Goal: Entertainment & Leisure: Consume media (video, audio)

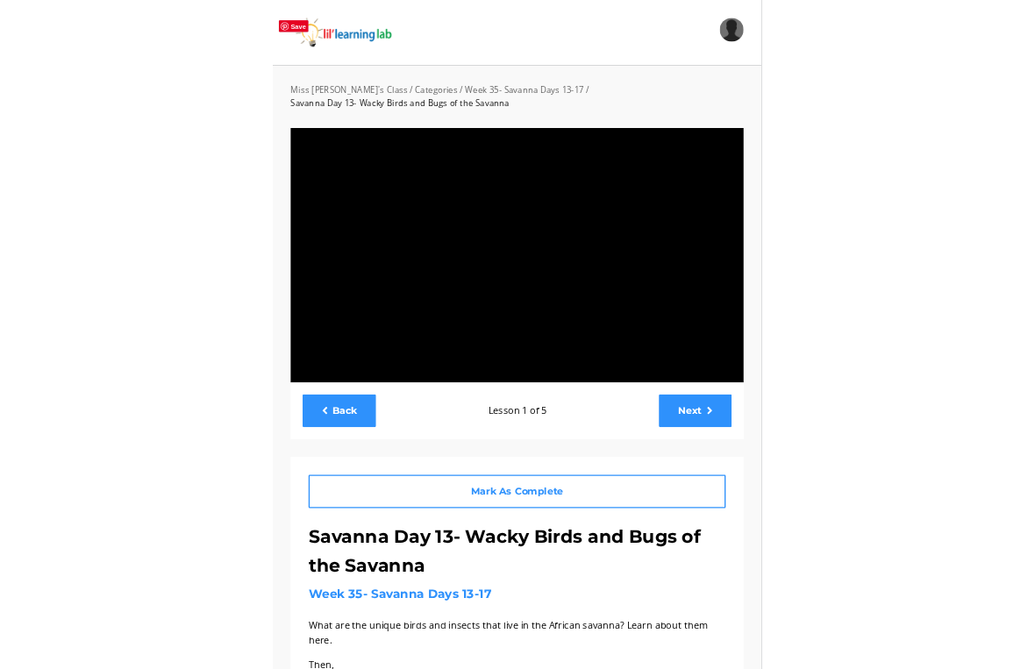
scroll to position [21, 0]
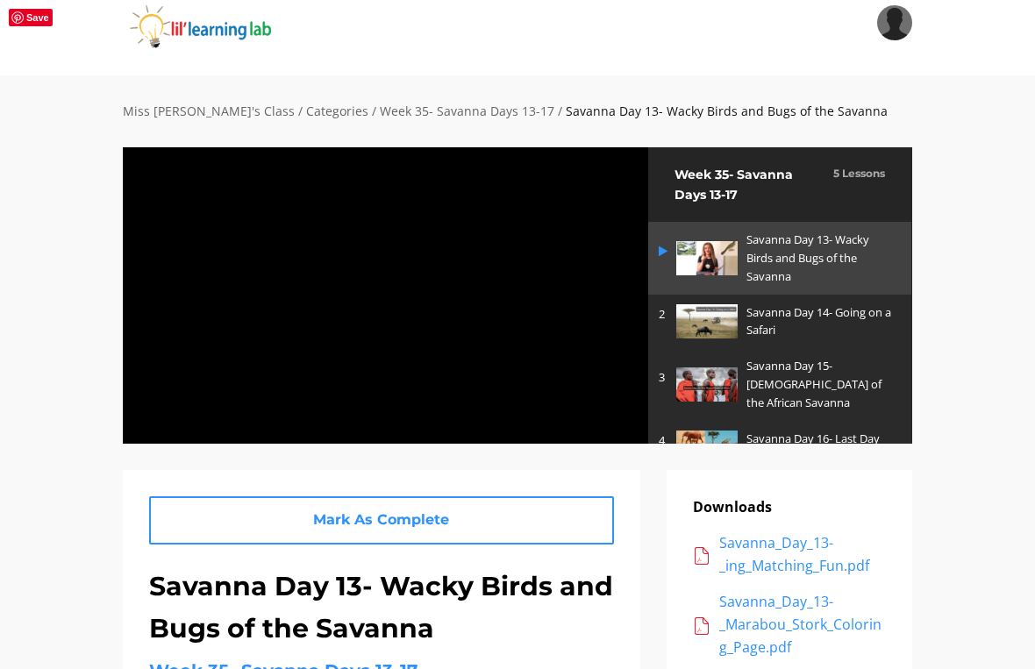
click at [560, 396] on div at bounding box center [385, 294] width 527 height 297
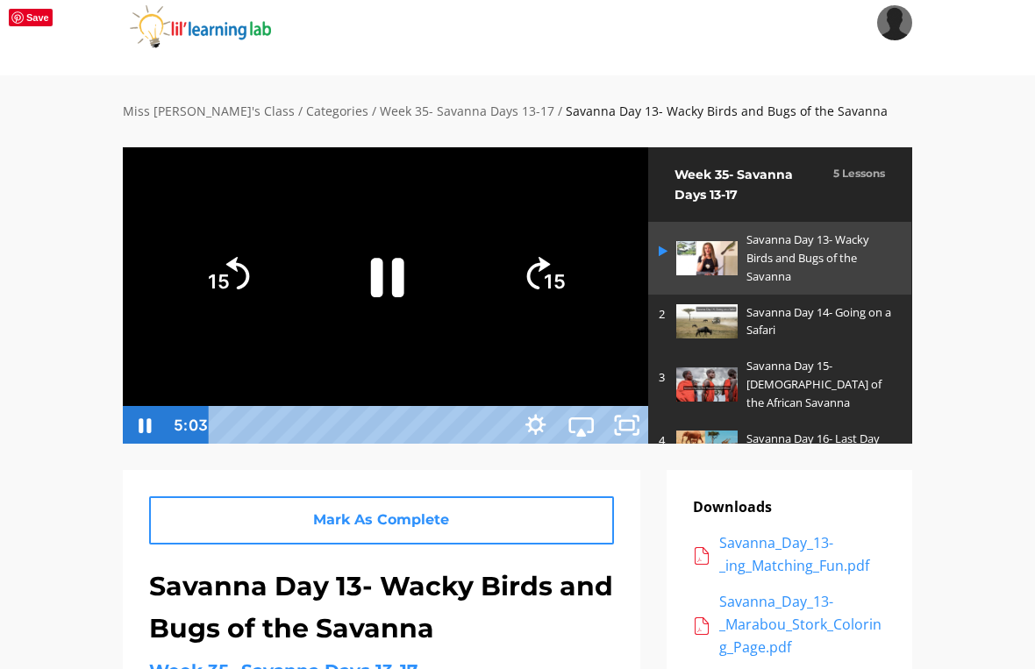
click at [404, 297] on icon "Pause" at bounding box center [386, 277] width 33 height 39
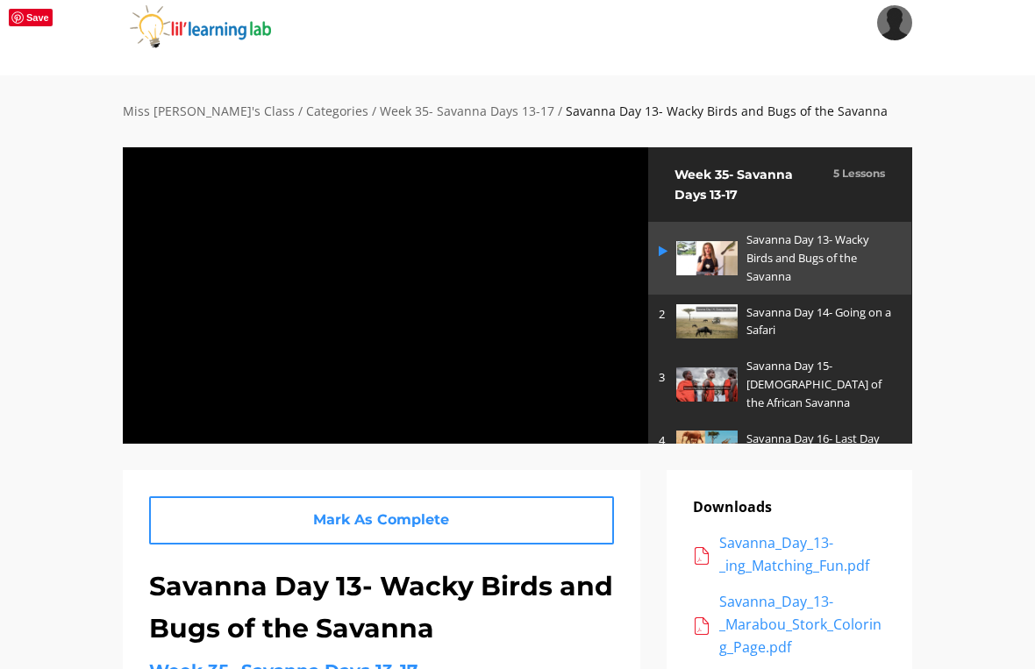
click at [487, 325] on div at bounding box center [385, 294] width 527 height 297
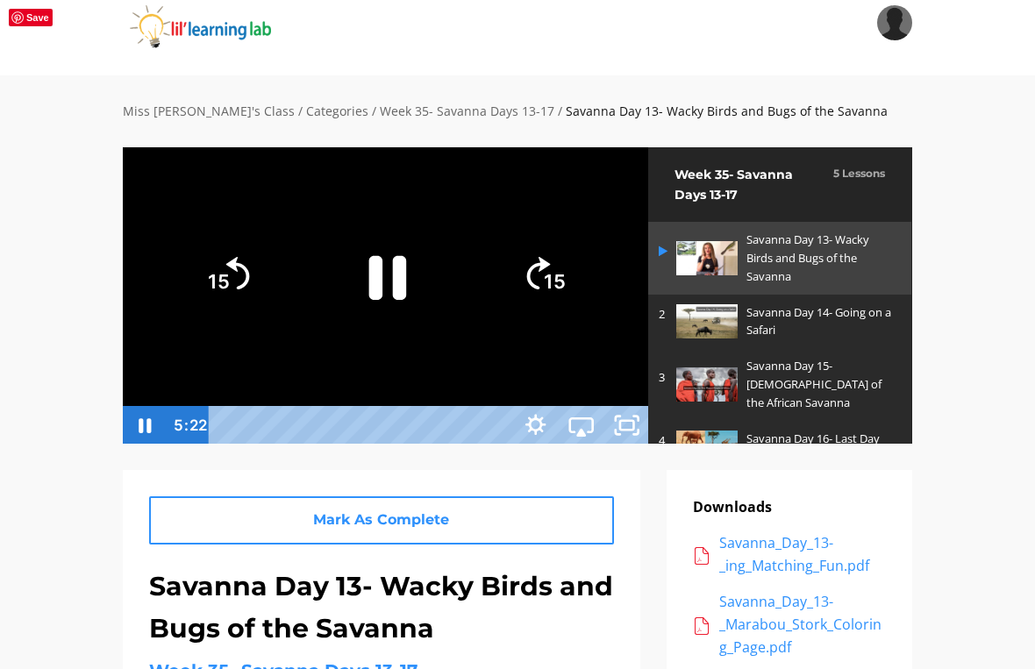
click at [454, 295] on icon "Pause" at bounding box center [386, 277] width 136 height 136
click at [454, 272] on icon "Play Video" at bounding box center [386, 277] width 136 height 136
click at [649, 175] on div at bounding box center [385, 294] width 527 height 297
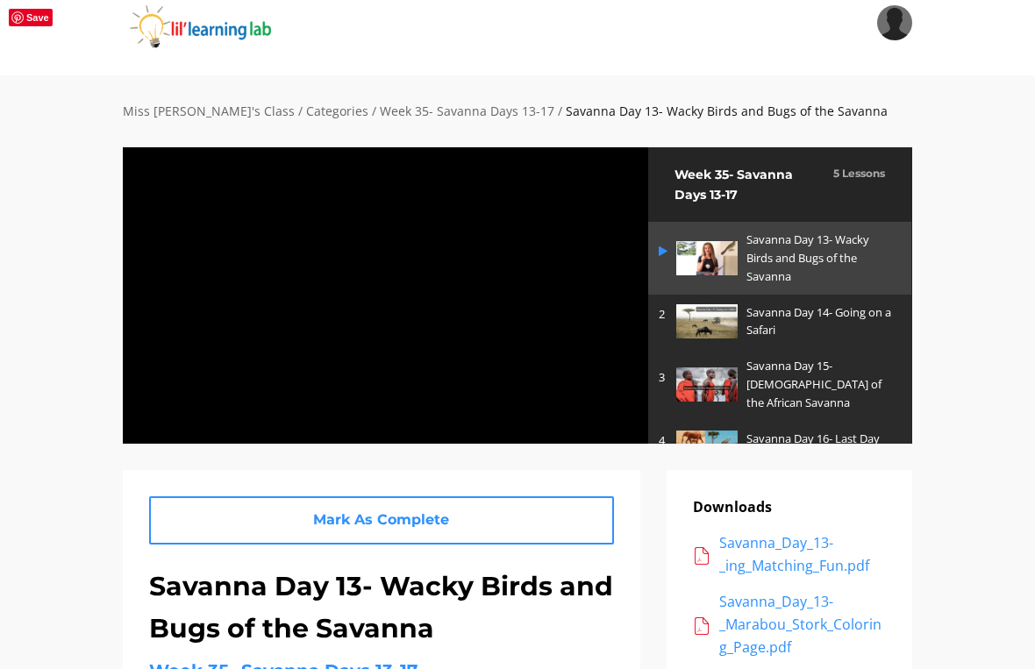
click at [649, 146] on div at bounding box center [385, 294] width 527 height 297
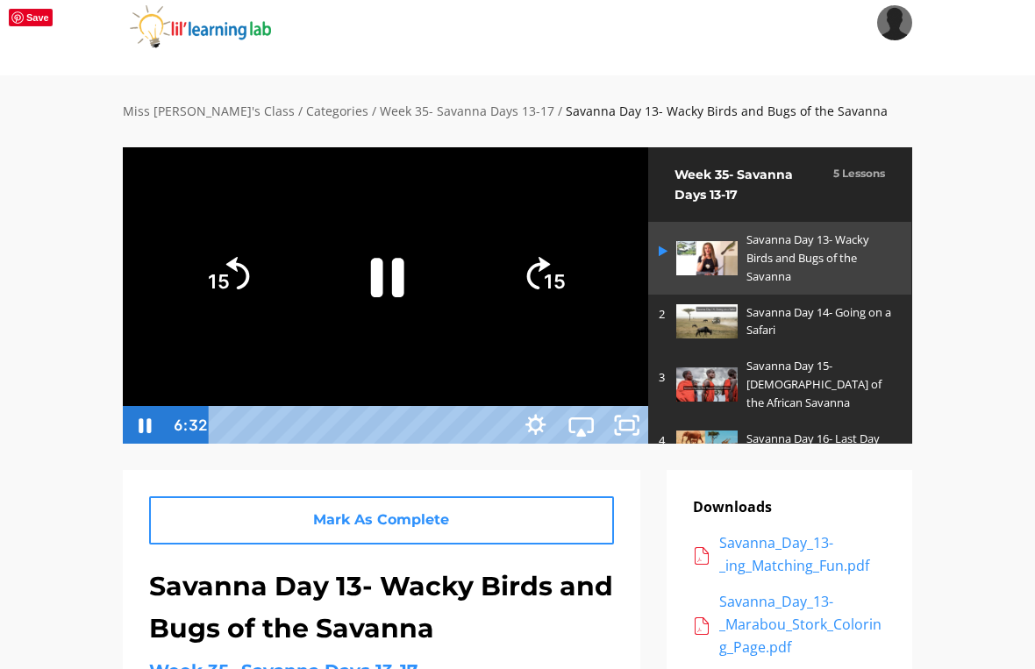
click at [649, 167] on div at bounding box center [385, 294] width 527 height 297
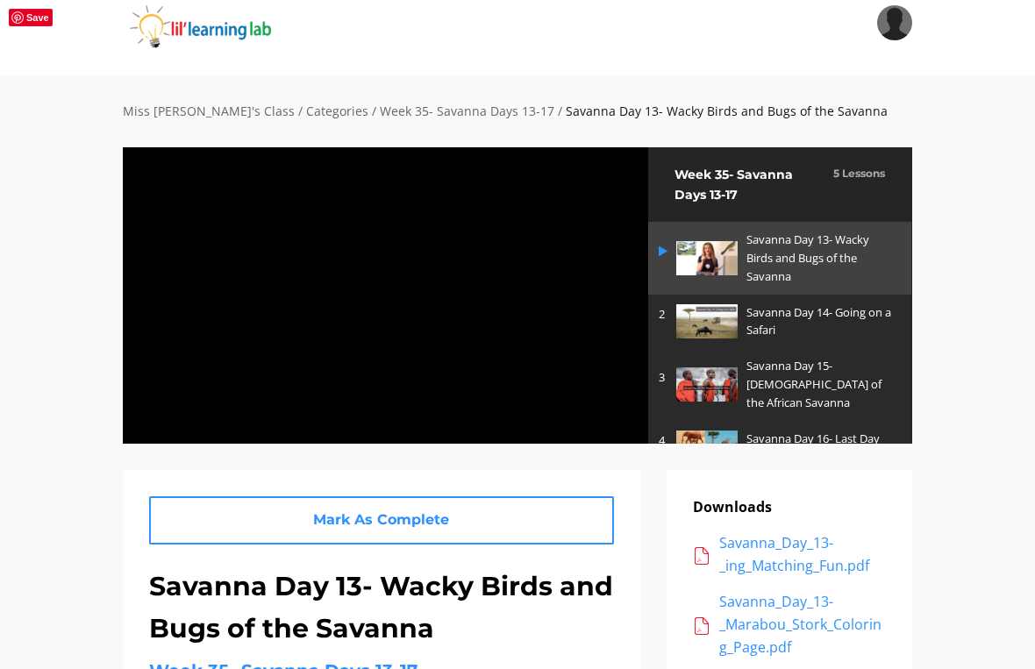
click at [486, 266] on div at bounding box center [385, 294] width 527 height 297
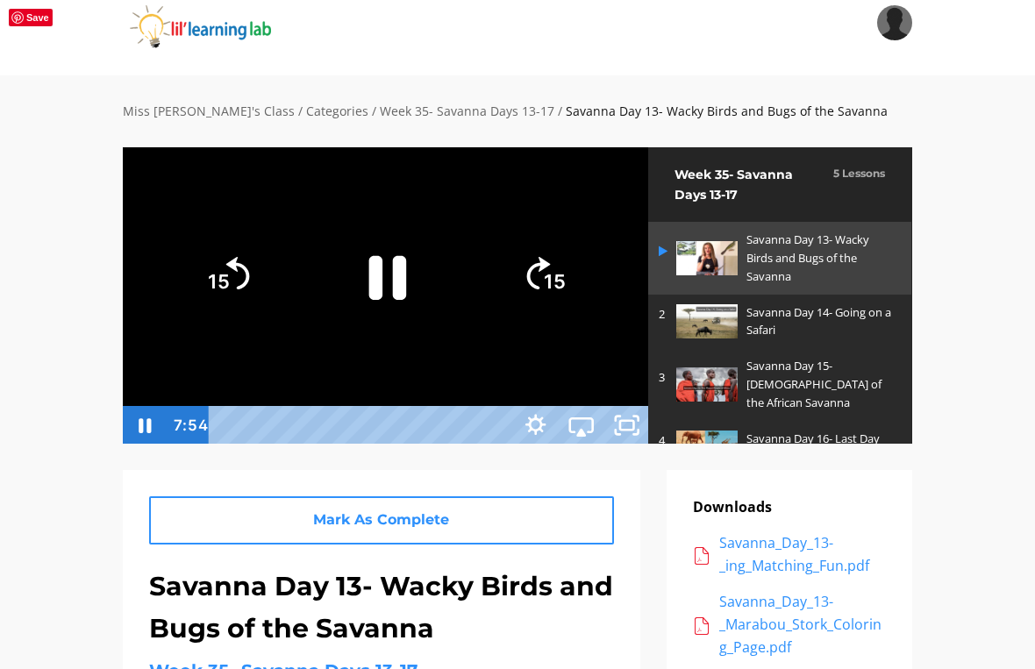
click at [454, 322] on icon "Pause" at bounding box center [386, 277] width 136 height 136
click at [447, 325] on icon "Play Video" at bounding box center [385, 276] width 121 height 121
click at [447, 337] on icon "Pause" at bounding box center [385, 276] width 121 height 121
click at [447, 323] on icon "Play Video" at bounding box center [385, 276] width 121 height 121
click at [649, 146] on div at bounding box center [385, 294] width 527 height 297
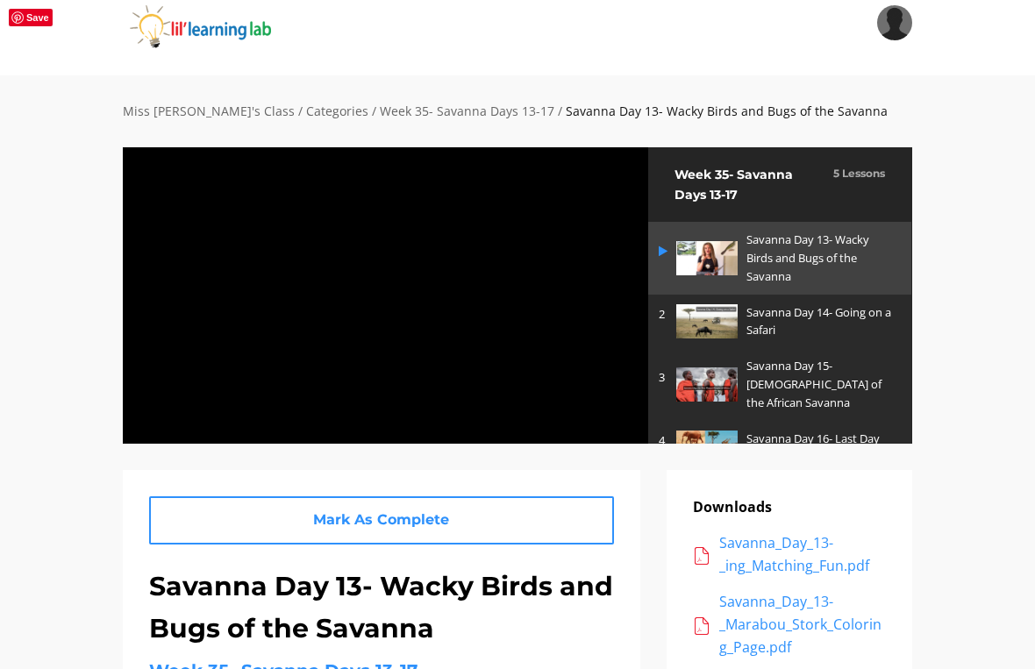
click at [649, 146] on div at bounding box center [385, 294] width 527 height 297
click at [637, 314] on div at bounding box center [385, 294] width 527 height 297
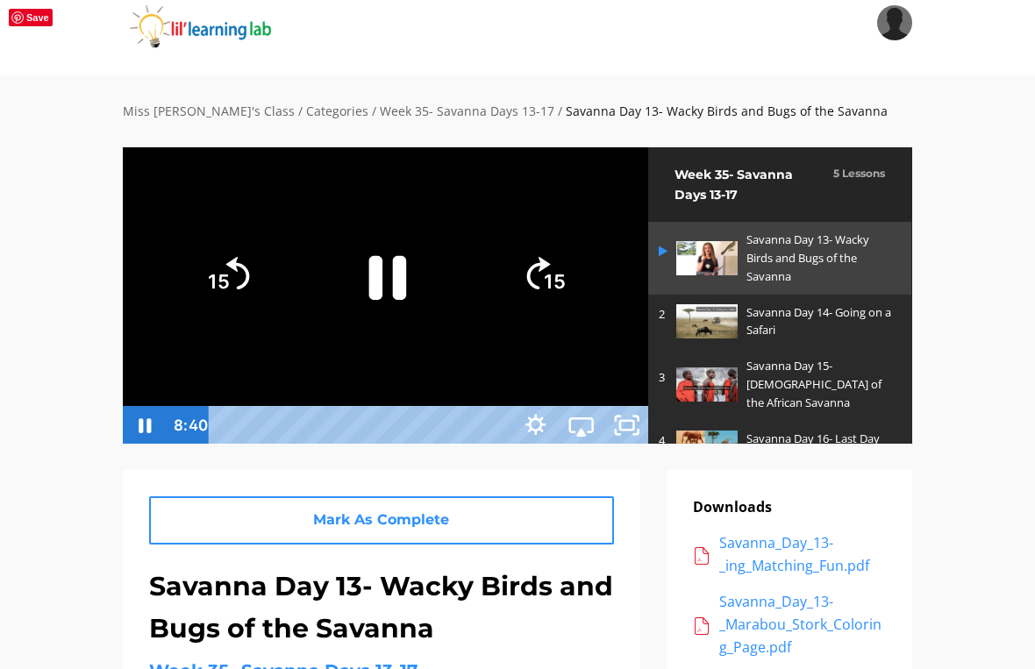
click at [406, 300] on icon "Pause" at bounding box center [387, 278] width 38 height 44
click at [649, 161] on div at bounding box center [385, 294] width 527 height 297
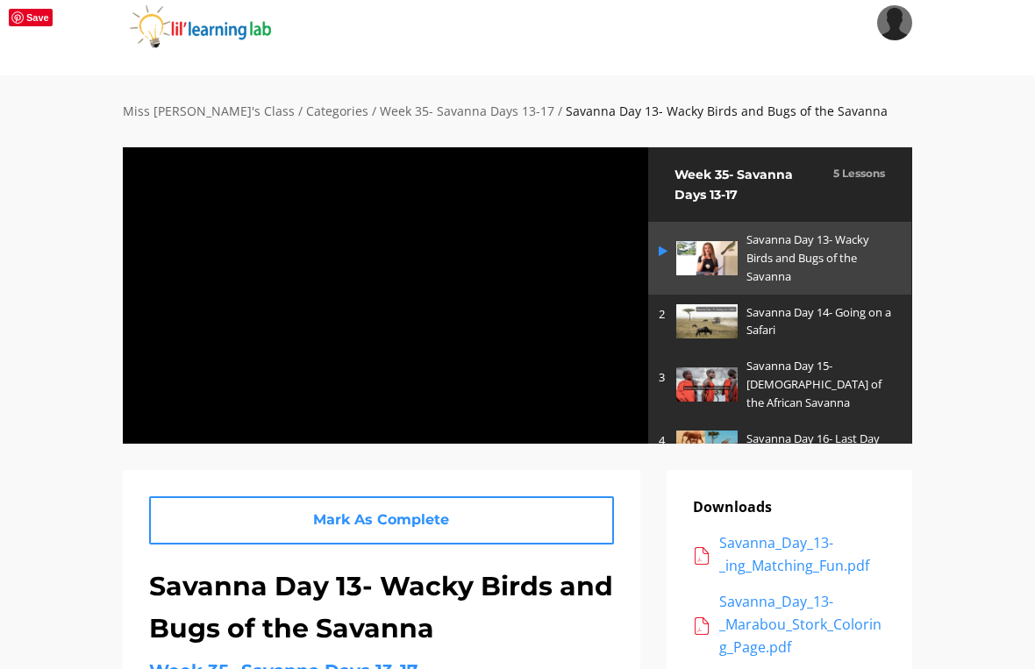
click at [492, 324] on div at bounding box center [385, 294] width 527 height 297
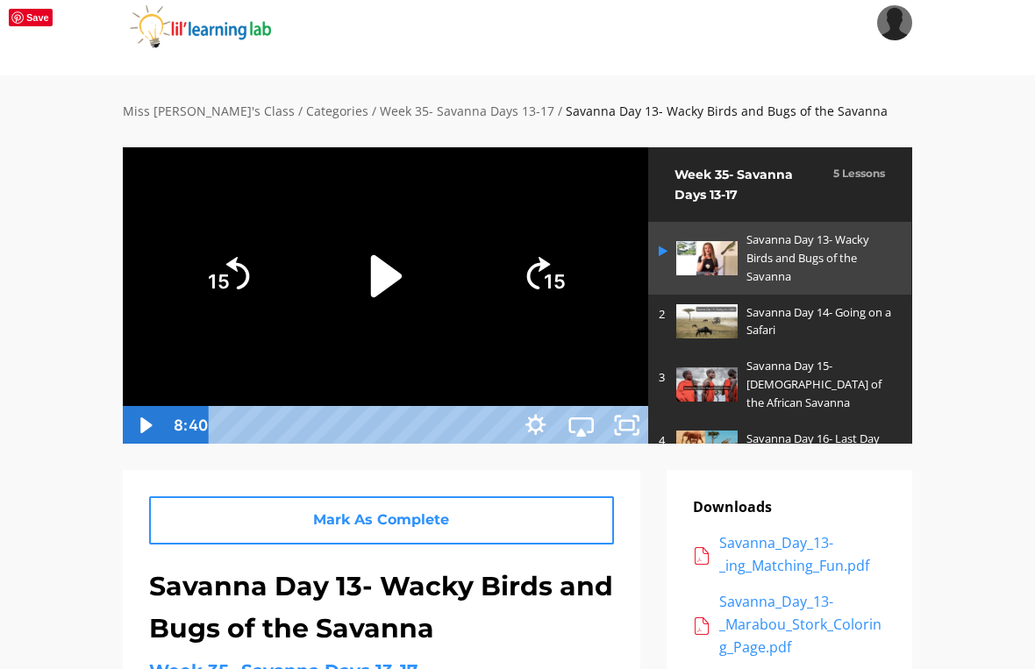
click at [401, 297] on icon "Play Video" at bounding box center [385, 276] width 31 height 42
click at [649, 146] on div at bounding box center [385, 294] width 527 height 297
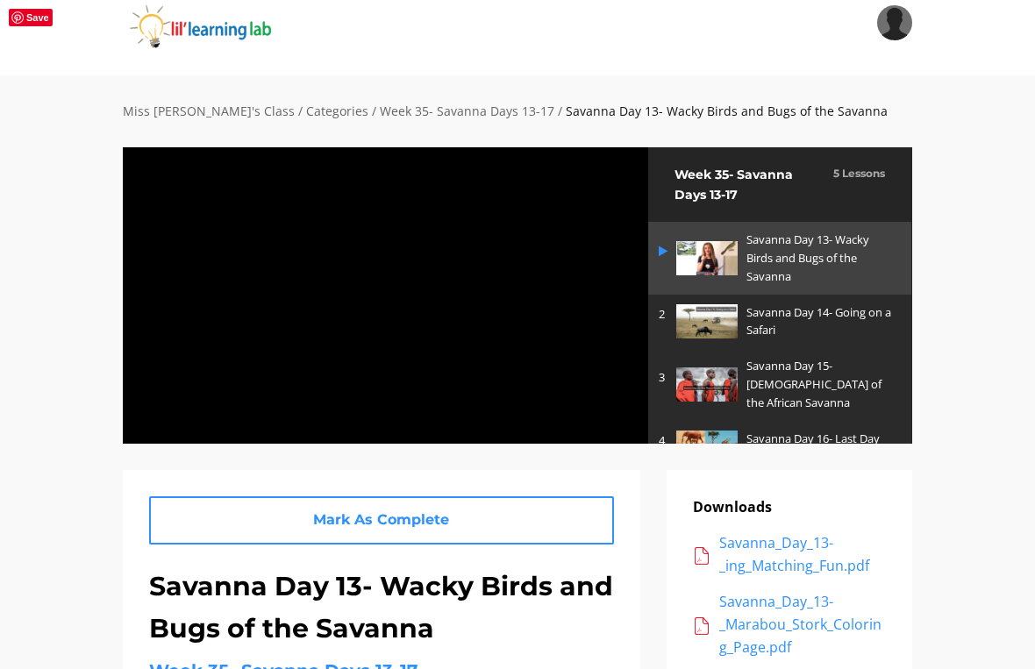
click at [626, 193] on div at bounding box center [385, 294] width 527 height 297
click at [620, 444] on div at bounding box center [385, 294] width 527 height 297
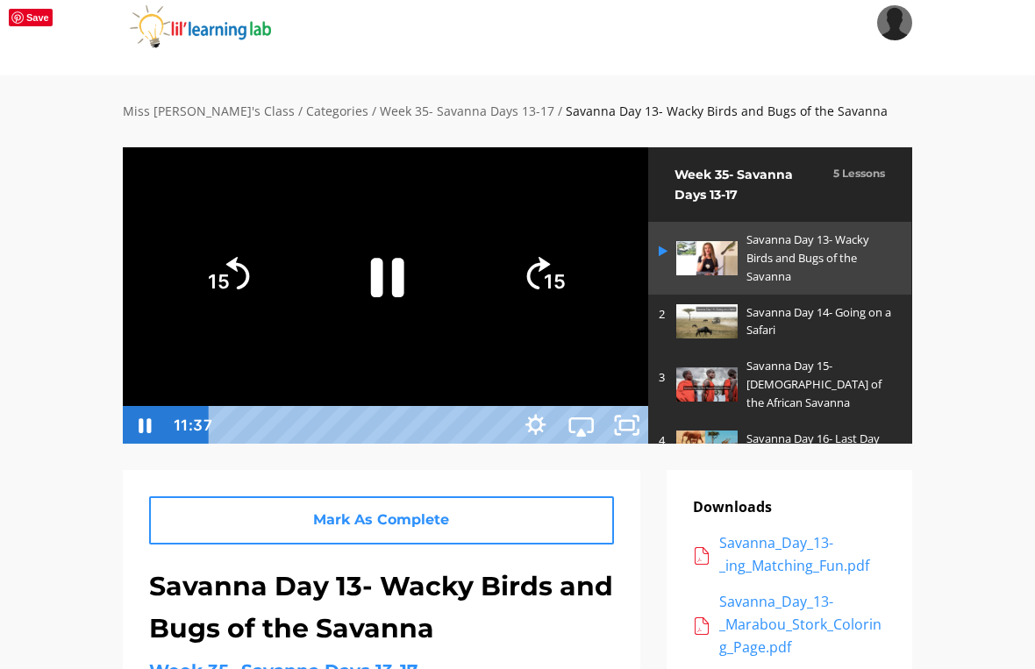
click at [649, 175] on div at bounding box center [385, 294] width 527 height 297
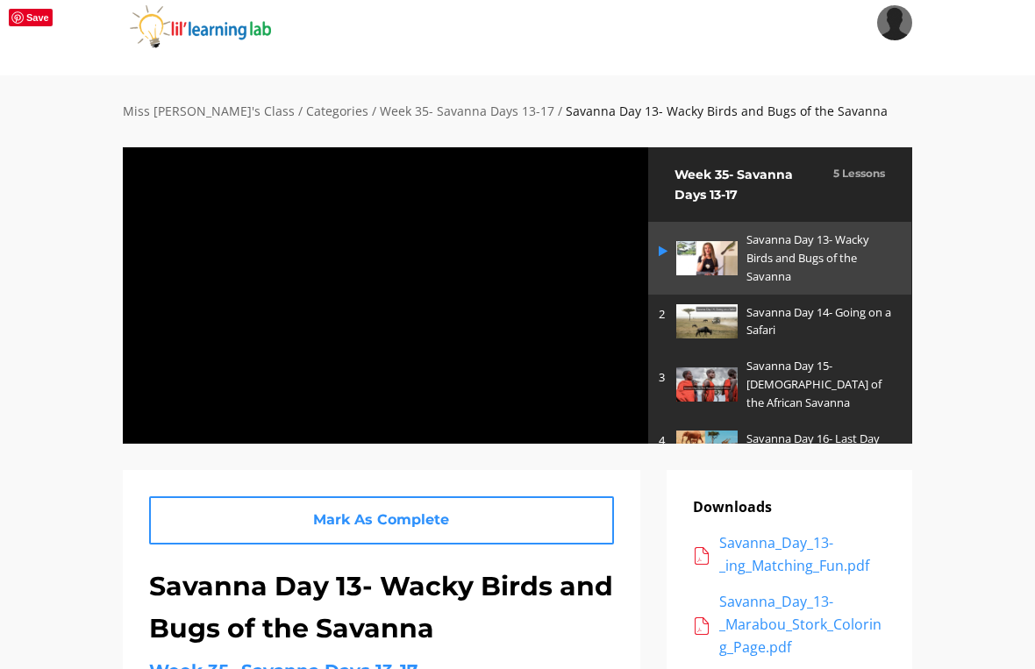
click at [509, 275] on div at bounding box center [385, 294] width 527 height 297
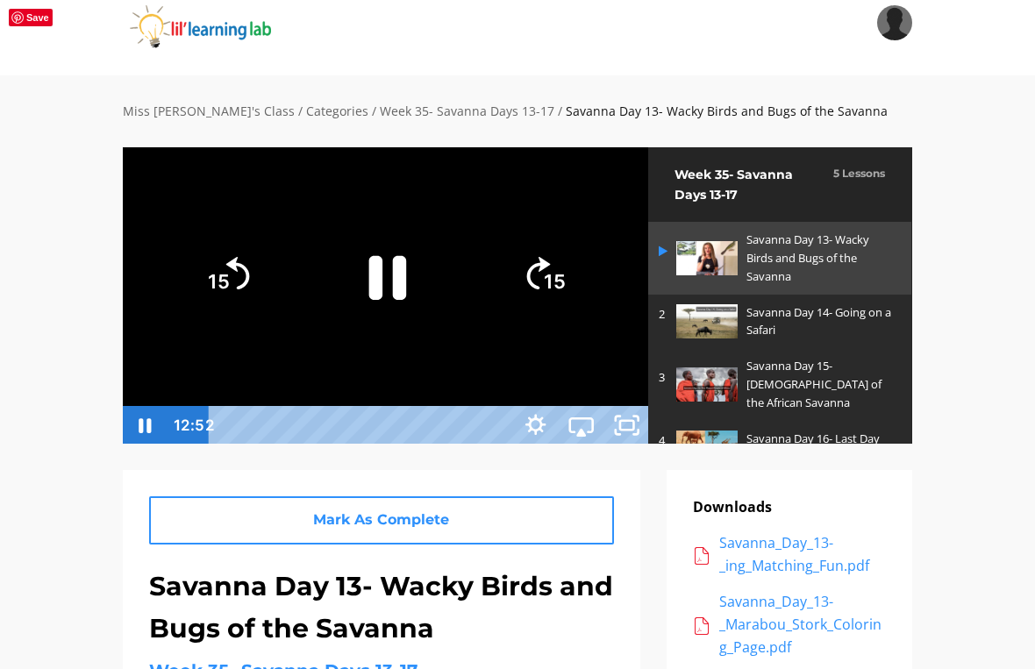
click at [454, 275] on icon "Pause" at bounding box center [386, 277] width 136 height 136
click at [447, 298] on icon "Play Video" at bounding box center [385, 276] width 121 height 121
click at [464, 444] on div at bounding box center [385, 294] width 527 height 297
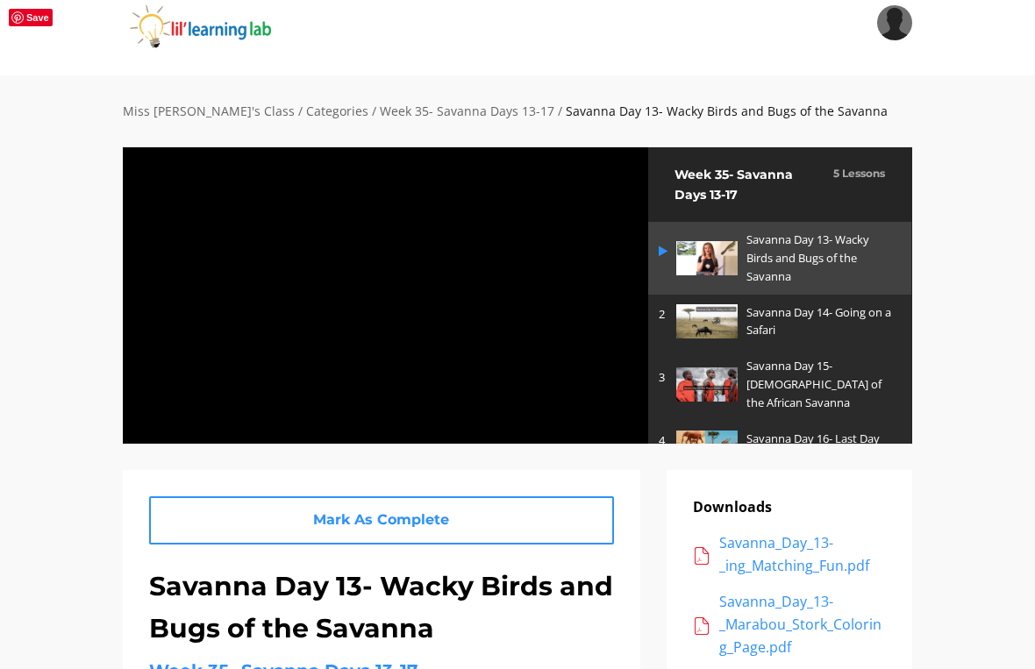
click at [486, 273] on div at bounding box center [385, 294] width 527 height 297
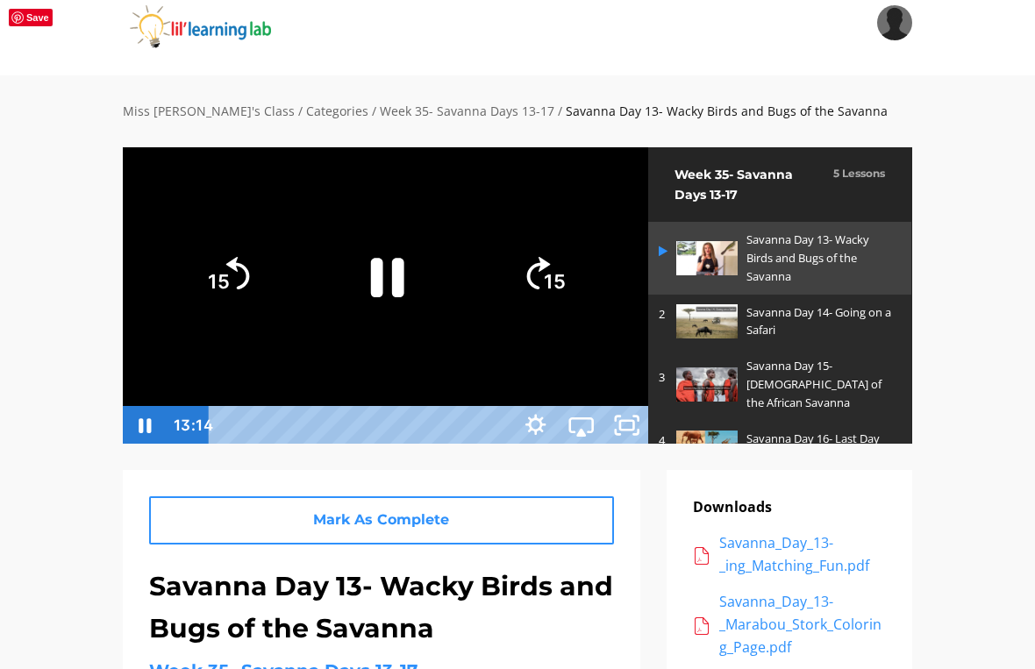
click at [404, 297] on icon "Pause" at bounding box center [386, 277] width 33 height 39
click at [434, 309] on div at bounding box center [385, 294] width 527 height 297
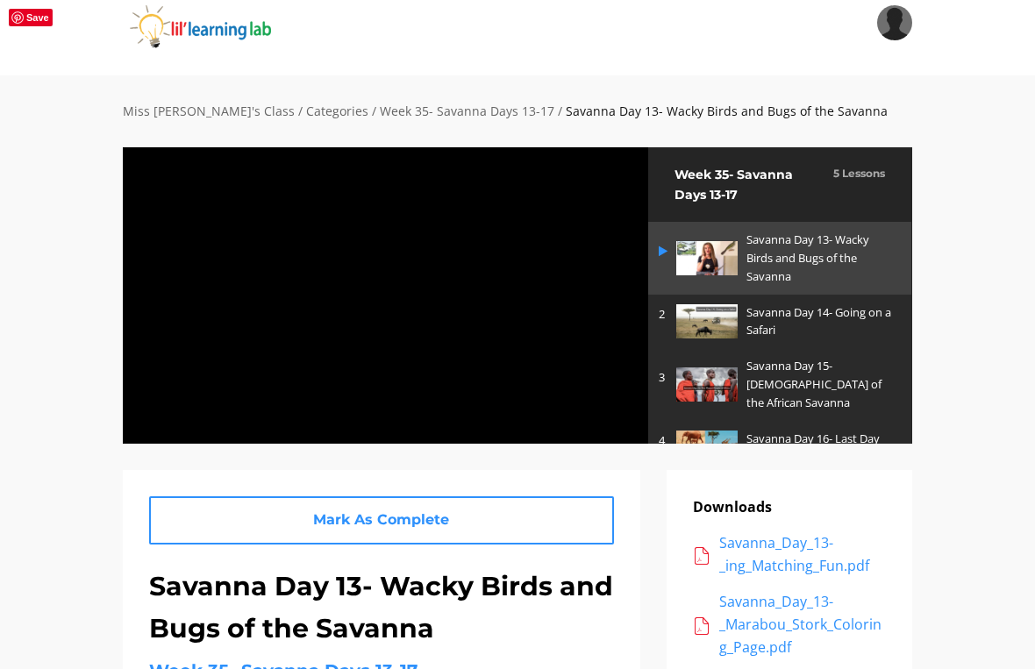
click at [527, 362] on div at bounding box center [385, 294] width 527 height 297
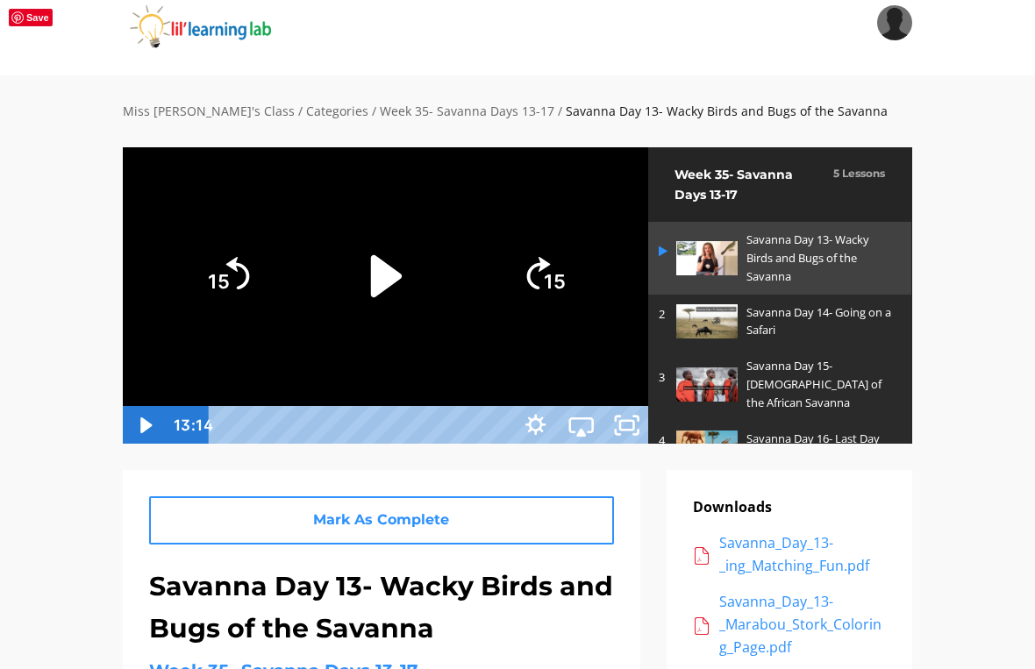
click at [447, 319] on icon "Play Video" at bounding box center [385, 276] width 121 height 121
click at [649, 146] on div at bounding box center [385, 294] width 527 height 297
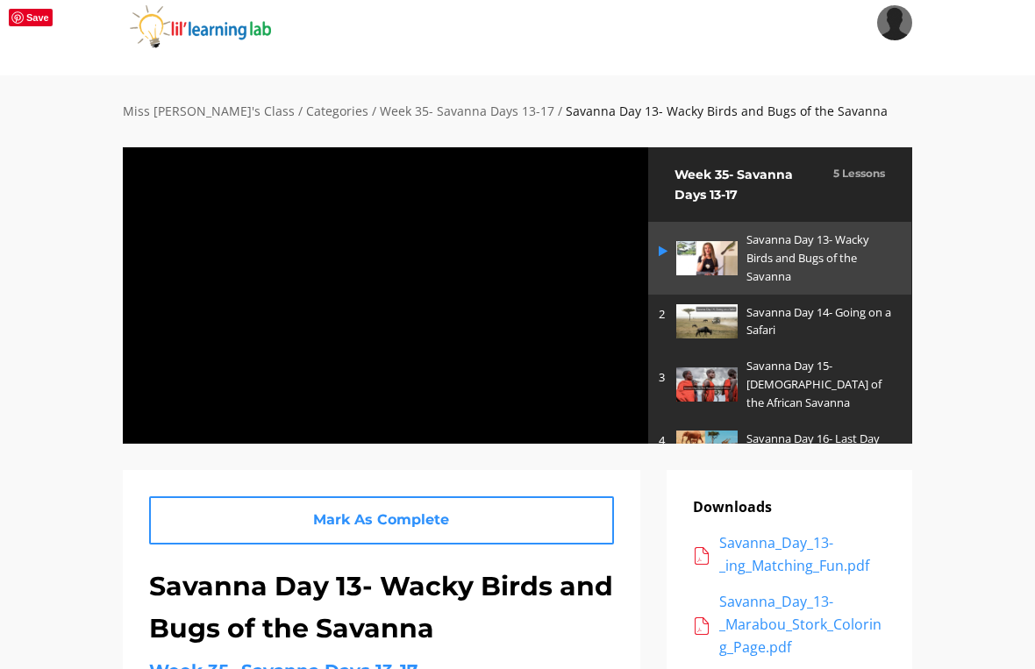
click at [337, 205] on div at bounding box center [385, 294] width 527 height 297
click at [522, 204] on div at bounding box center [385, 294] width 527 height 297
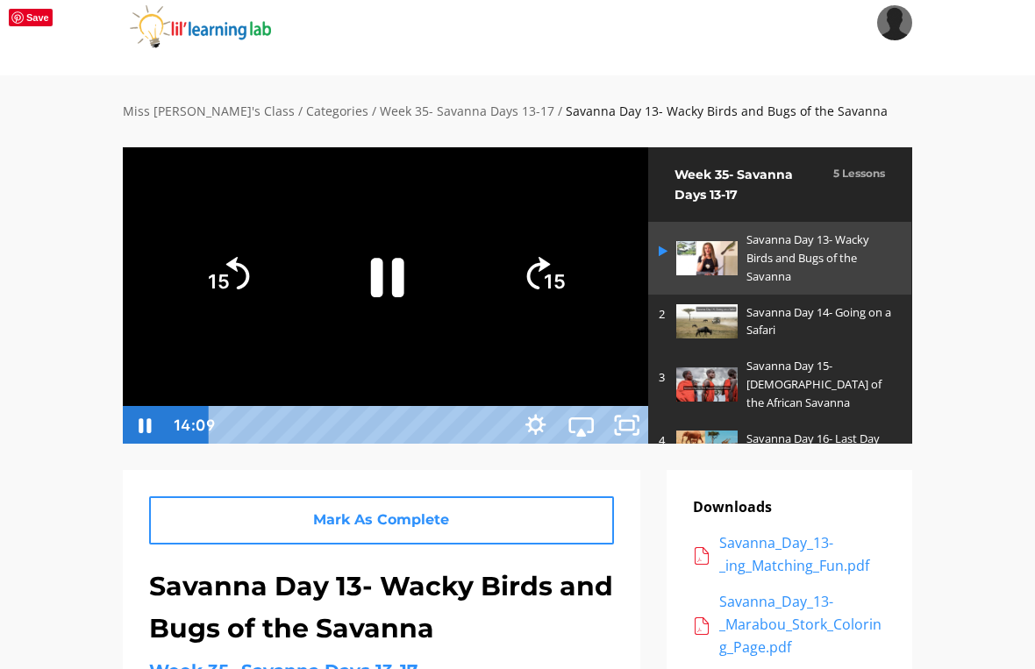
click at [447, 275] on icon "Pause" at bounding box center [385, 276] width 121 height 121
click at [404, 300] on icon "Play Video" at bounding box center [385, 276] width 35 height 47
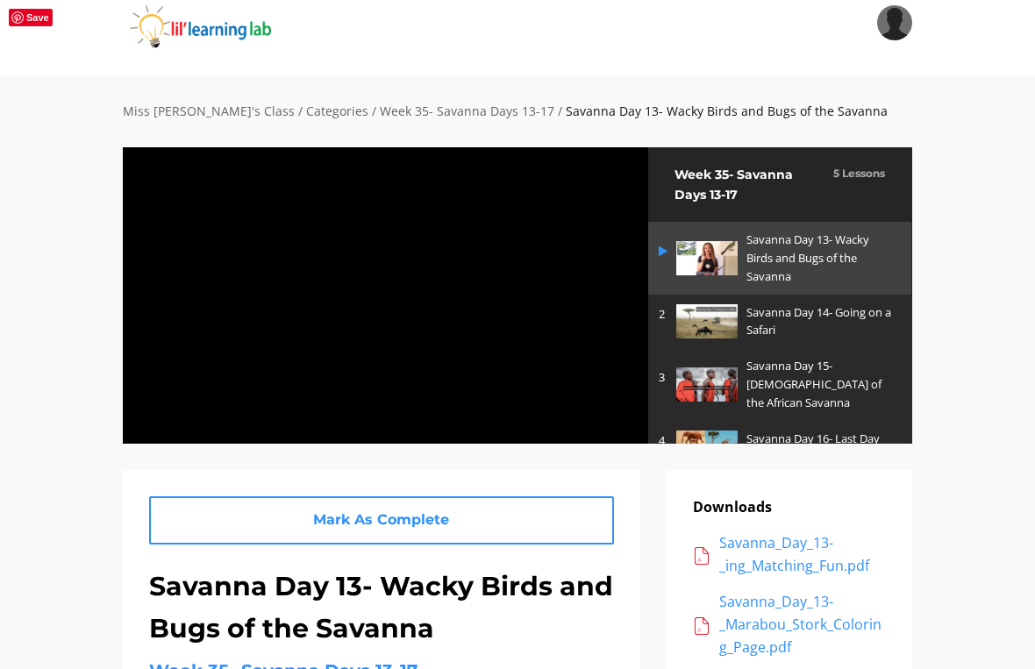
click at [358, 160] on div at bounding box center [385, 294] width 527 height 297
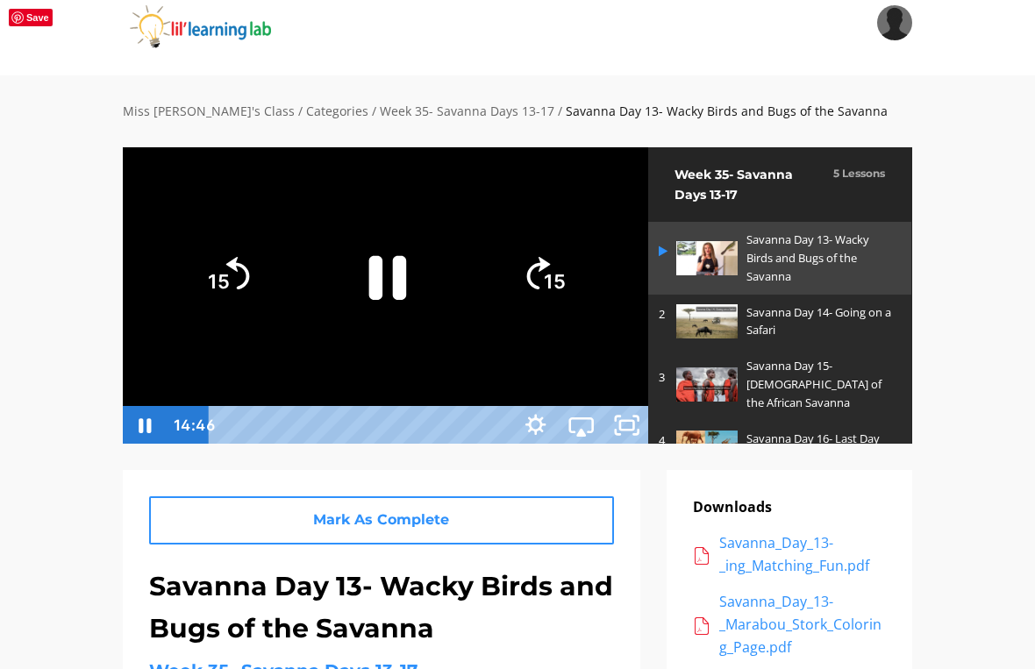
click at [454, 318] on icon "Pause" at bounding box center [386, 277] width 136 height 136
click at [447, 318] on icon "Play Video" at bounding box center [385, 276] width 121 height 121
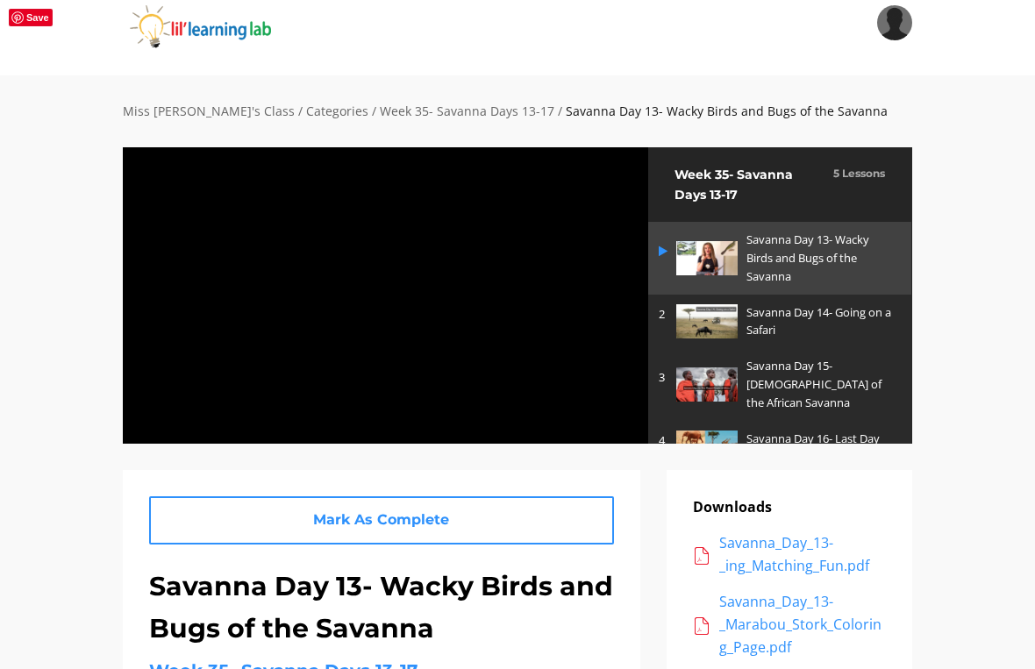
click at [509, 324] on div at bounding box center [385, 294] width 527 height 297
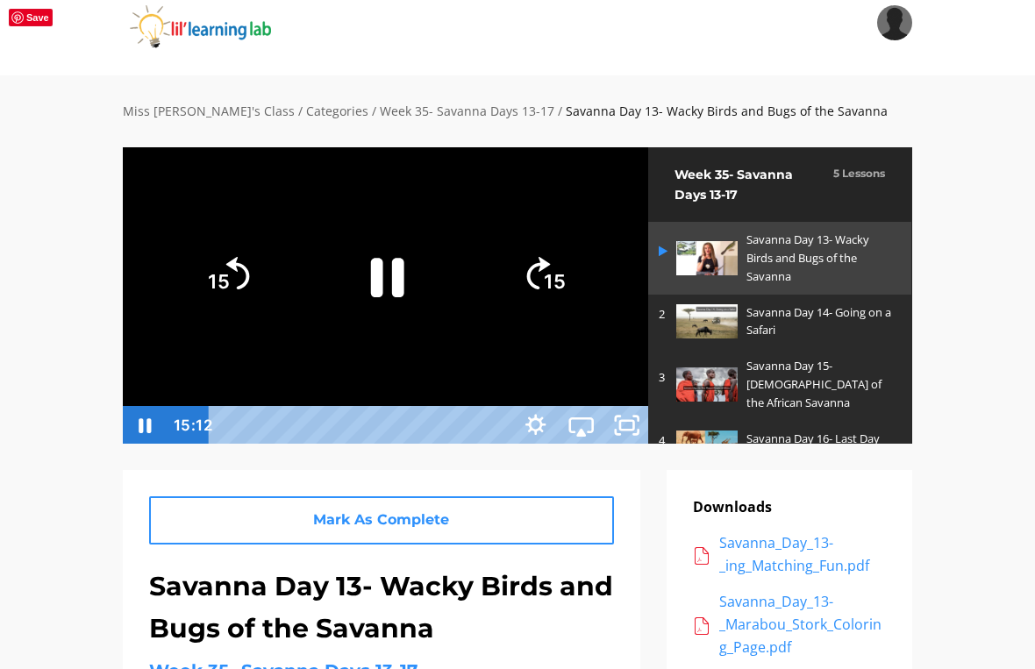
click at [447, 309] on icon "Pause" at bounding box center [385, 276] width 121 height 121
click at [447, 273] on icon "Play Video" at bounding box center [385, 276] width 121 height 121
click at [528, 146] on div at bounding box center [385, 294] width 527 height 297
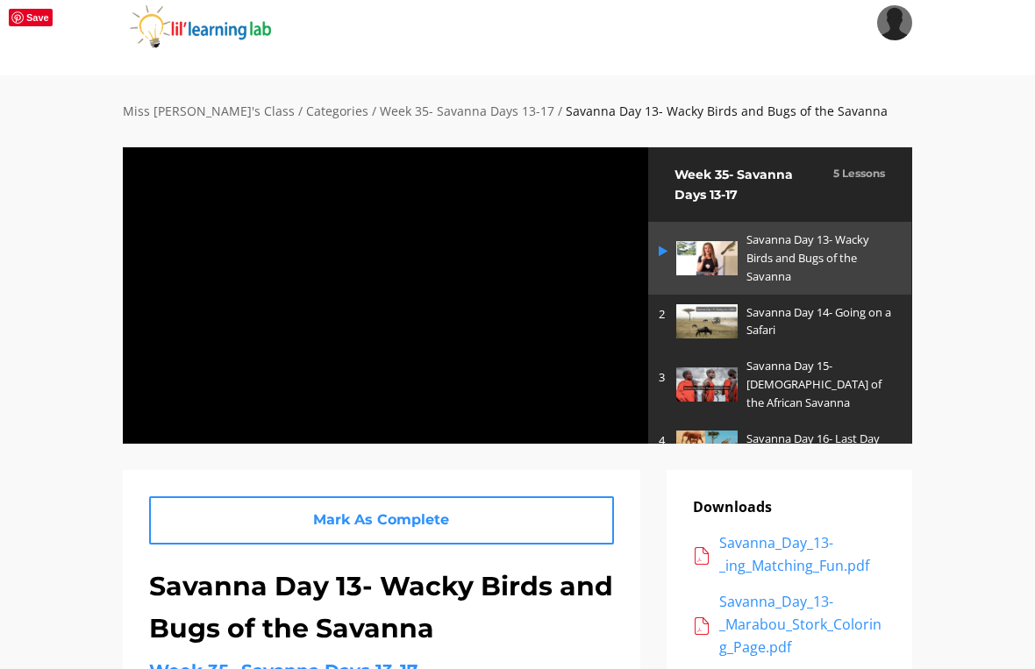
click at [560, 215] on div at bounding box center [385, 294] width 527 height 297
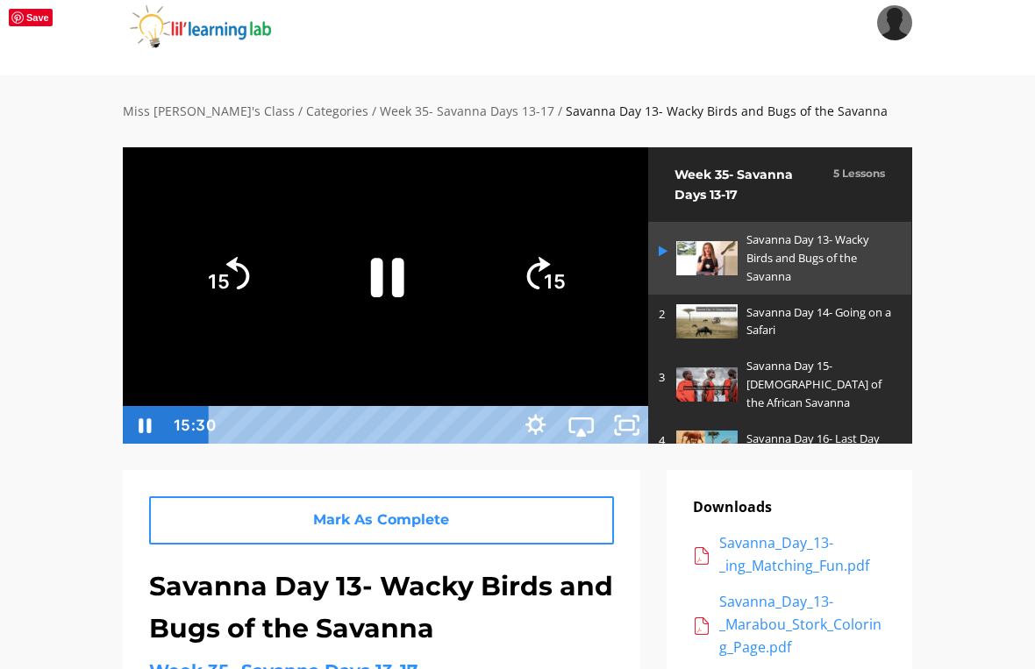
click at [447, 308] on icon "Pause" at bounding box center [385, 276] width 121 height 121
click at [649, 146] on div at bounding box center [385, 294] width 527 height 297
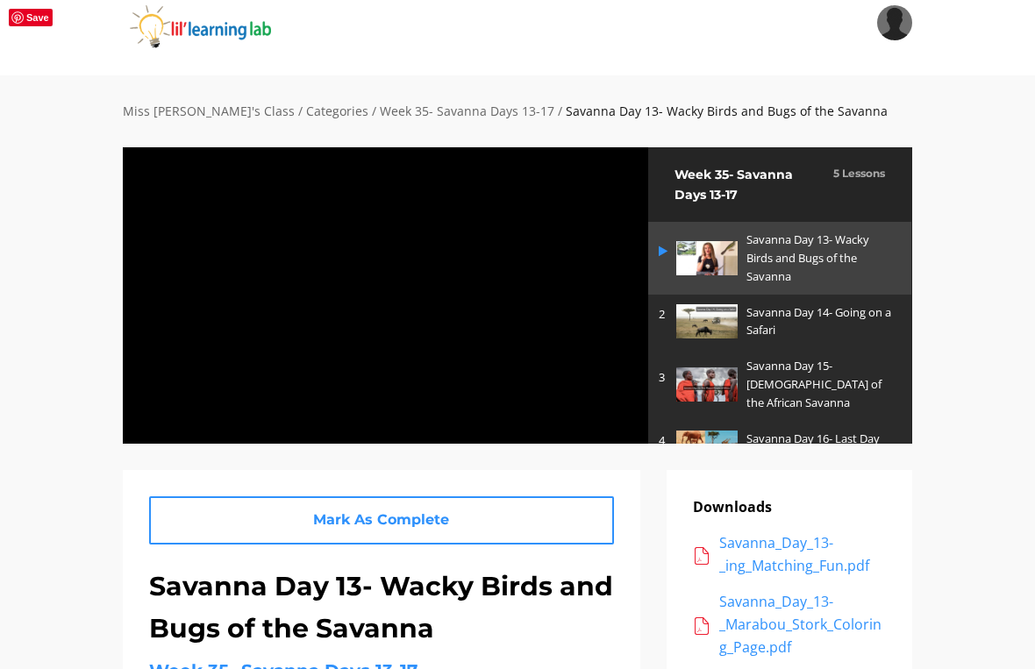
click at [547, 313] on div at bounding box center [385, 294] width 527 height 297
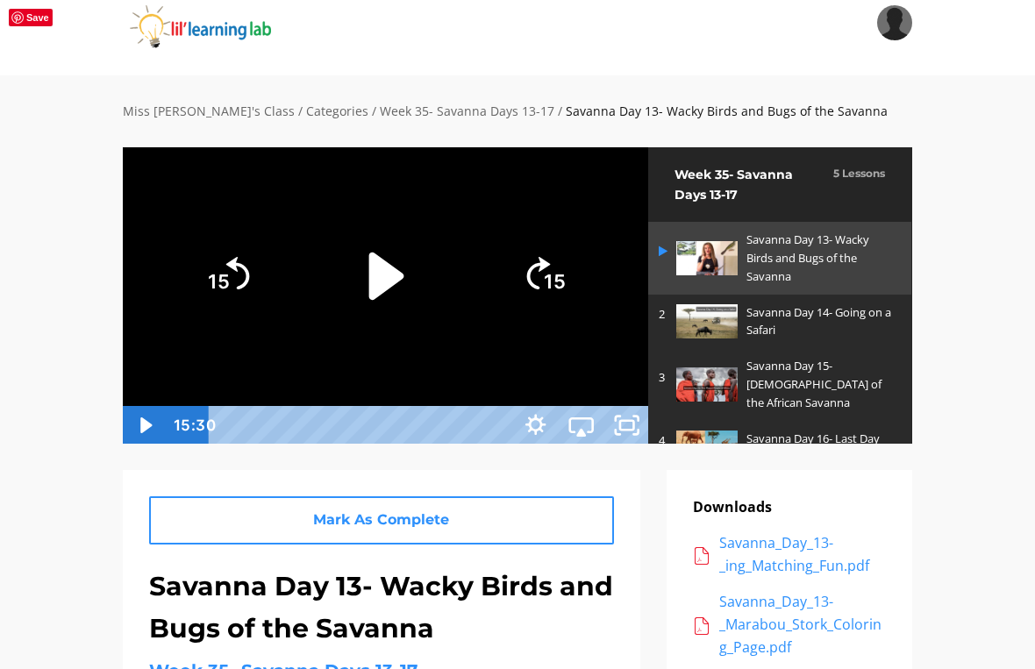
click at [454, 288] on icon "Play Video" at bounding box center [386, 277] width 136 height 136
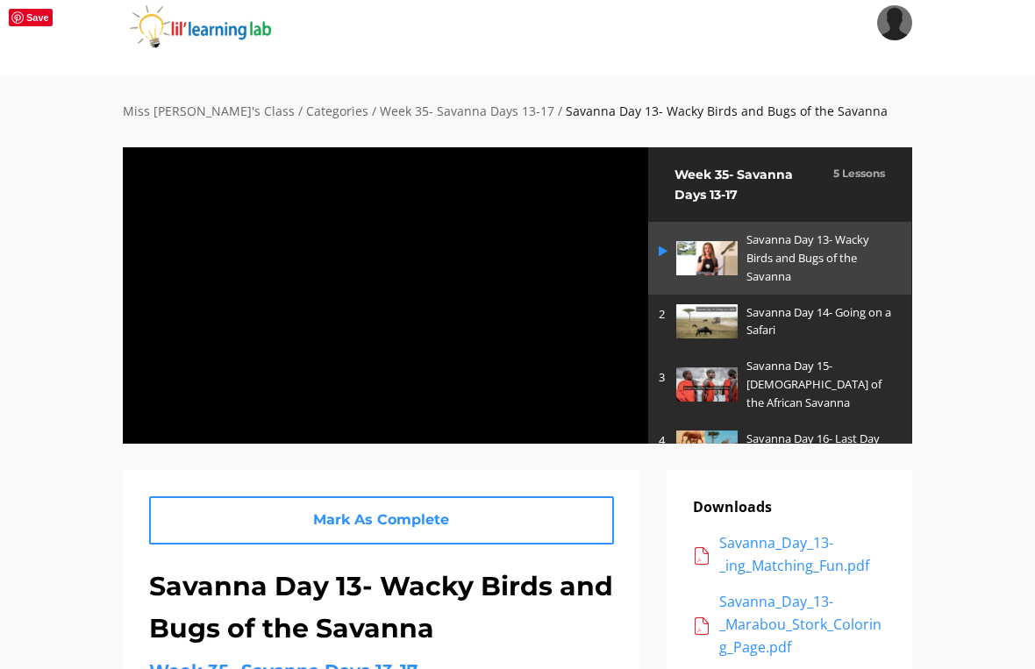
click at [649, 232] on div at bounding box center [385, 294] width 527 height 297
click at [541, 255] on div at bounding box center [385, 294] width 527 height 297
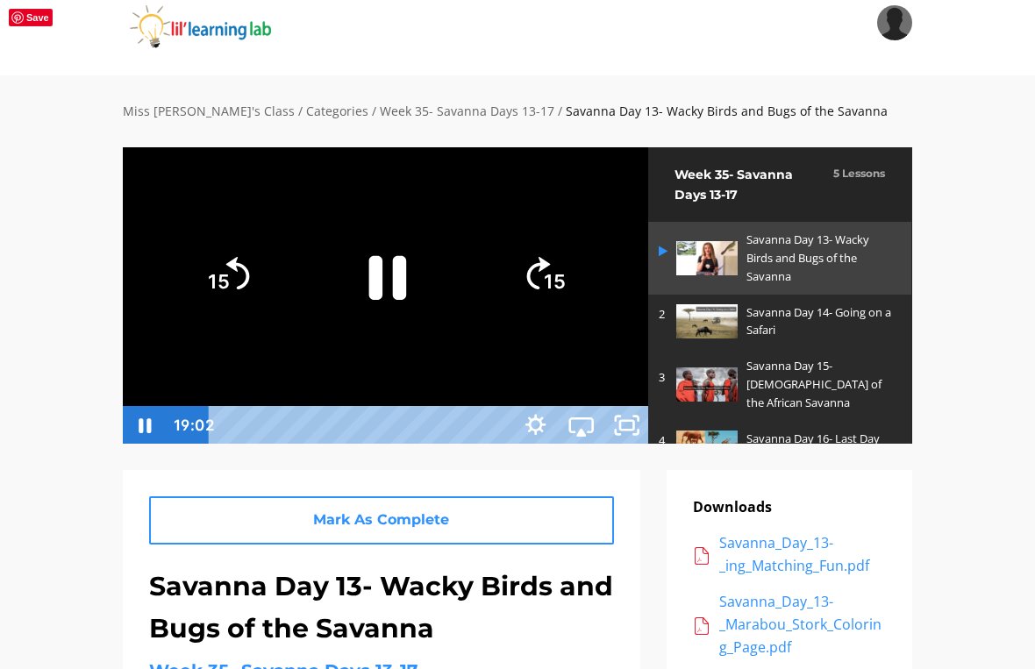
click at [454, 289] on icon "Pause" at bounding box center [386, 277] width 136 height 136
click at [447, 322] on icon "Play Video" at bounding box center [385, 276] width 121 height 121
click at [649, 146] on div at bounding box center [385, 294] width 527 height 297
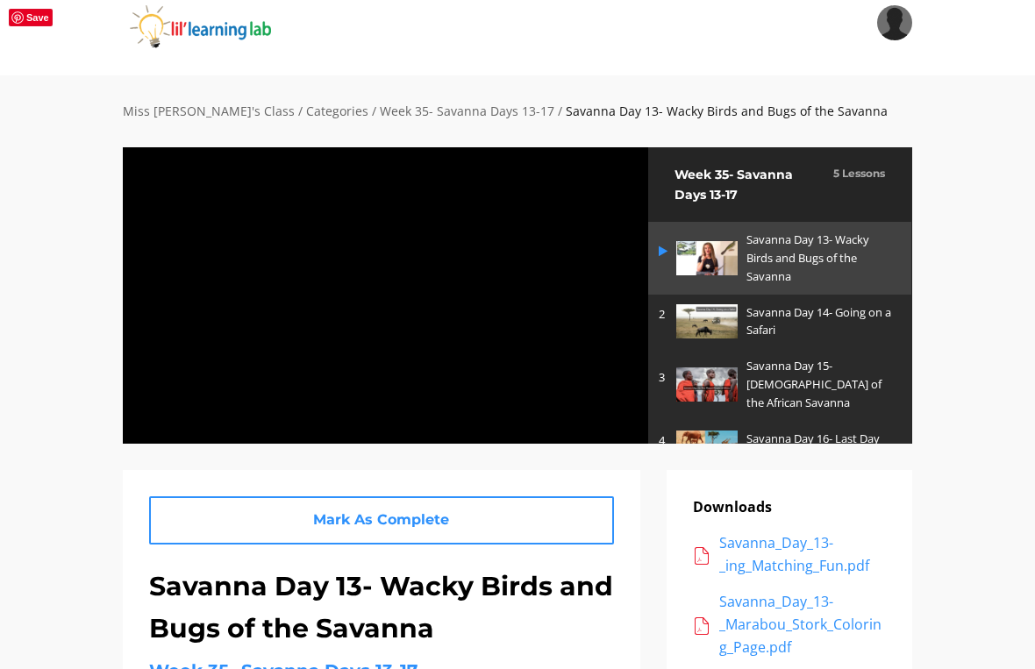
click at [544, 270] on div at bounding box center [385, 294] width 527 height 297
click at [649, 149] on div at bounding box center [385, 294] width 527 height 297
click at [649, 313] on div at bounding box center [385, 294] width 527 height 297
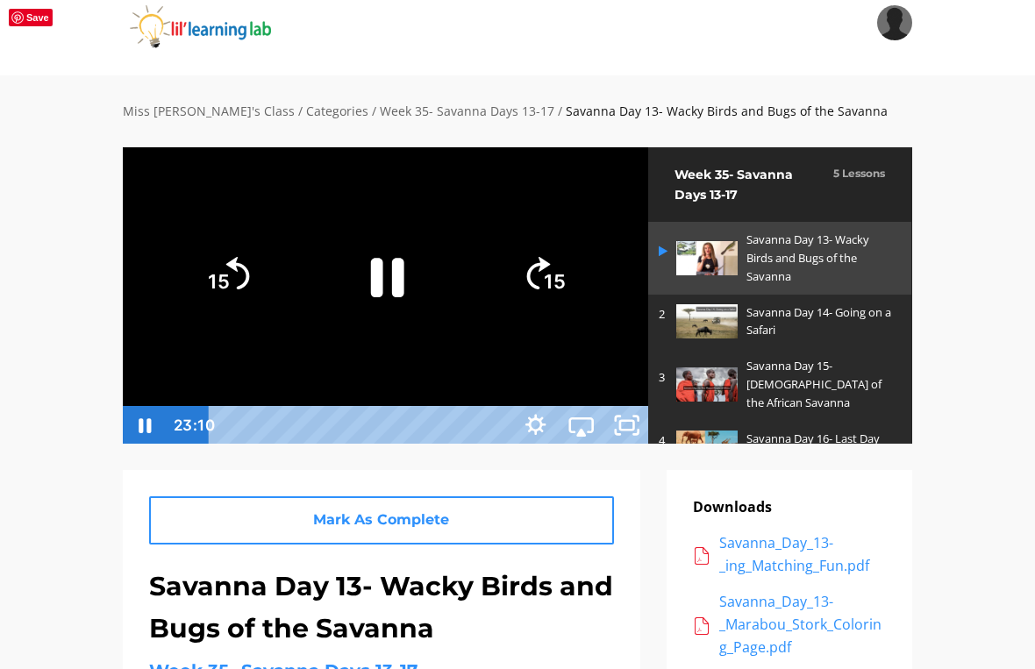
click at [586, 315] on icon "15" at bounding box center [544, 276] width 84 height 84
click at [551, 289] on icon "Skip ahead 15 seconds" at bounding box center [539, 273] width 24 height 32
click at [566, 294] on tspan "15" at bounding box center [555, 282] width 22 height 23
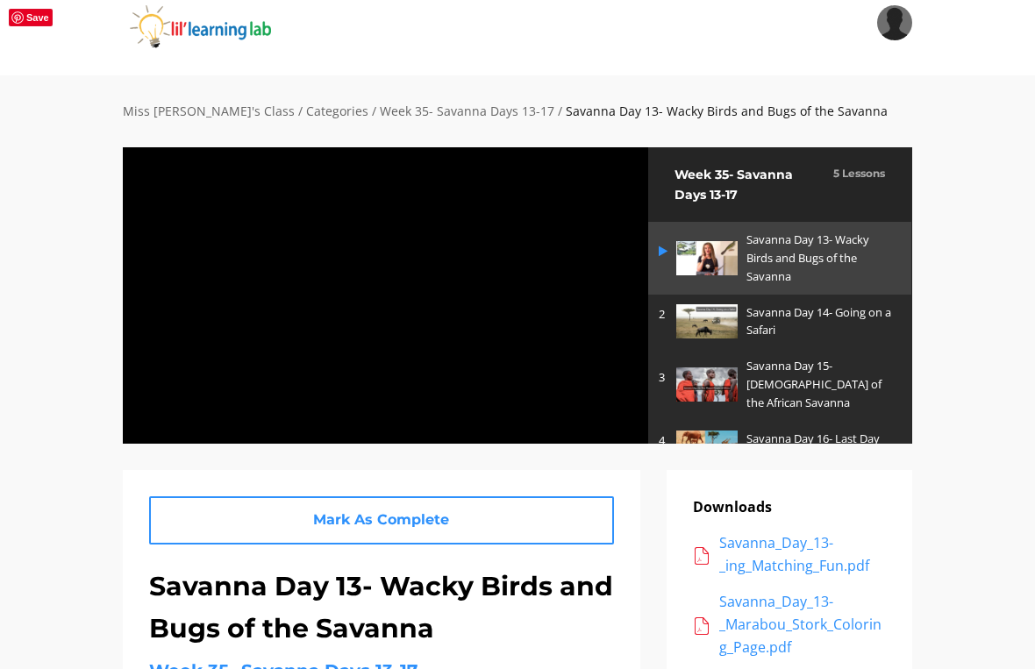
click at [423, 261] on div at bounding box center [385, 294] width 527 height 297
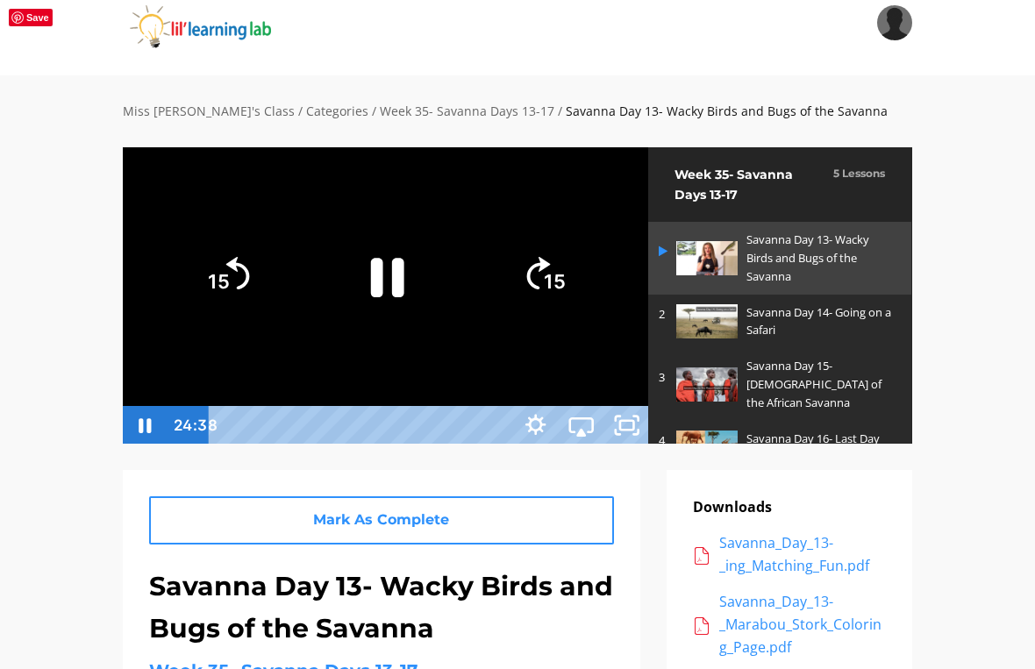
click at [447, 303] on icon "Pause" at bounding box center [385, 276] width 121 height 121
click at [454, 305] on icon "Play Video" at bounding box center [386, 277] width 136 height 136
click at [454, 295] on icon "Pause" at bounding box center [386, 277] width 136 height 136
click at [447, 262] on icon "Play Video" at bounding box center [385, 276] width 121 height 121
click at [447, 337] on icon "Pause" at bounding box center [385, 276] width 121 height 121
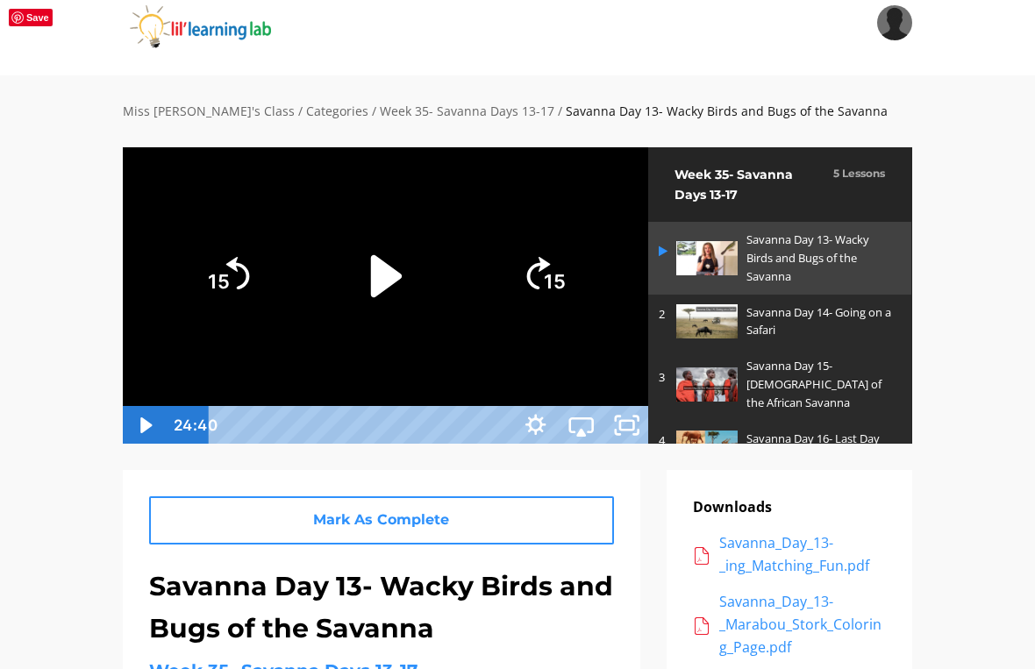
click at [447, 278] on icon "Play Video" at bounding box center [385, 276] width 121 height 121
click at [454, 311] on icon "Pause" at bounding box center [386, 277] width 136 height 136
click at [447, 324] on icon "Play Video" at bounding box center [385, 276] width 121 height 121
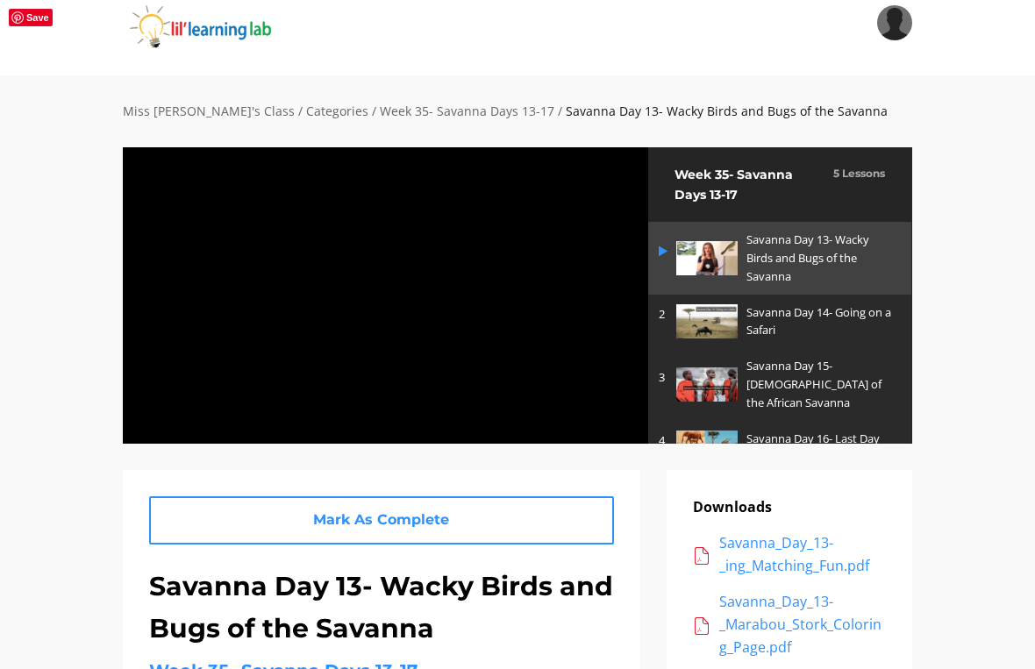
click at [624, 272] on div at bounding box center [385, 294] width 527 height 297
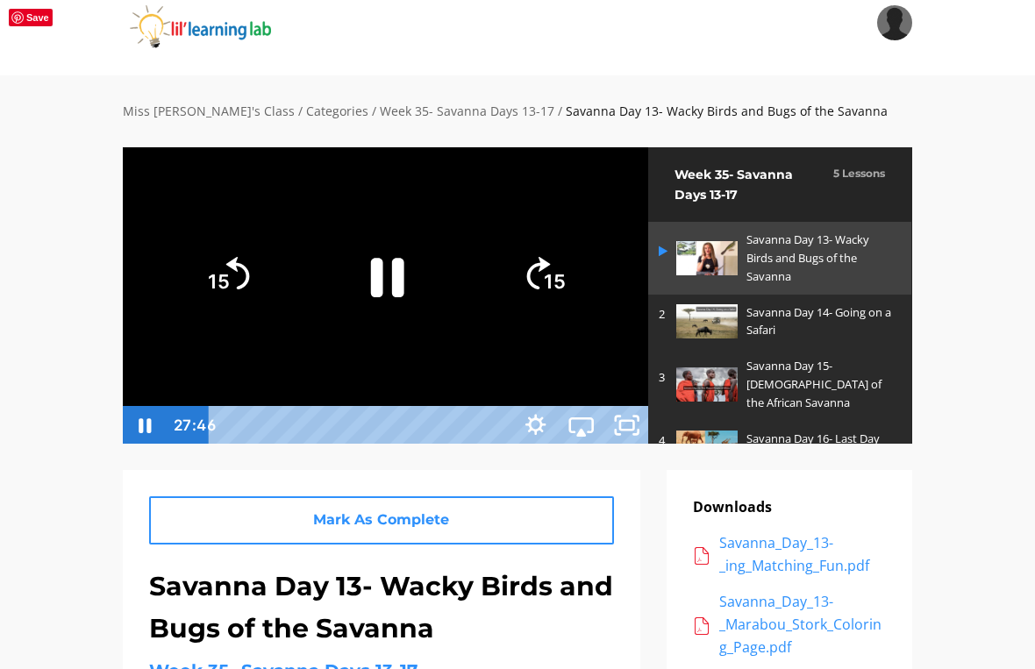
click at [447, 289] on icon "Pause" at bounding box center [385, 276] width 121 height 121
click at [649, 444] on div at bounding box center [385, 294] width 527 height 297
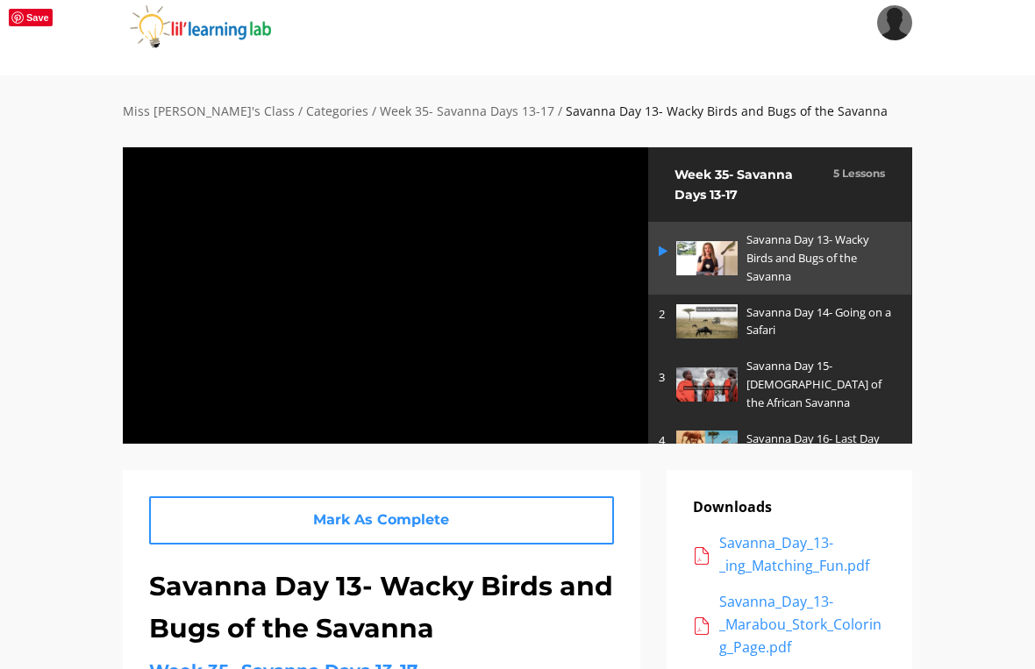
click at [504, 232] on div at bounding box center [385, 294] width 527 height 297
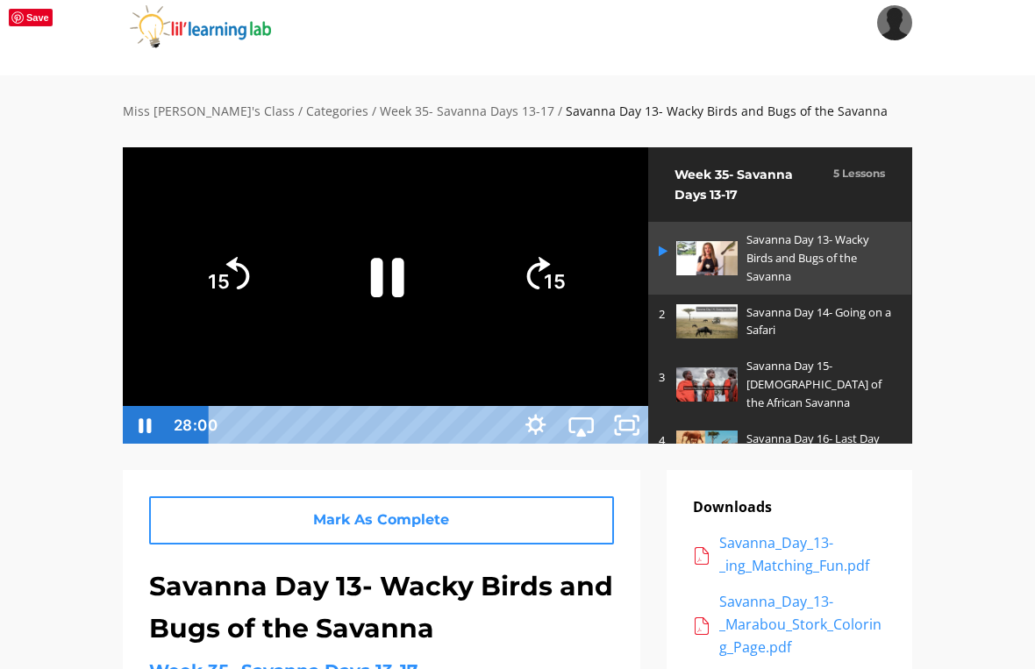
click at [404, 297] on icon "Pause" at bounding box center [386, 277] width 33 height 39
click at [447, 332] on icon "Play Video" at bounding box center [385, 276] width 121 height 121
click at [625, 444] on div at bounding box center [385, 294] width 527 height 297
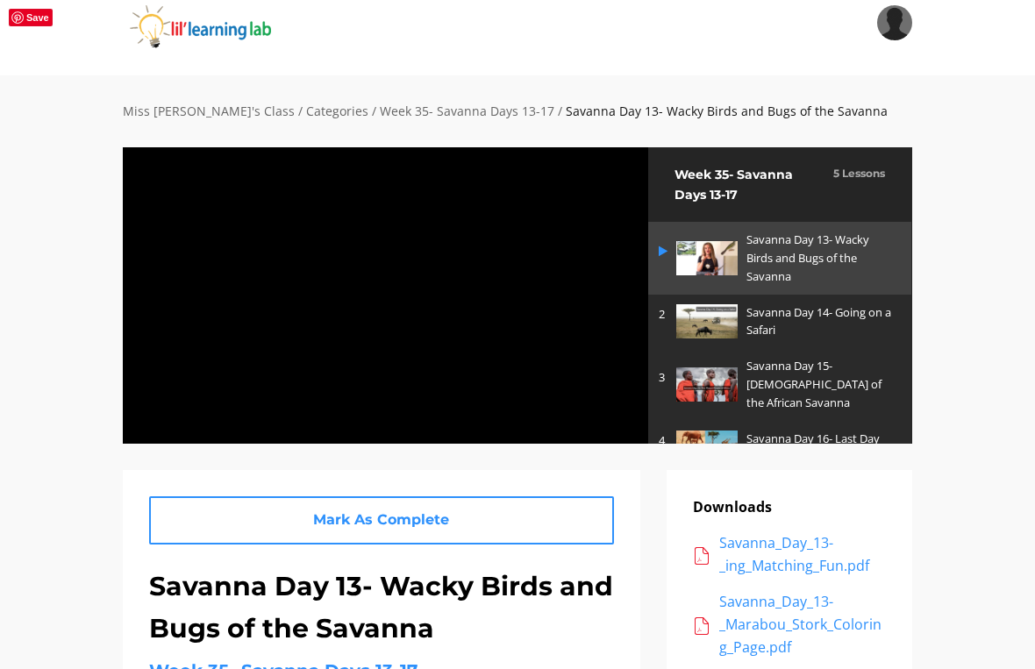
click at [479, 297] on div at bounding box center [385, 294] width 527 height 297
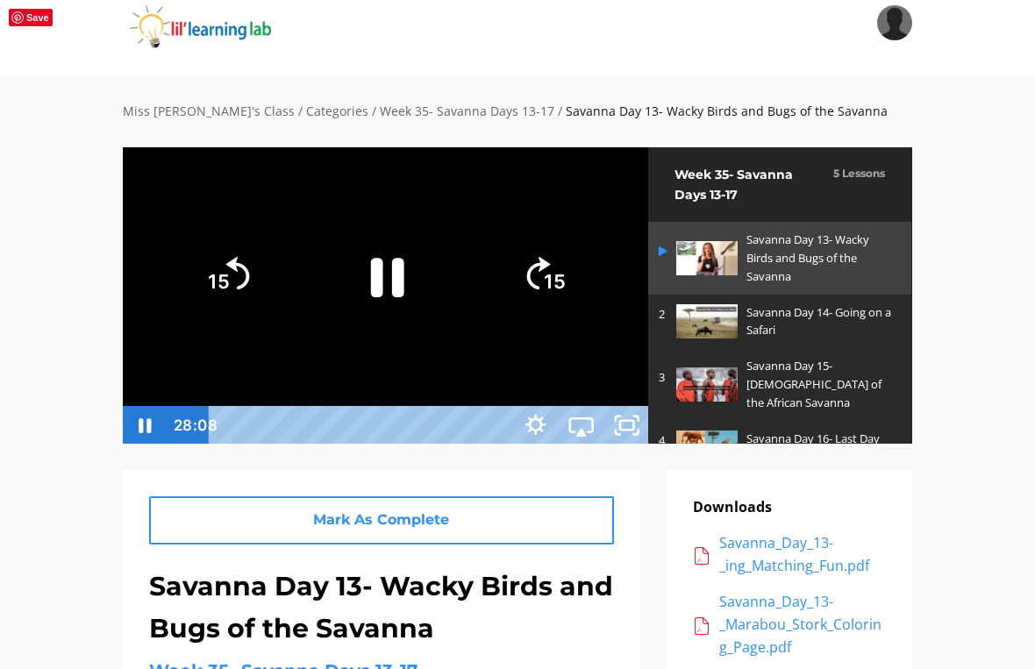
click at [447, 297] on icon "Pause" at bounding box center [385, 276] width 121 height 121
click at [447, 298] on icon "Play Video" at bounding box center [385, 276] width 121 height 121
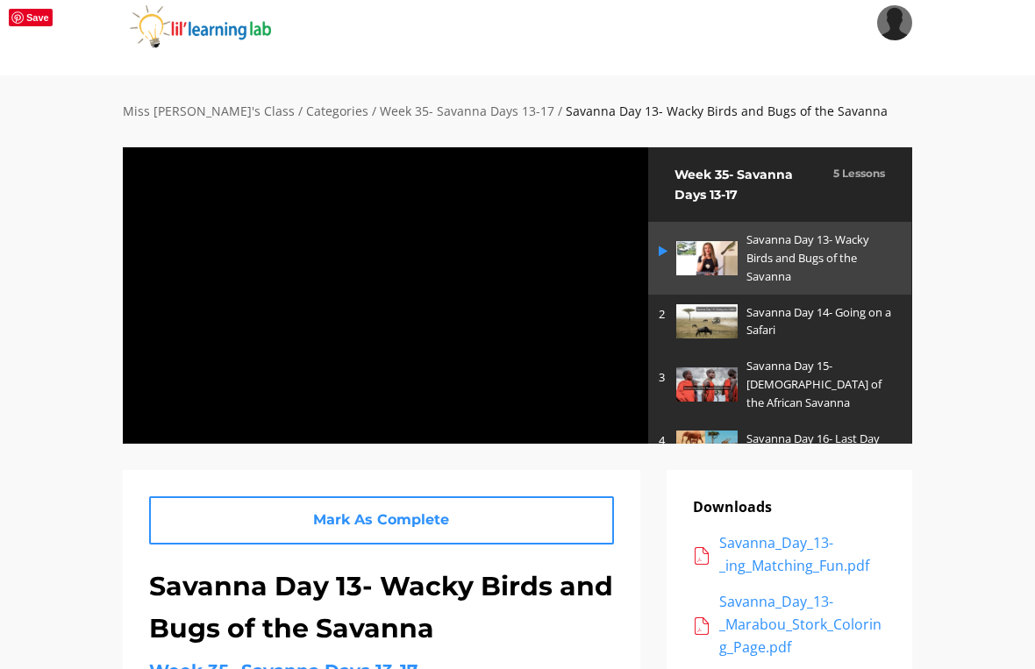
click at [599, 285] on div at bounding box center [385, 294] width 527 height 297
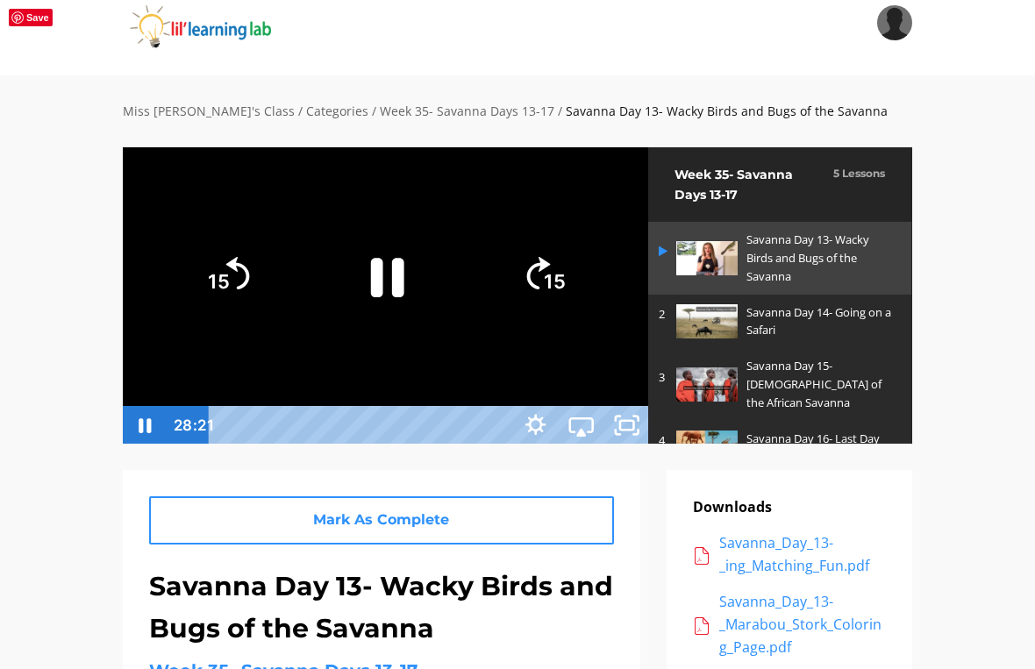
click at [447, 321] on icon "Pause" at bounding box center [385, 276] width 121 height 121
click at [447, 305] on icon "Play Video" at bounding box center [385, 276] width 121 height 121
click at [368, 161] on div at bounding box center [385, 294] width 527 height 297
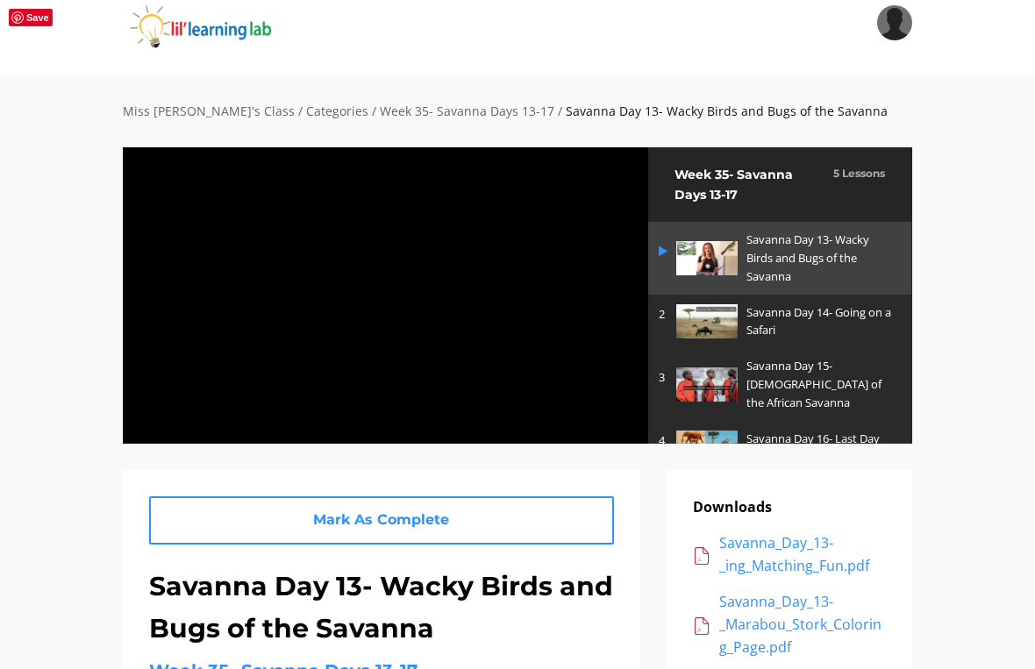
click at [718, 648] on html "Search My Library Settings Logout Miss Anna's Class / Categories / Week 35- Sav…" at bounding box center [517, 313] width 1035 height 669
click at [453, 352] on div at bounding box center [385, 294] width 527 height 297
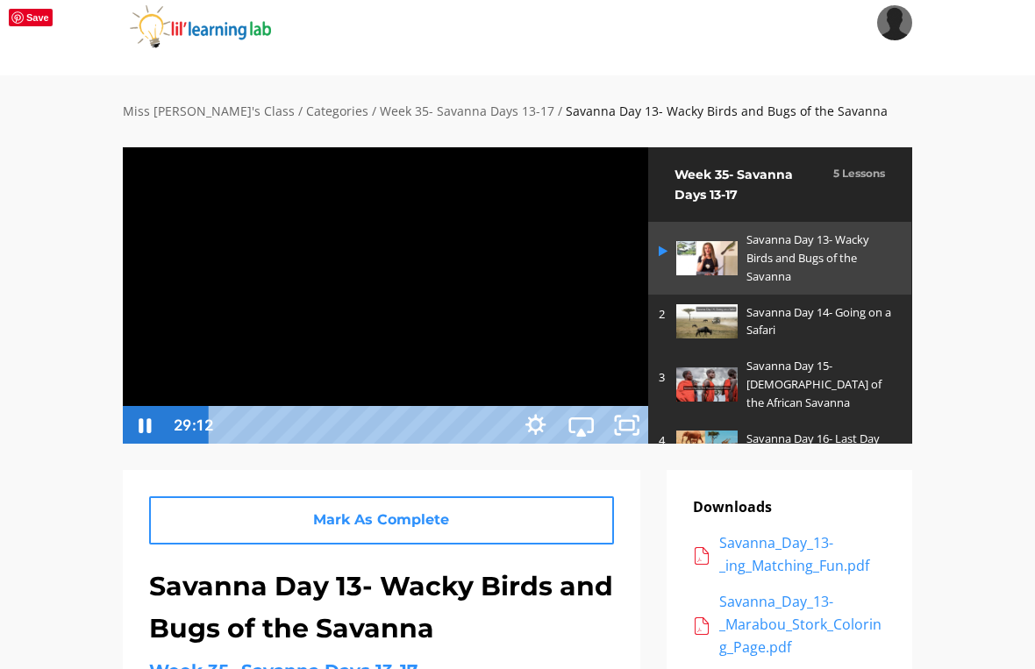
click at [447, 261] on icon "Pause" at bounding box center [385, 276] width 121 height 121
click at [449, 208] on div at bounding box center [385, 294] width 527 height 297
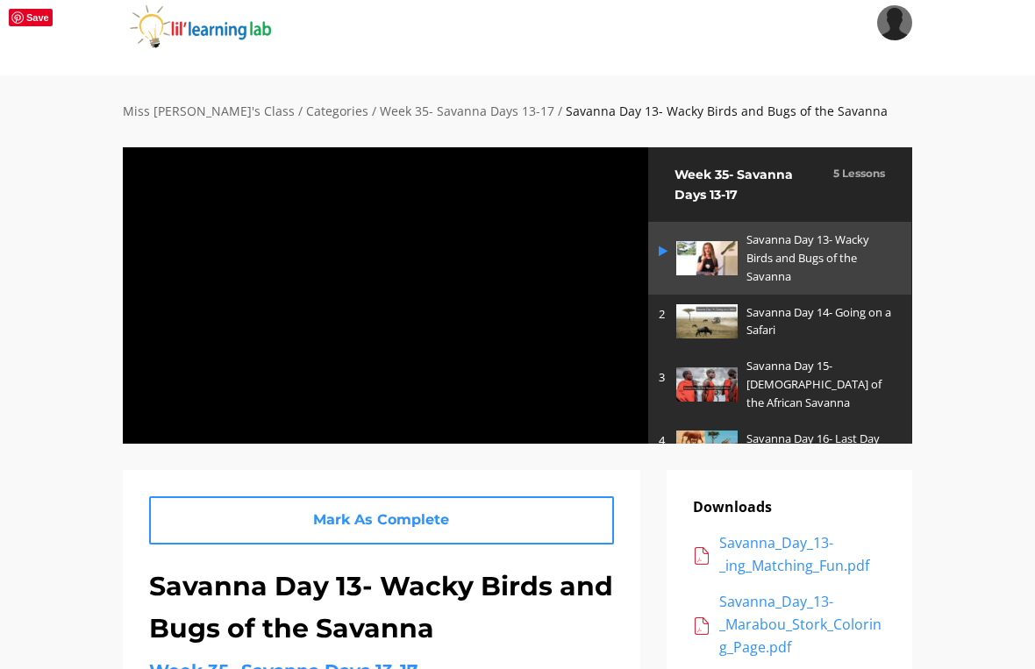
click at [500, 311] on div at bounding box center [385, 294] width 527 height 297
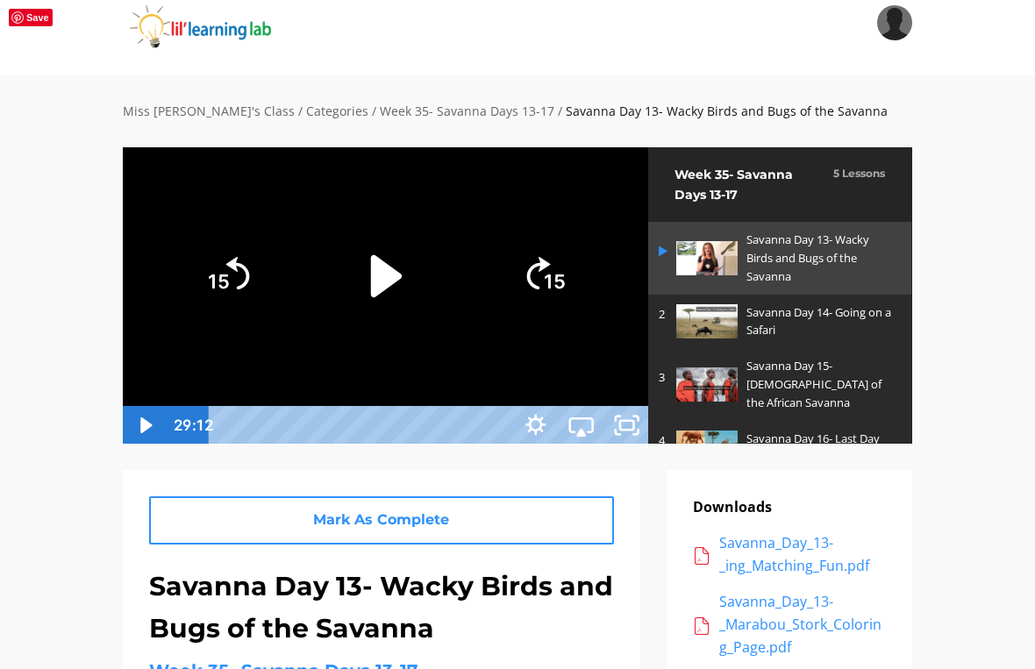
click at [401, 297] on icon "Play Video" at bounding box center [385, 276] width 31 height 42
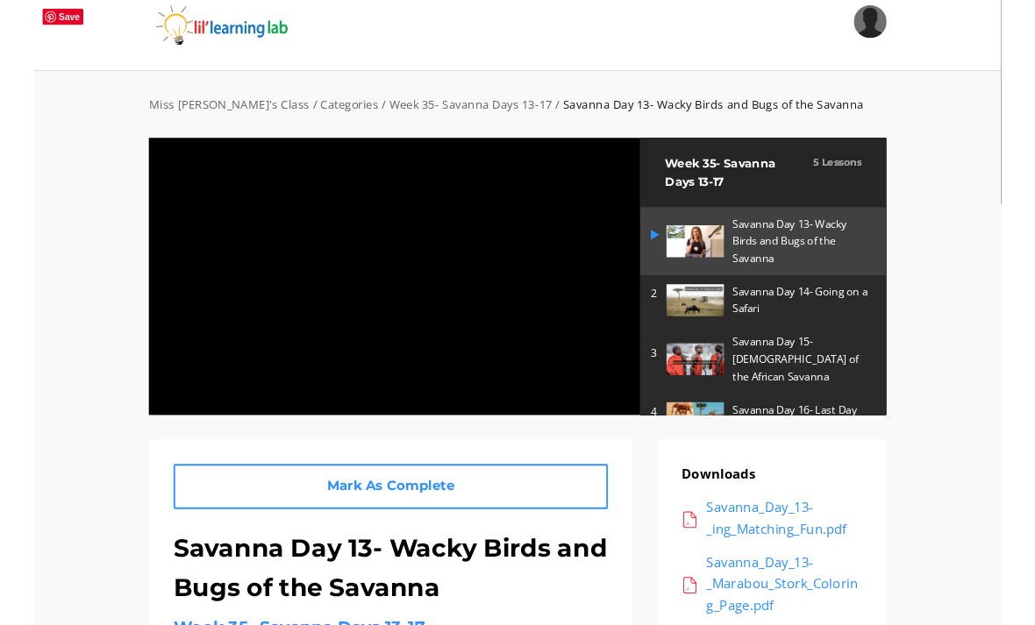
scroll to position [0, 0]
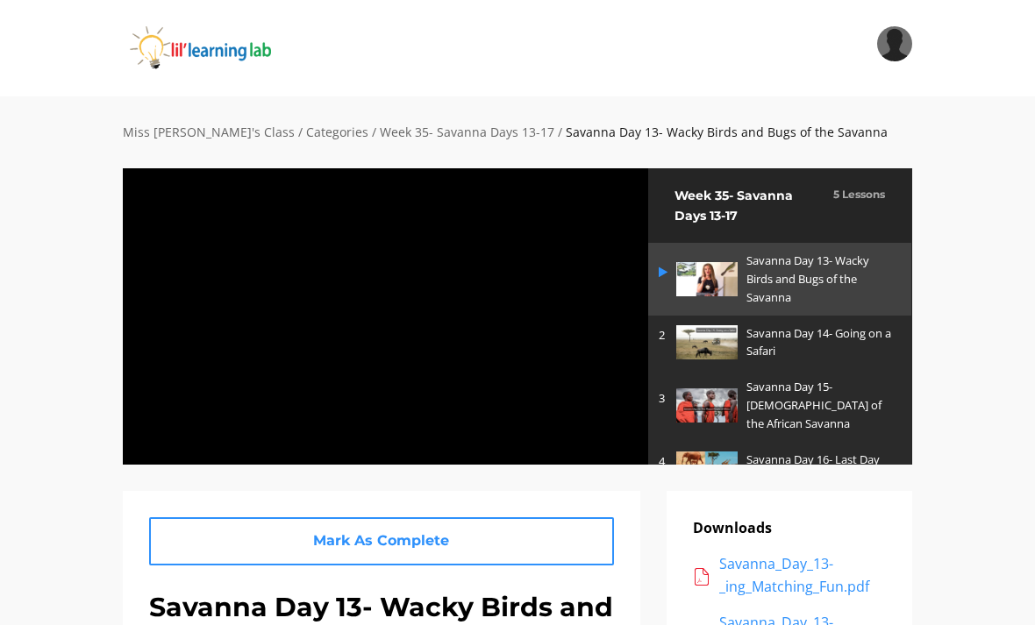
click at [530, 401] on div at bounding box center [385, 316] width 527 height 297
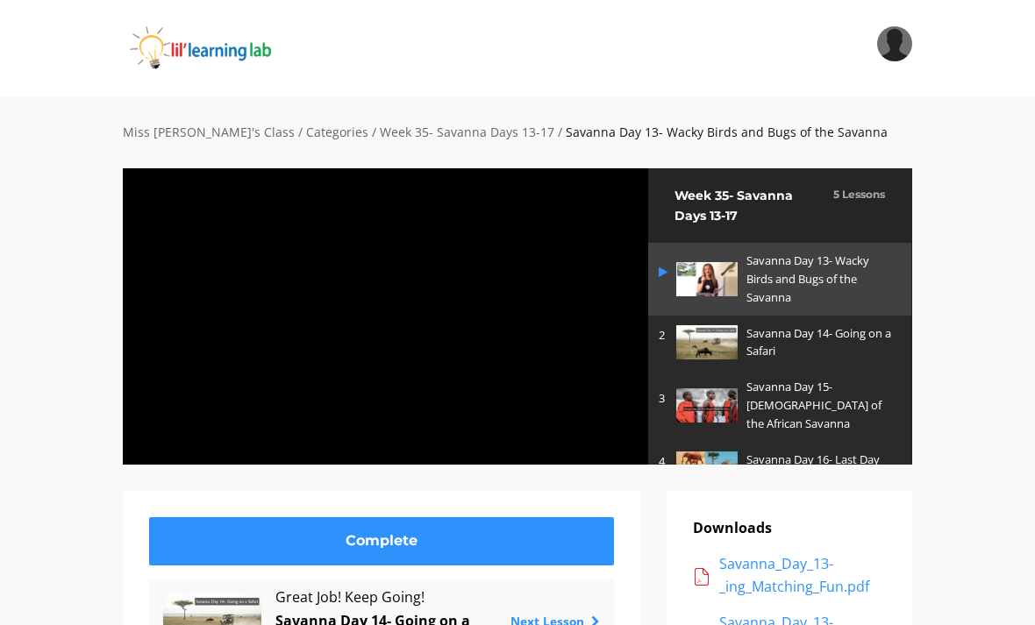
click at [527, 384] on div at bounding box center [385, 316] width 527 height 297
click at [569, 411] on div at bounding box center [385, 316] width 527 height 297
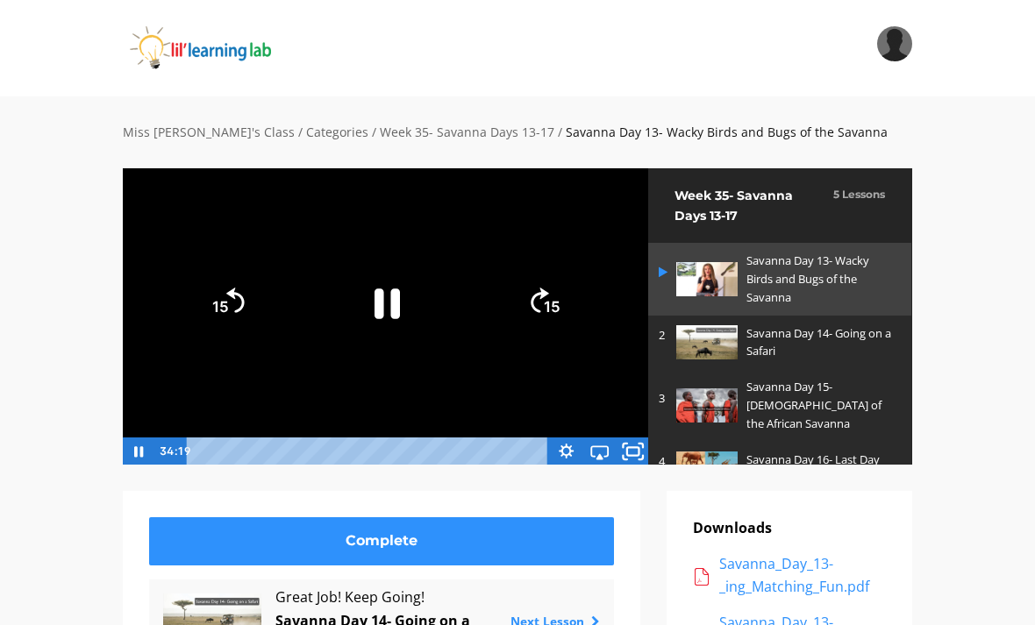
click at [627, 444] on icon "Fullscreen" at bounding box center [625, 446] width 4 height 4
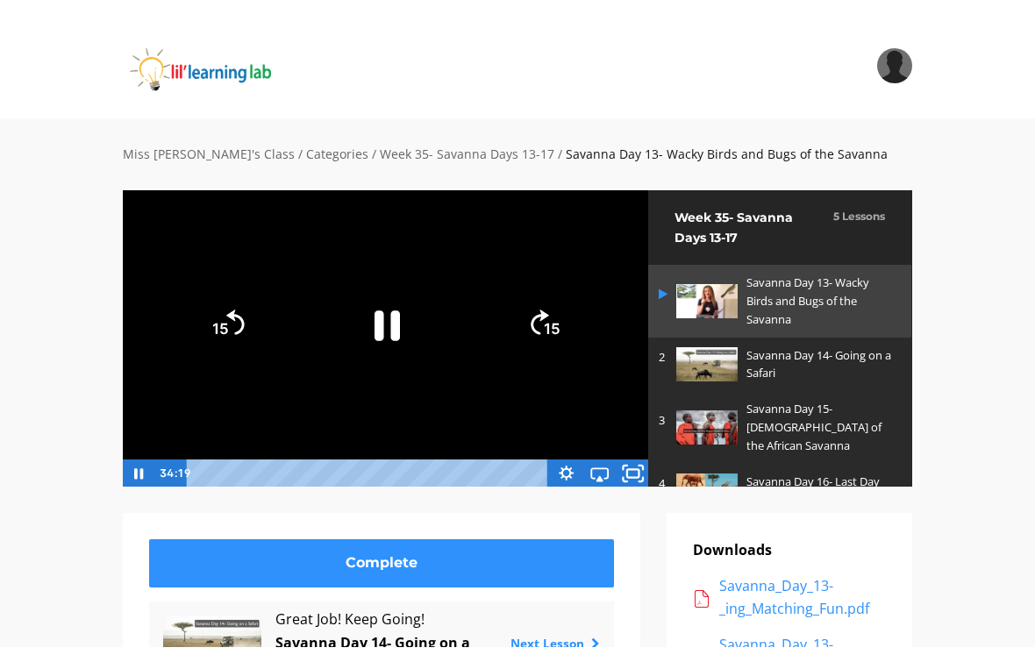
scroll to position [21, 0]
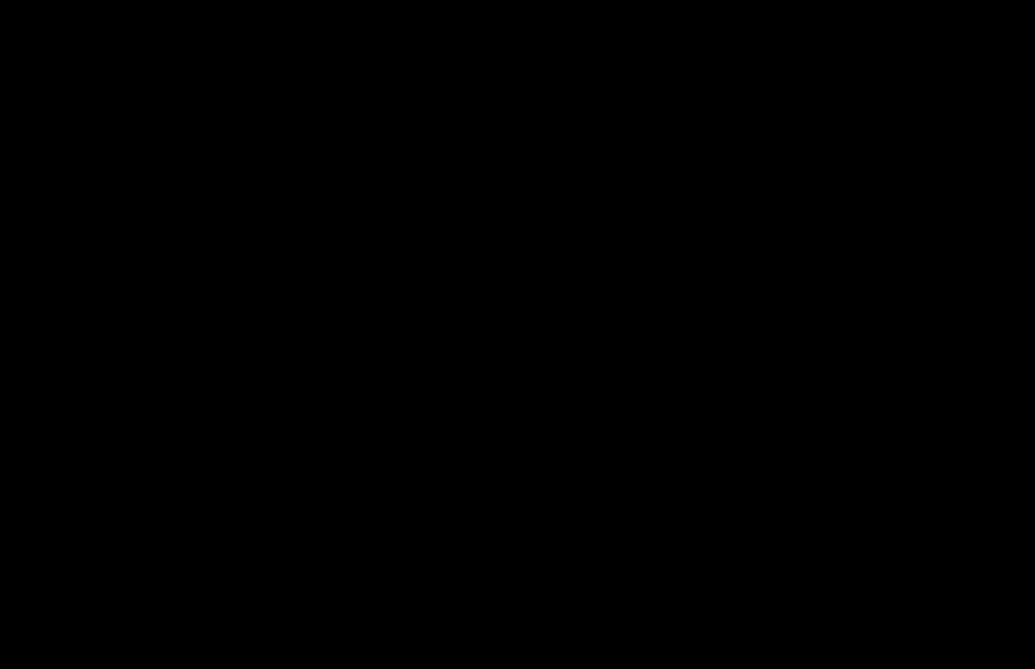
click at [594, 564] on div at bounding box center [517, 334] width 1035 height 669
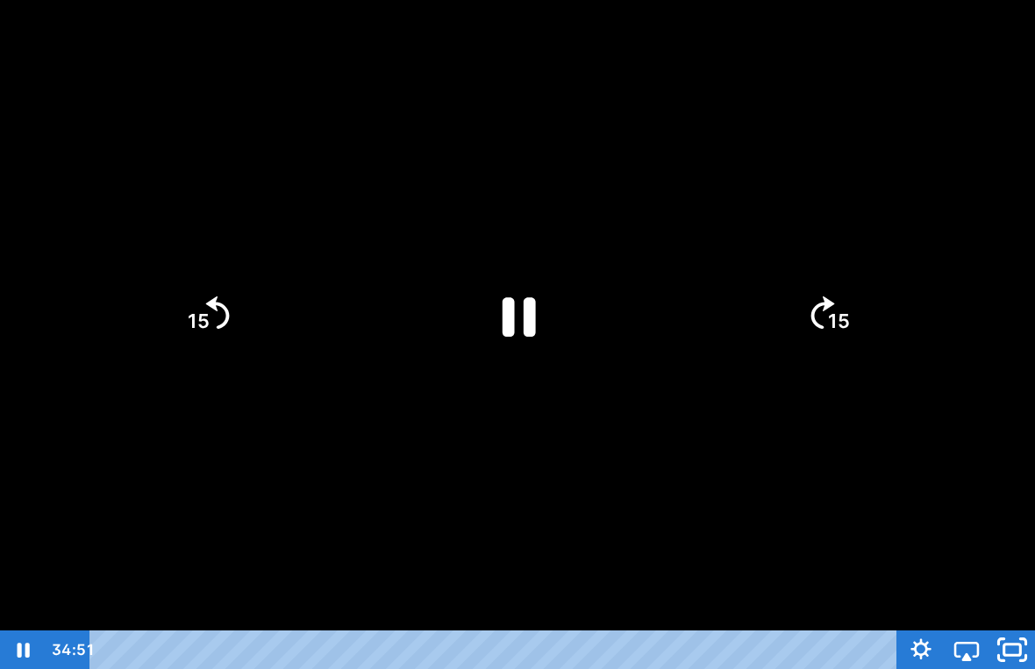
click at [718, 646] on icon "Unfullscreen" at bounding box center [1012, 650] width 54 height 46
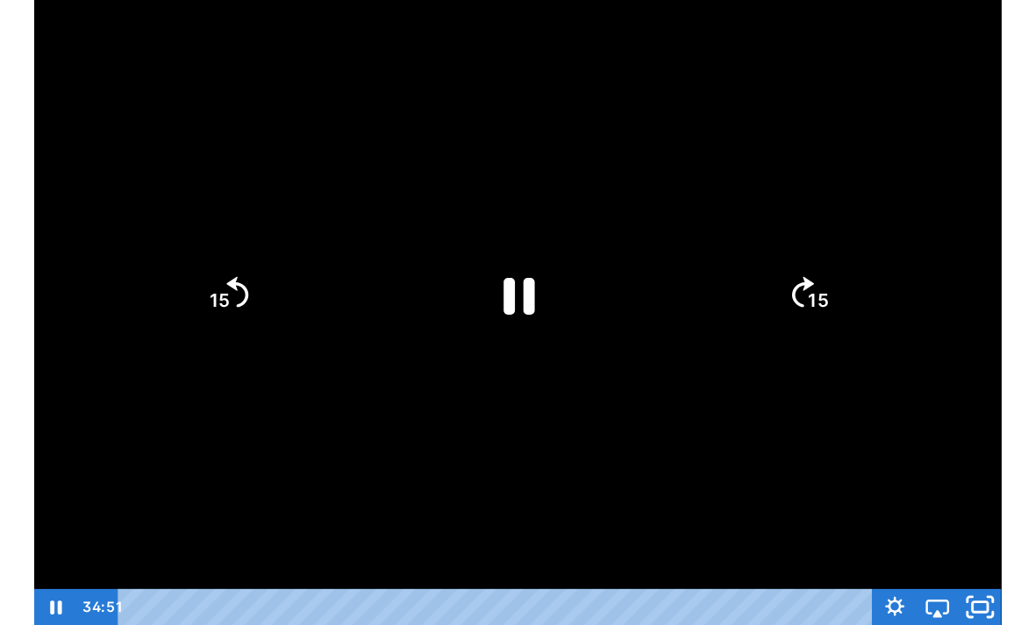
scroll to position [0, 0]
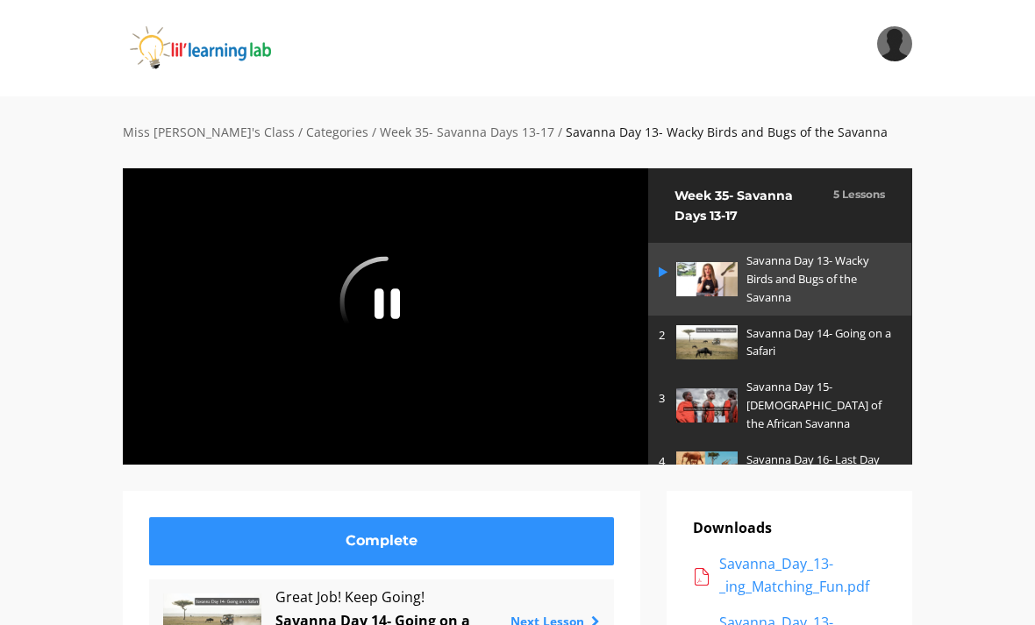
click at [413, 361] on div at bounding box center [385, 316] width 527 height 297
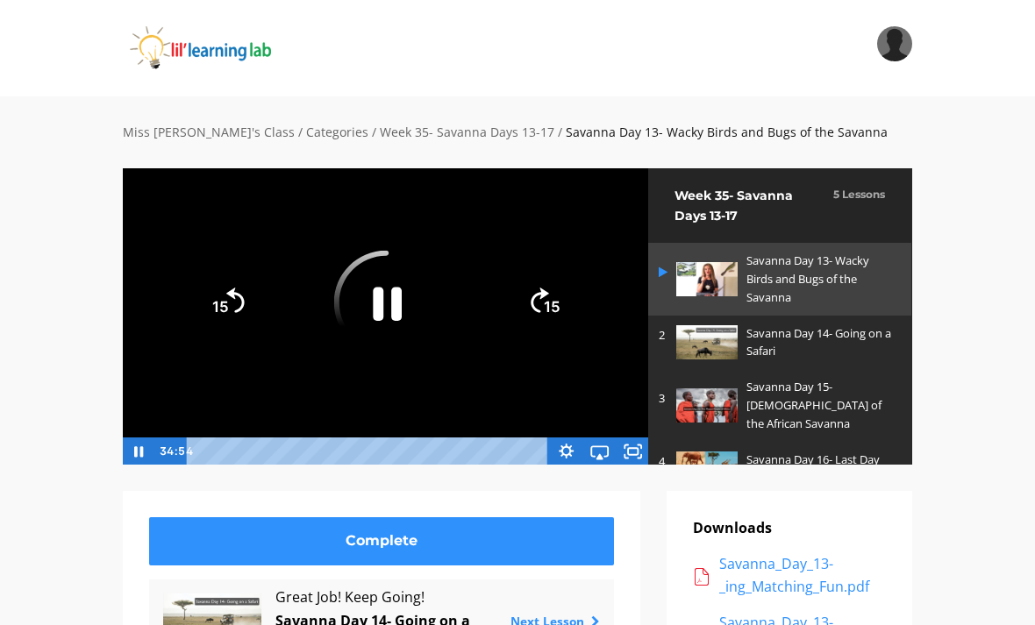
click at [396, 309] on icon "Pause" at bounding box center [385, 303] width 104 height 104
click at [689, 330] on img at bounding box center [706, 342] width 61 height 34
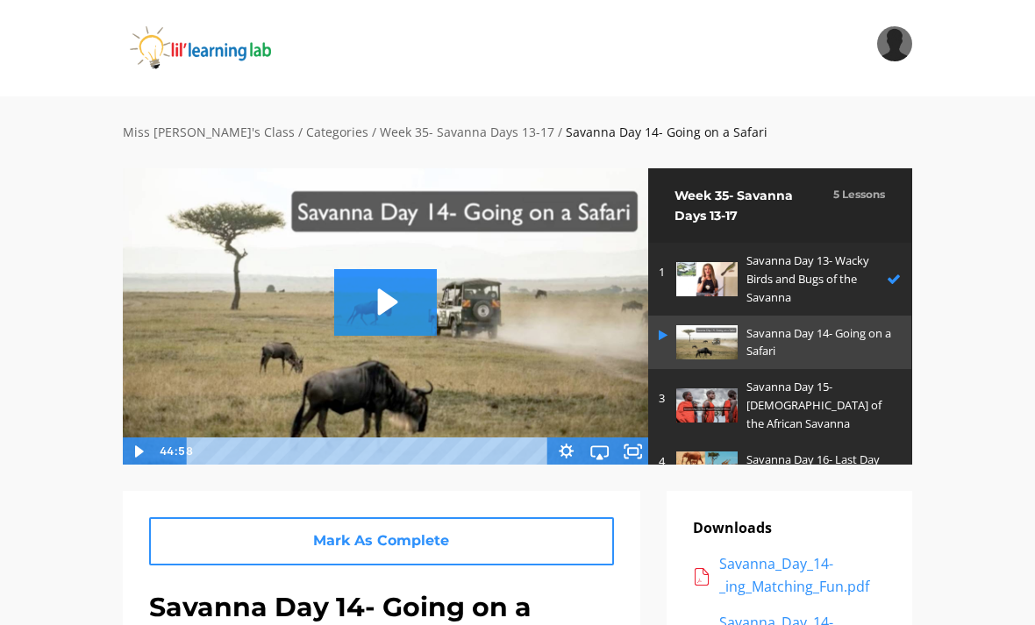
click at [406, 285] on icon "Play Video: sites/2147505858/video/50pB8OQ6TICNklqOp53U_Savanna_Day_14-_Going_o…" at bounding box center [385, 302] width 103 height 66
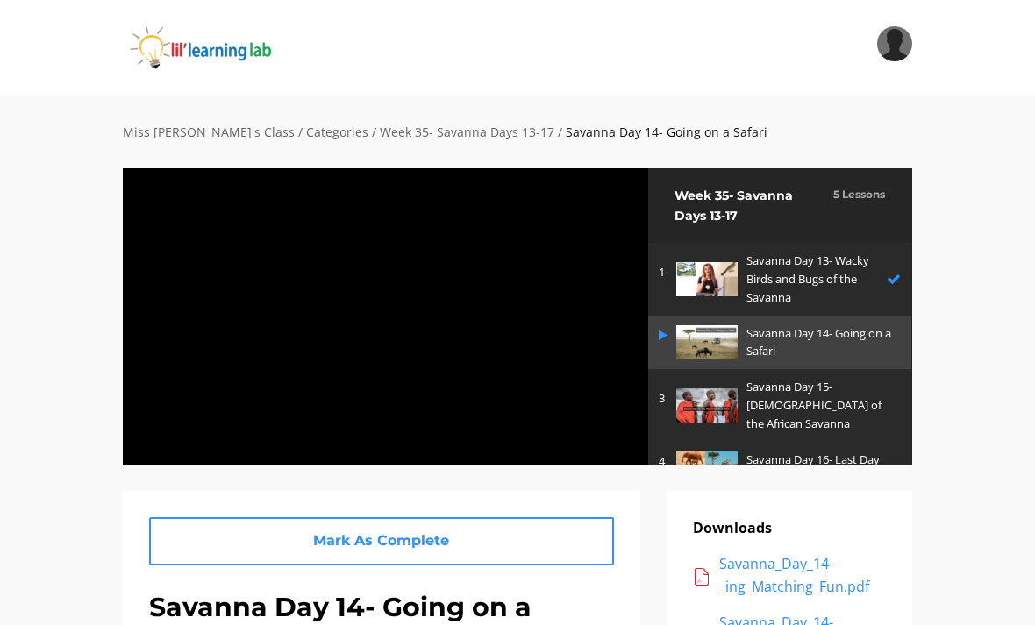
click at [537, 375] on div at bounding box center [385, 316] width 527 height 297
click at [520, 244] on div at bounding box center [385, 316] width 527 height 297
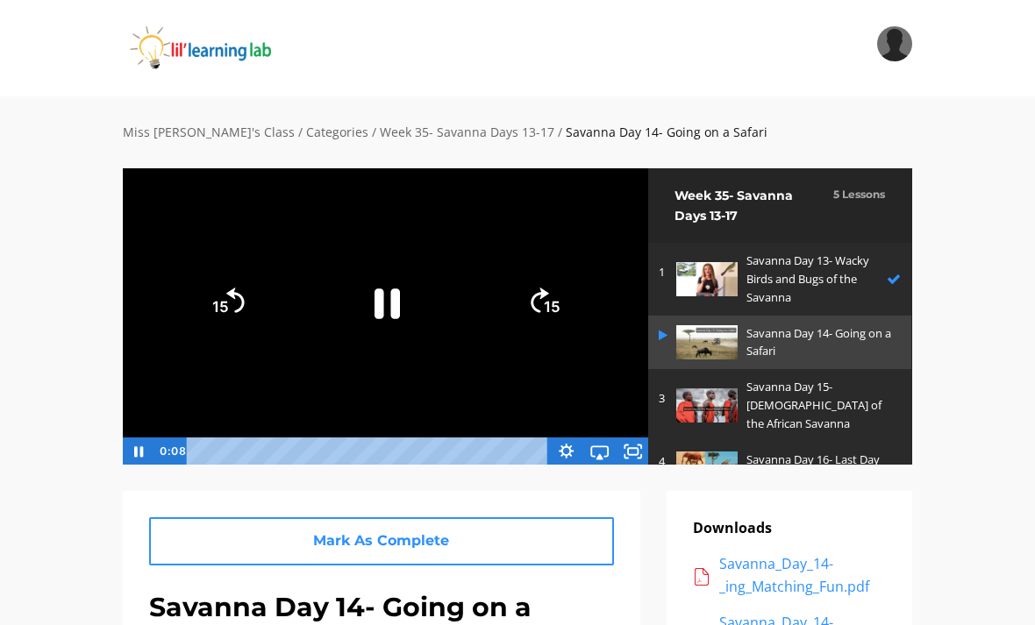
click at [643, 429] on div at bounding box center [385, 316] width 527 height 297
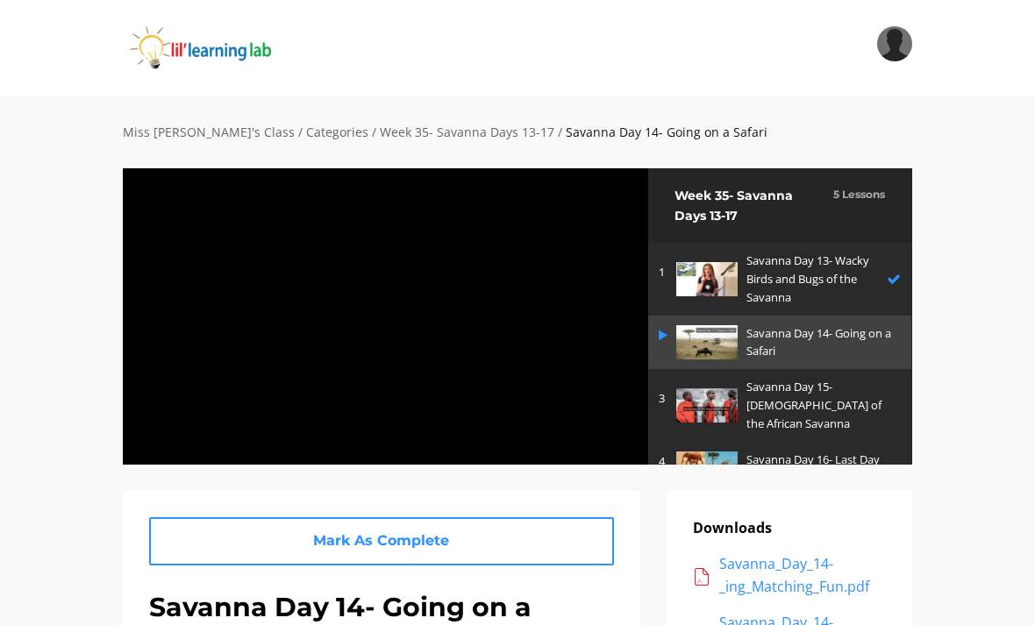
click at [622, 430] on div at bounding box center [385, 316] width 527 height 297
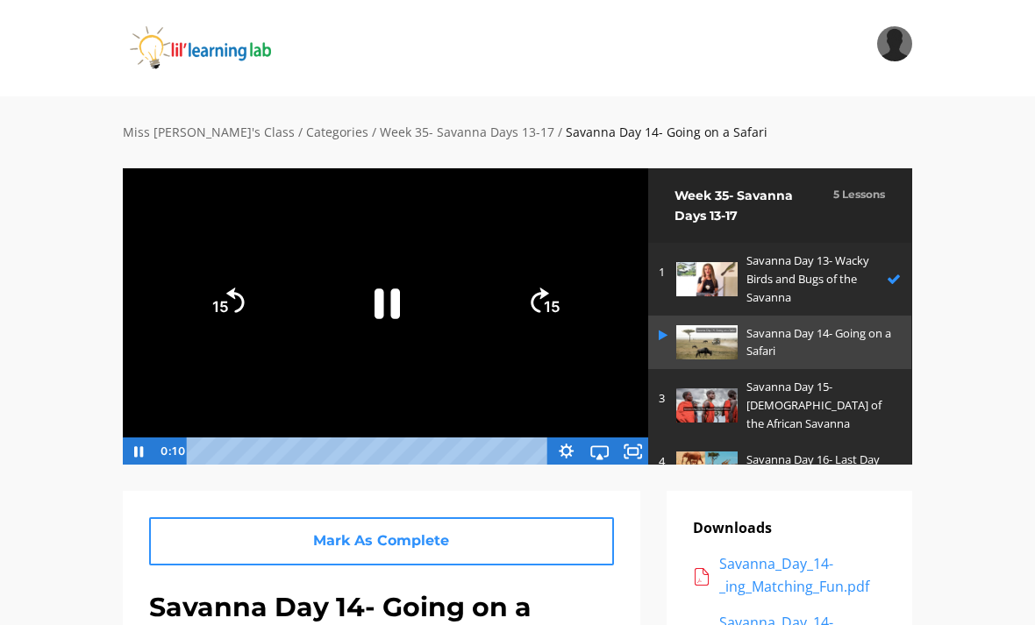
click at [638, 449] on rect "Fullscreen" at bounding box center [633, 451] width 10 height 7
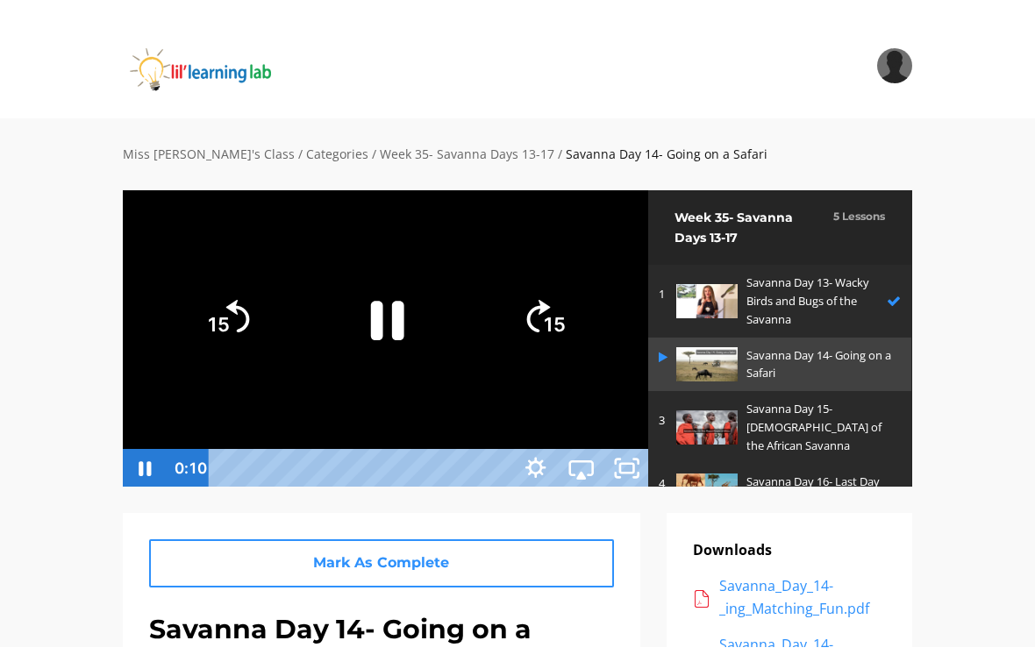
scroll to position [21, 0]
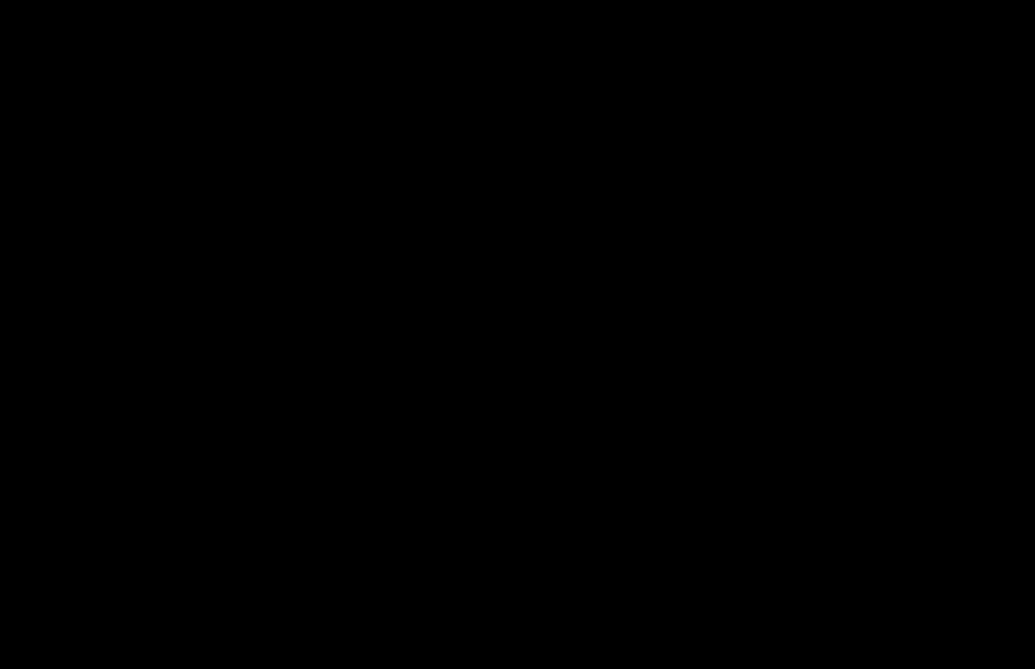
click at [475, 265] on div at bounding box center [517, 334] width 1035 height 669
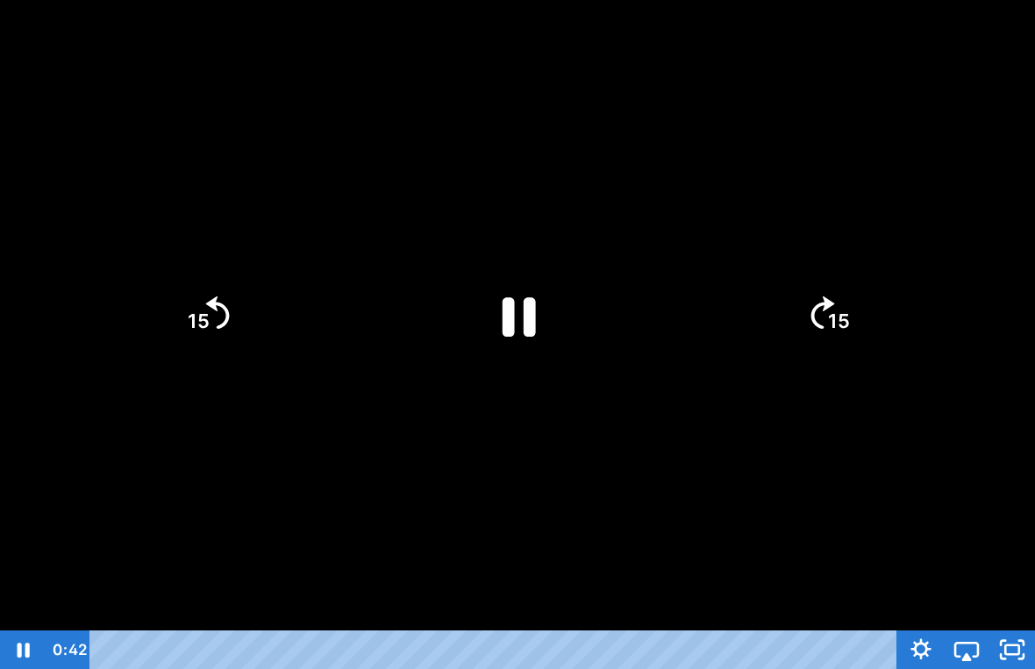
click at [542, 334] on icon "Pause" at bounding box center [517, 315] width 121 height 121
click at [504, 279] on icon "Play Video" at bounding box center [517, 315] width 121 height 121
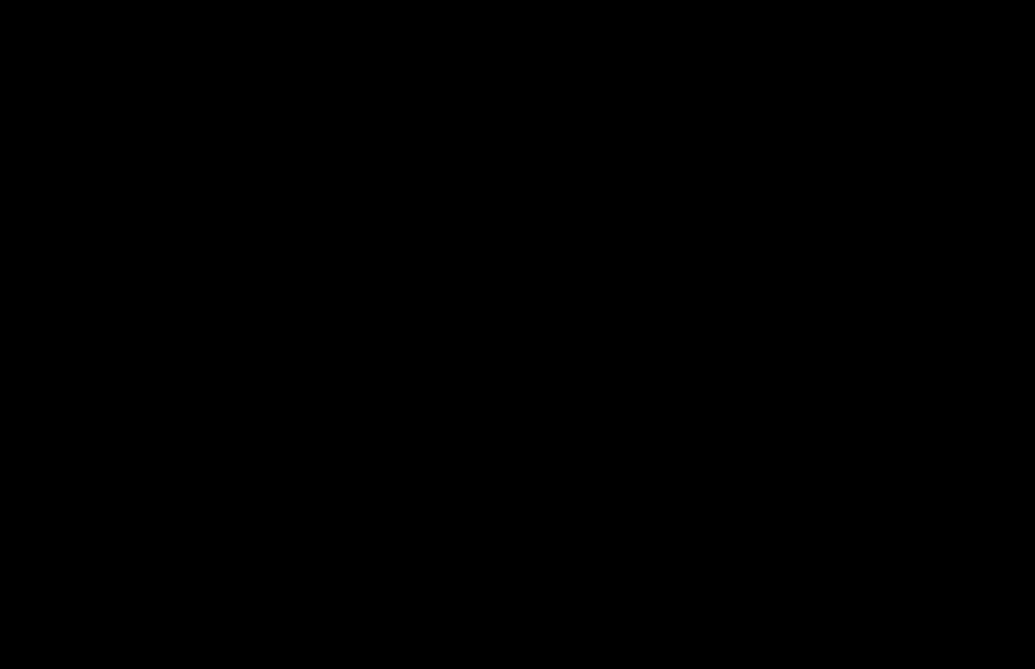
click at [588, 386] on div at bounding box center [517, 334] width 1035 height 669
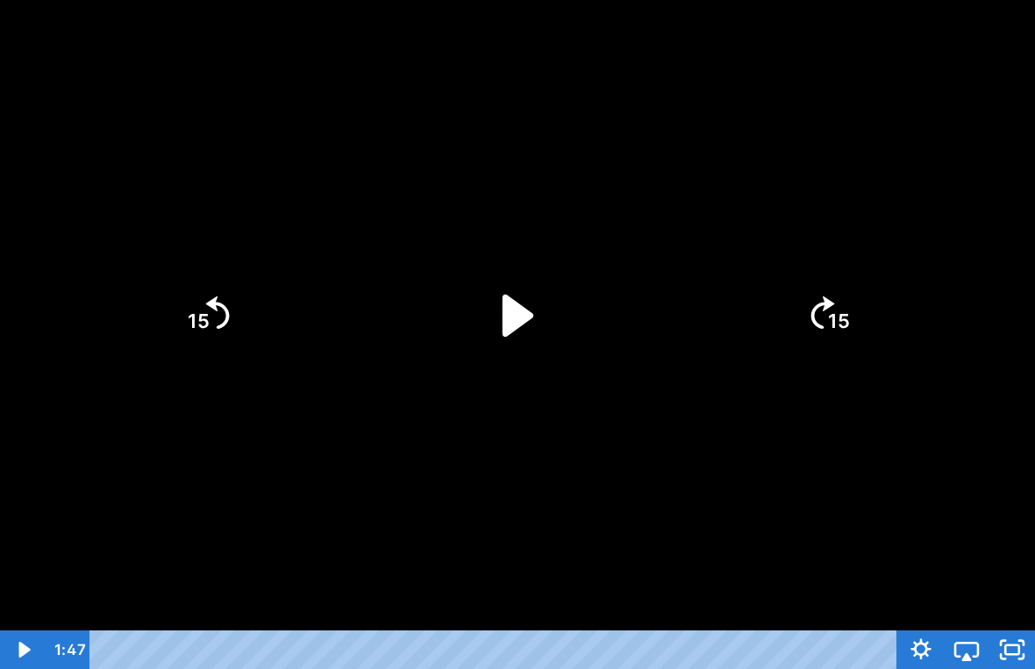
click at [515, 310] on icon "Play Video" at bounding box center [518, 315] width 31 height 42
click at [144, 188] on div at bounding box center [517, 334] width 1035 height 669
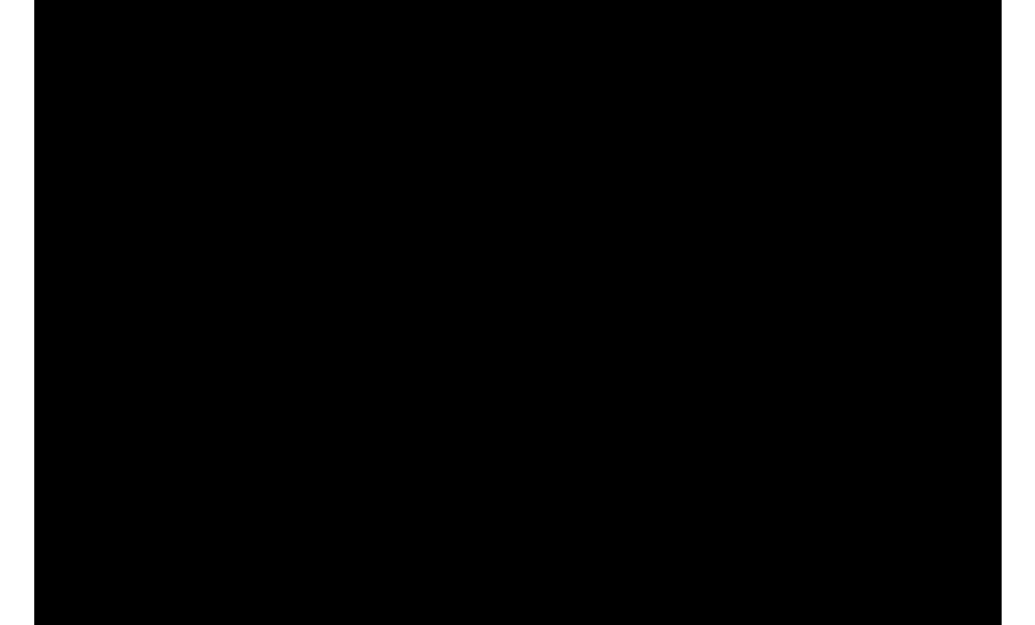
scroll to position [0, 0]
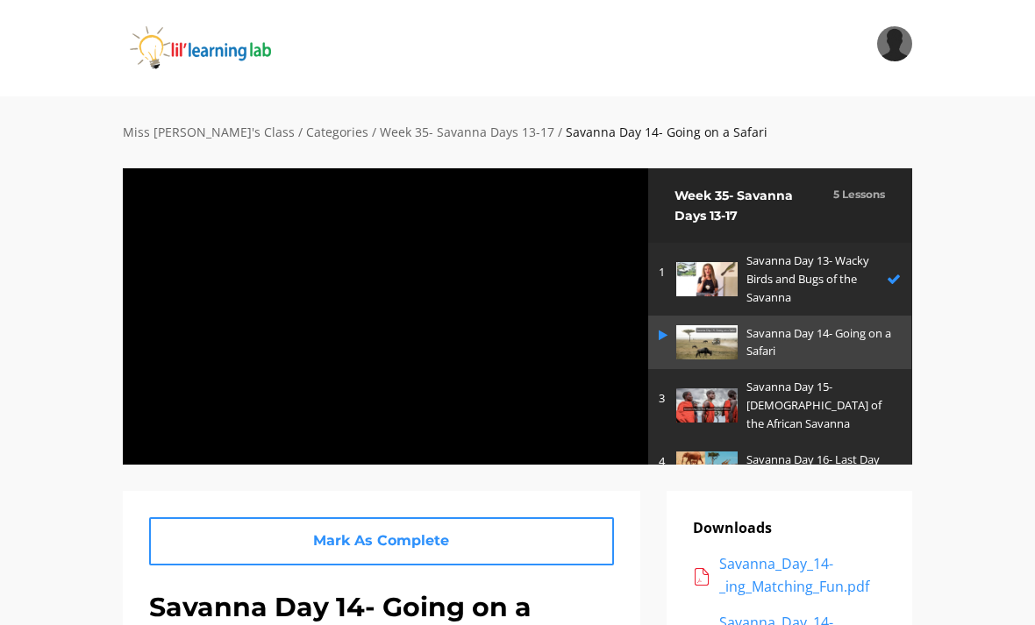
click at [567, 418] on div at bounding box center [385, 316] width 527 height 297
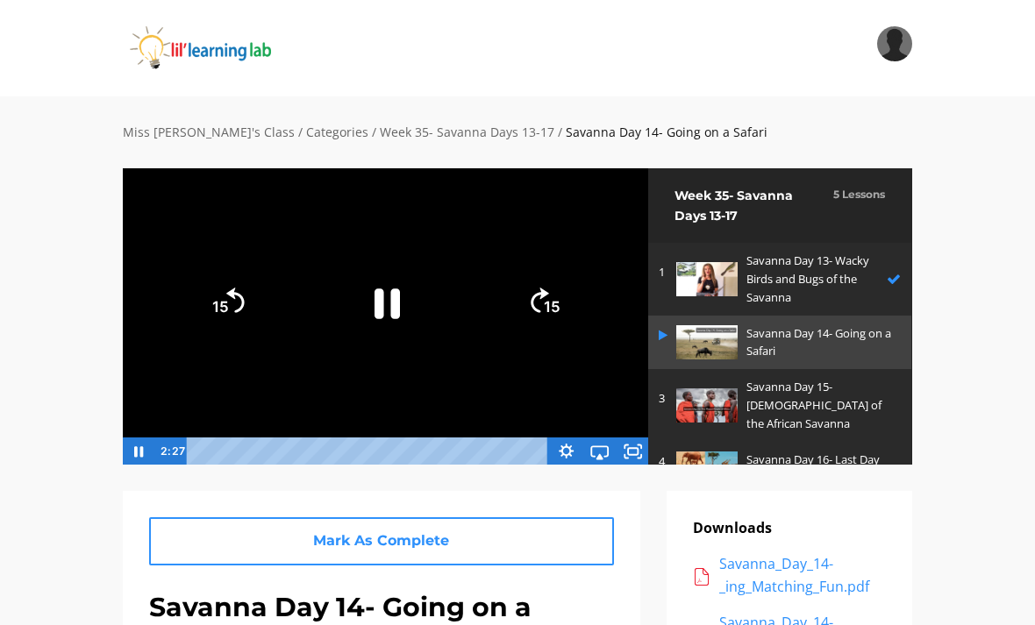
click at [625, 454] on icon "Fullscreen" at bounding box center [627, 456] width 4 height 4
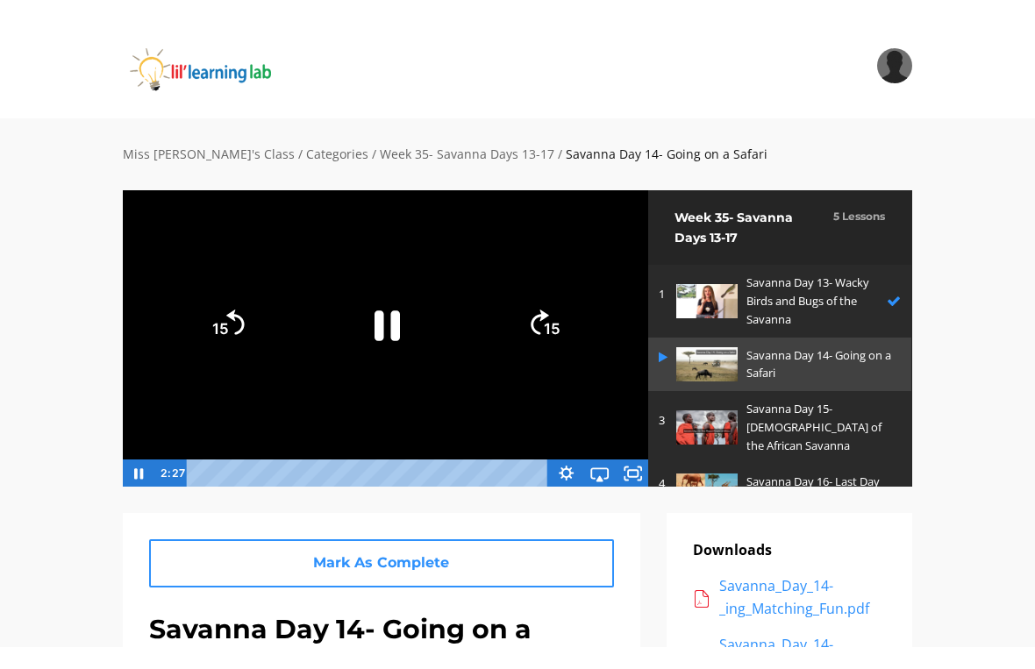
scroll to position [21, 0]
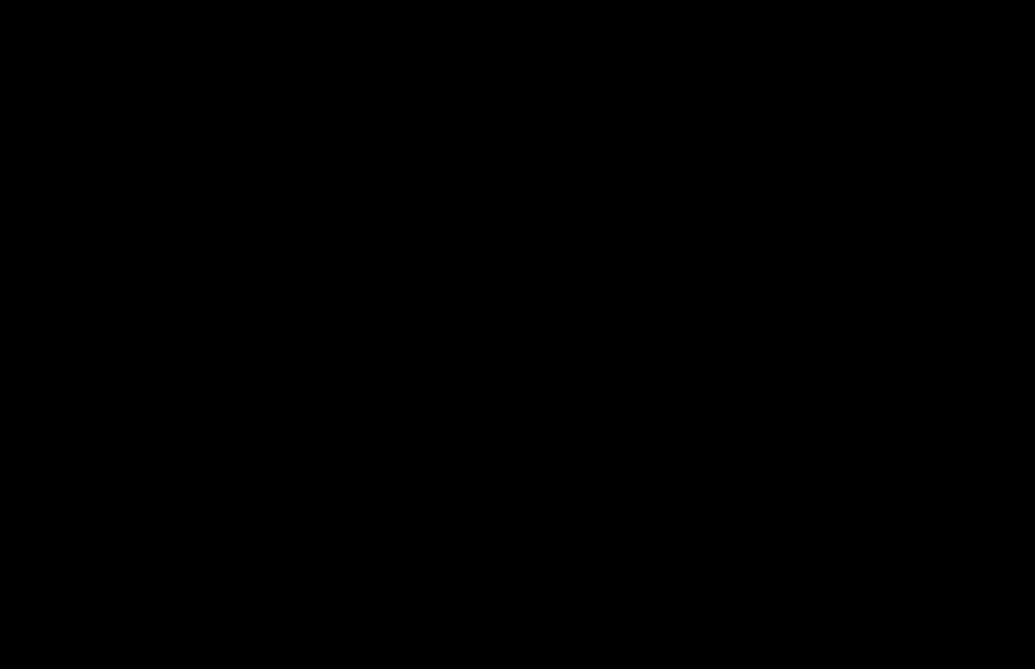
click at [482, 313] on div at bounding box center [517, 334] width 1035 height 669
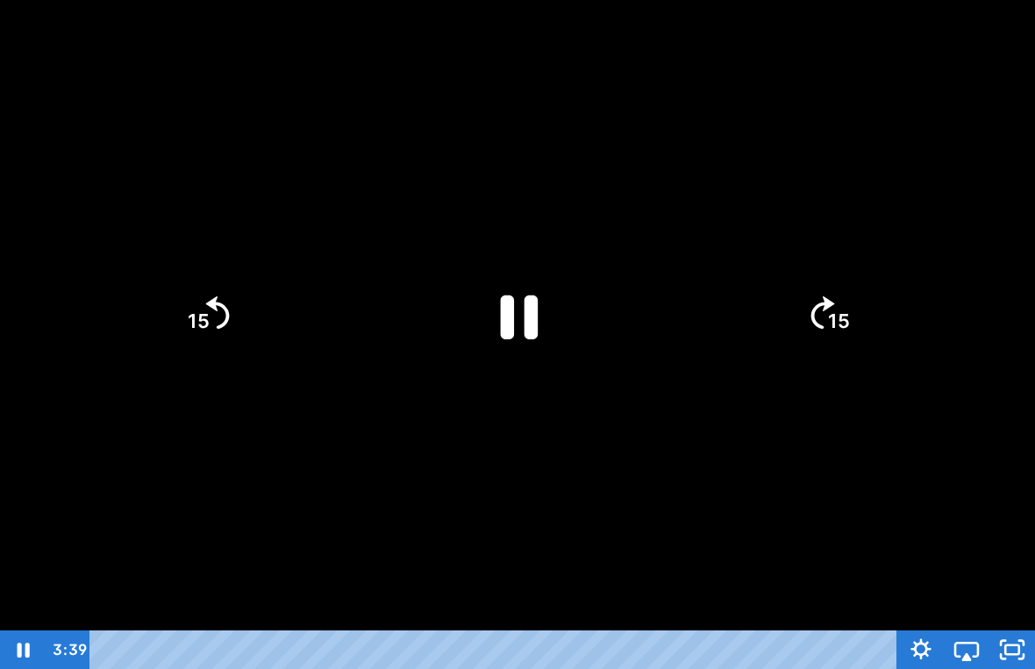
click at [512, 275] on icon "Pause" at bounding box center [518, 315] width 136 height 136
click at [465, 267] on icon "Play Video" at bounding box center [517, 315] width 121 height 121
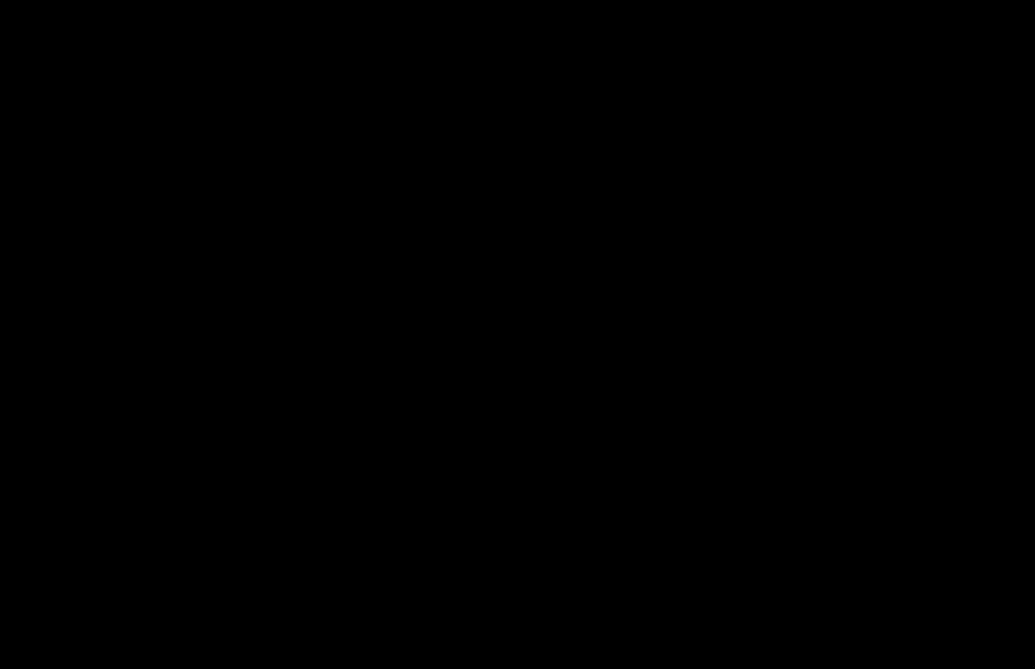
click at [639, 272] on div at bounding box center [517, 334] width 1035 height 669
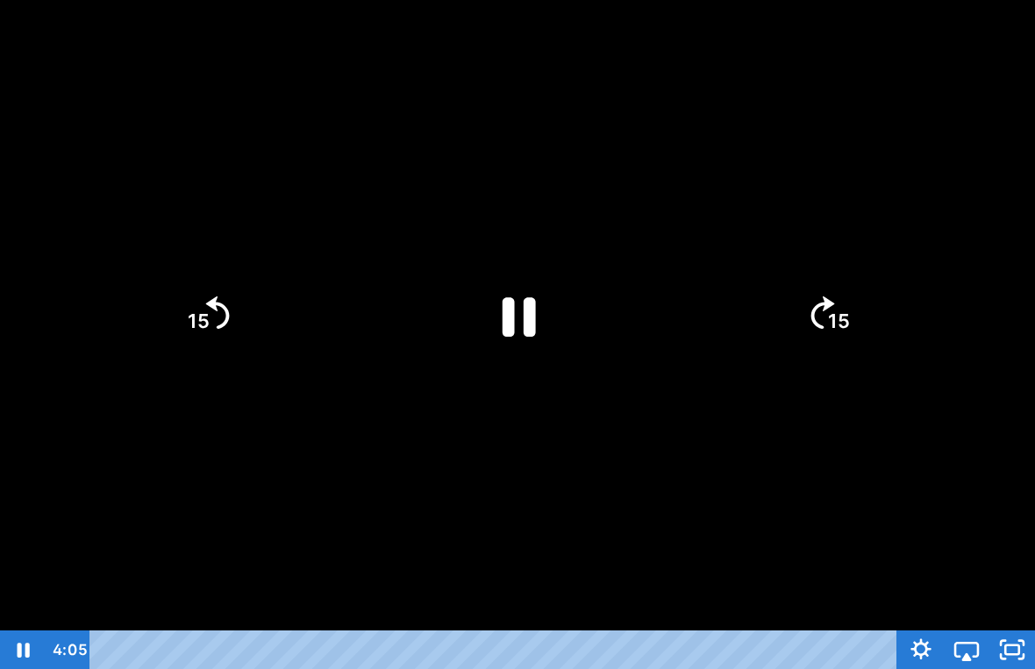
click at [543, 307] on icon "Pause" at bounding box center [517, 315] width 121 height 121
click at [513, 321] on icon "Play Video" at bounding box center [518, 315] width 31 height 42
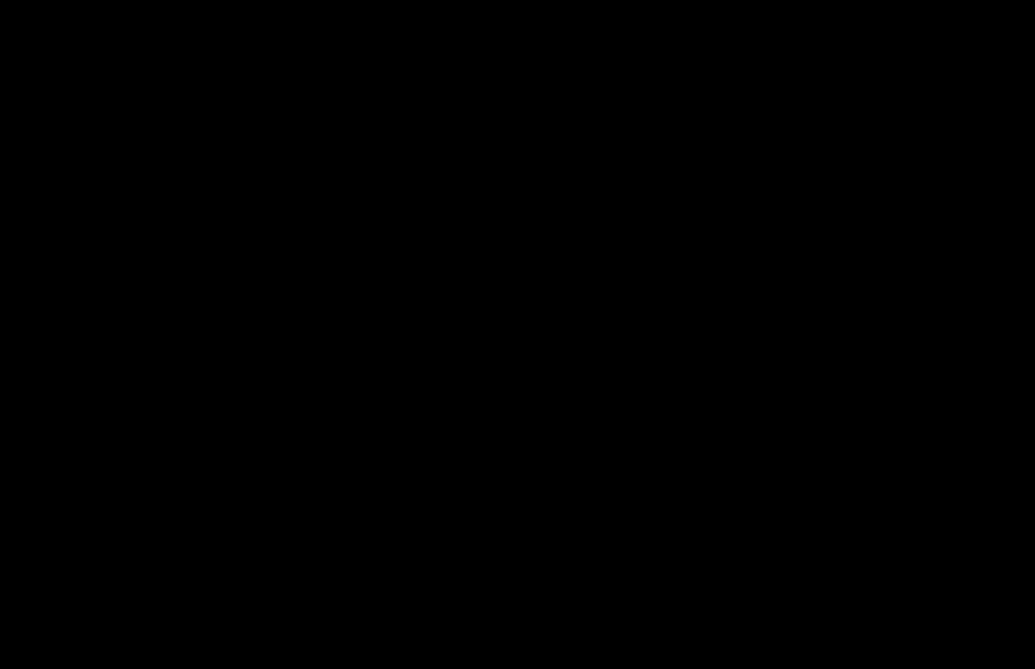
click at [434, 316] on div at bounding box center [517, 334] width 1035 height 669
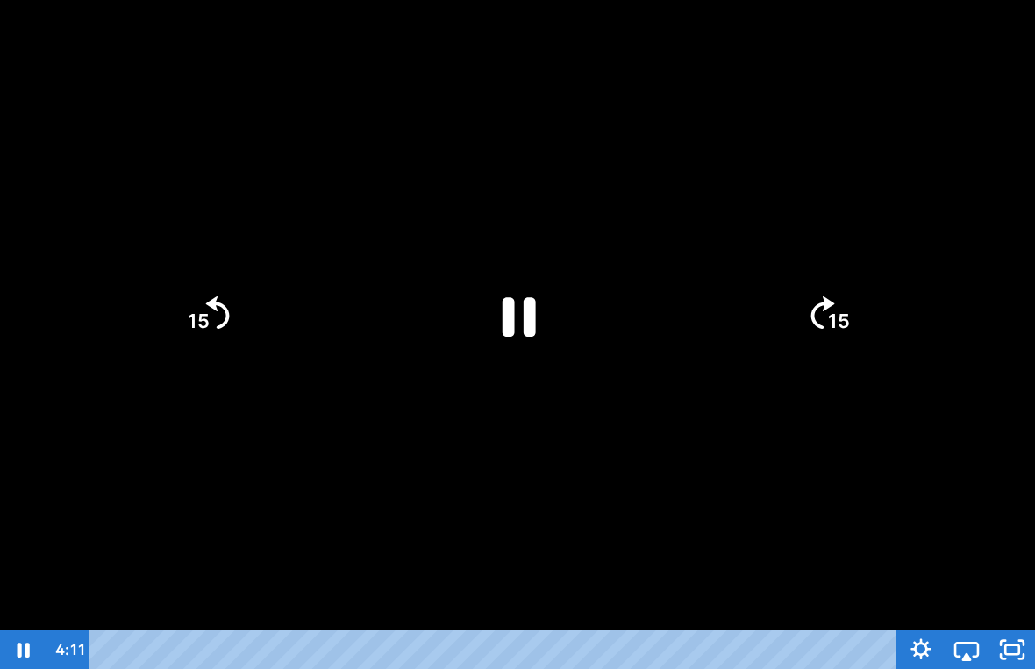
click at [536, 333] on icon "Pause" at bounding box center [519, 316] width 33 height 39
click at [564, 346] on icon "Play Video" at bounding box center [517, 315] width 121 height 121
click at [350, 492] on div at bounding box center [517, 334] width 1035 height 669
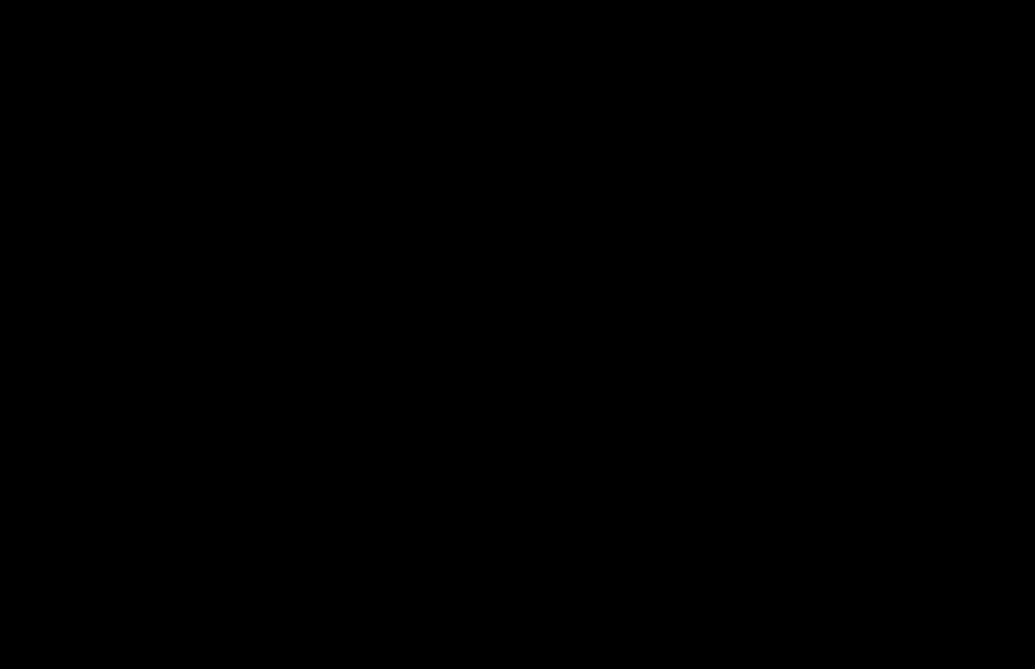
click at [521, 321] on div at bounding box center [517, 334] width 1035 height 669
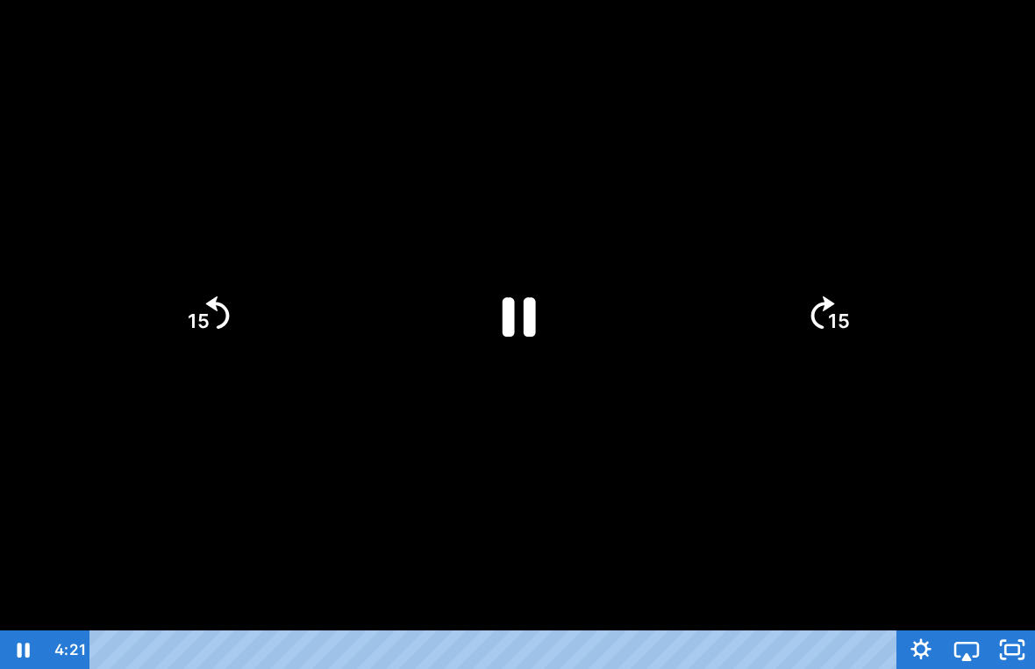
click at [518, 289] on icon "Pause" at bounding box center [517, 315] width 121 height 121
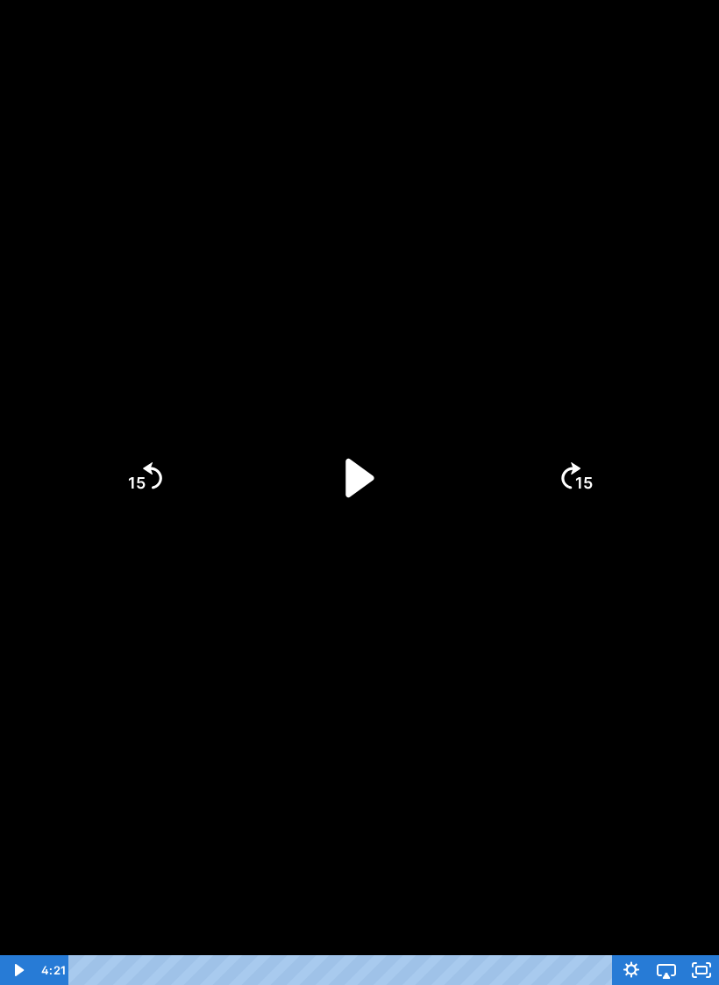
click at [375, 482] on icon "Play Video" at bounding box center [359, 478] width 111 height 111
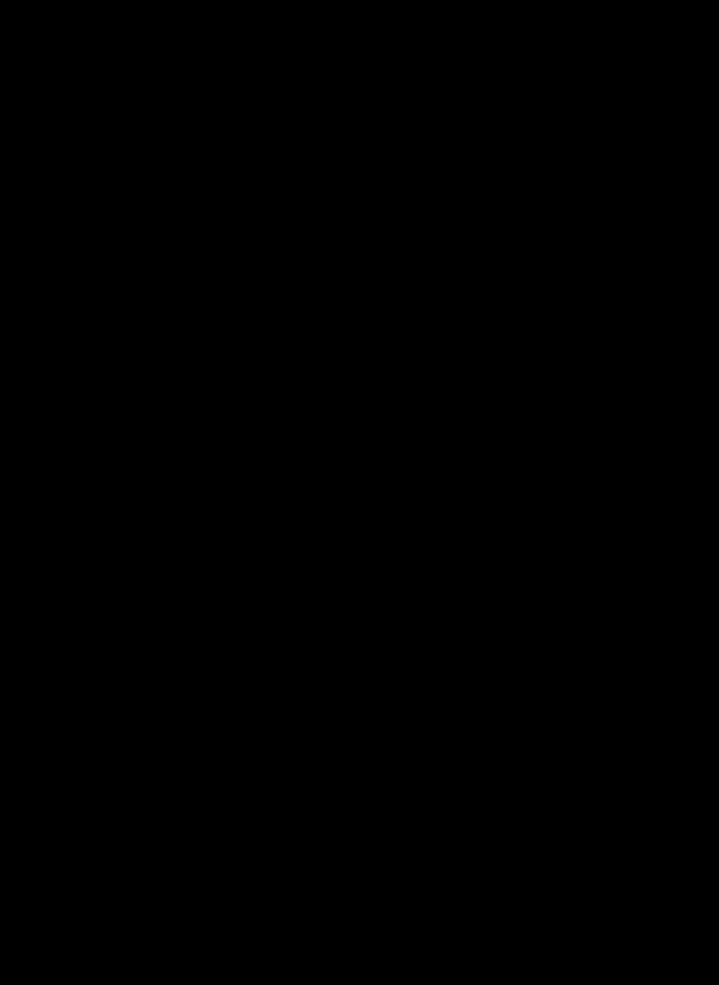
click at [381, 484] on div at bounding box center [359, 492] width 719 height 985
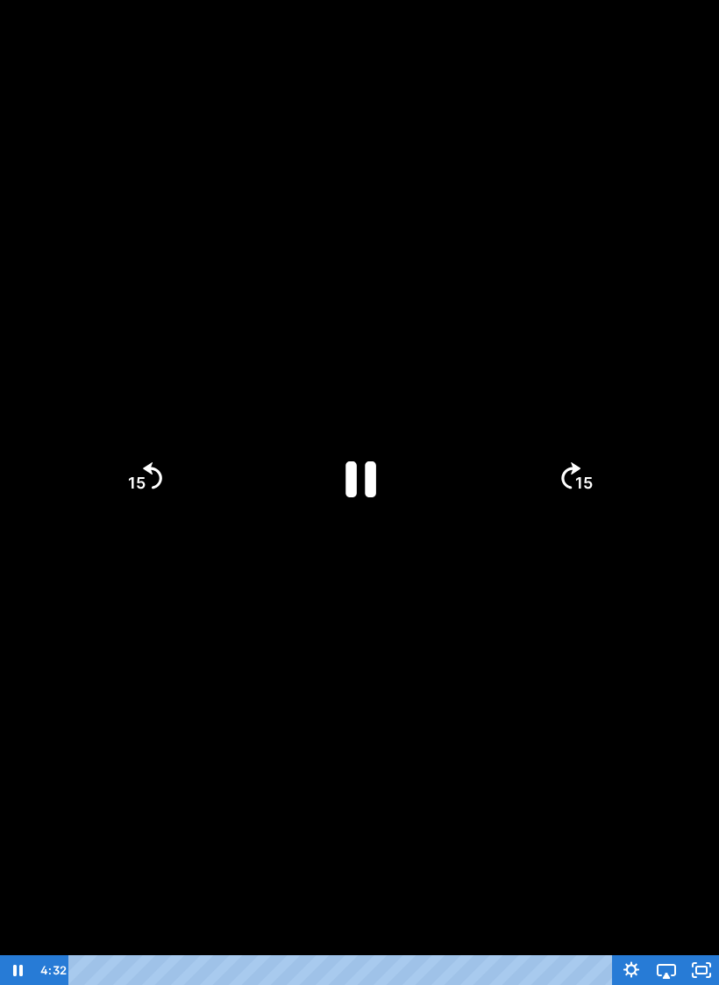
click at [369, 450] on icon "Pause" at bounding box center [359, 478] width 111 height 111
click at [398, 488] on icon "Play Video" at bounding box center [360, 478] width 98 height 98
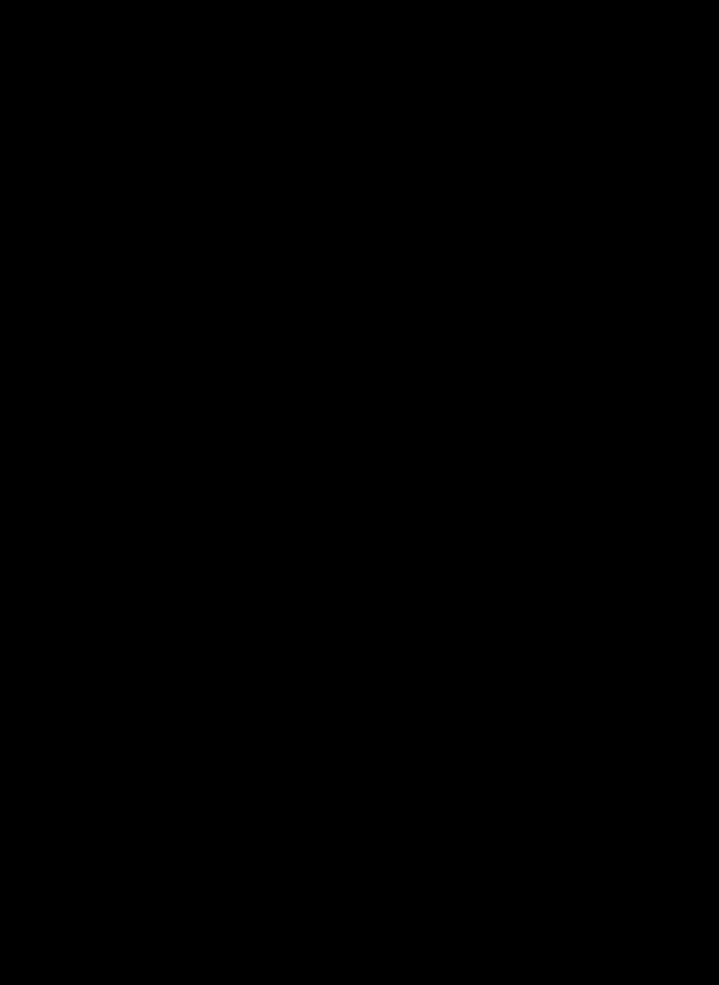
click at [644, 570] on div at bounding box center [359, 492] width 719 height 985
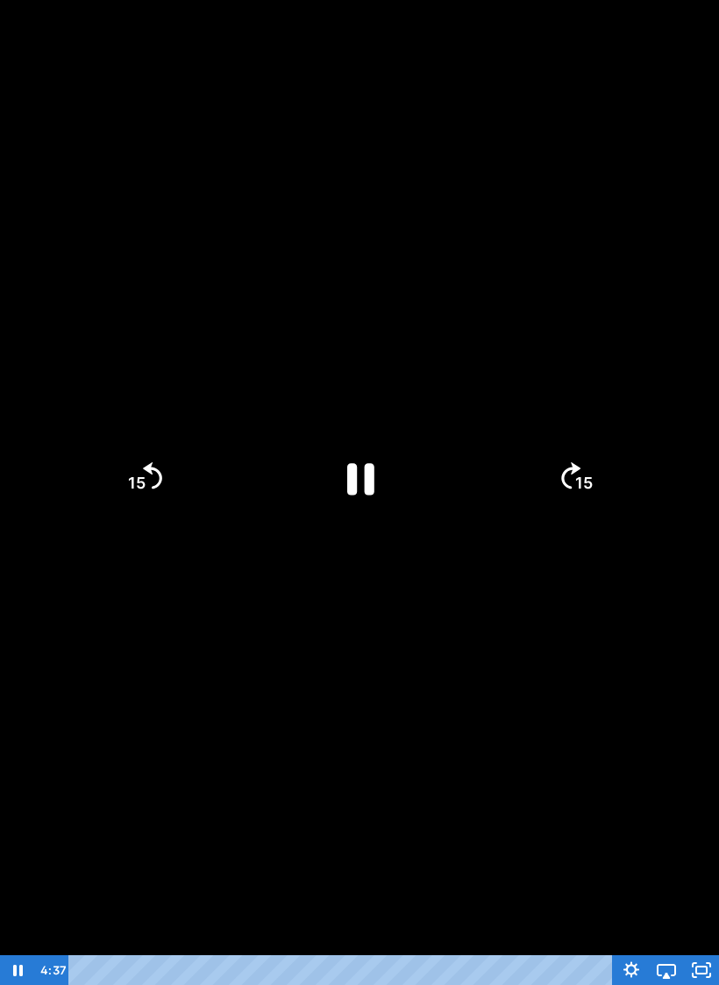
click at [508, 625] on div at bounding box center [359, 492] width 719 height 985
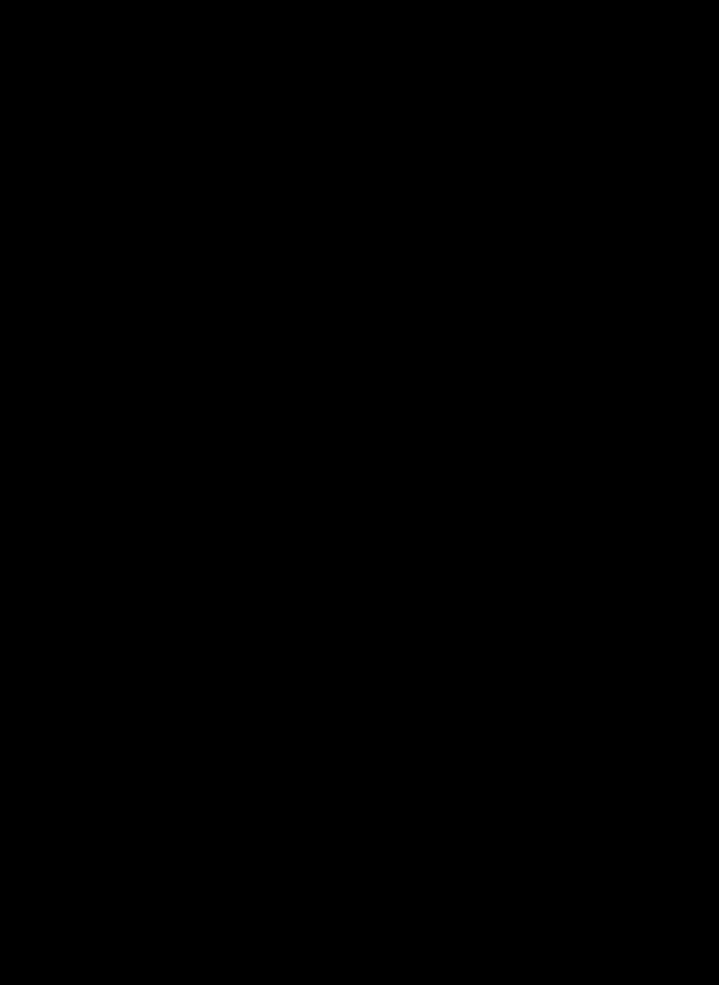
click at [372, 488] on div at bounding box center [359, 492] width 719 height 985
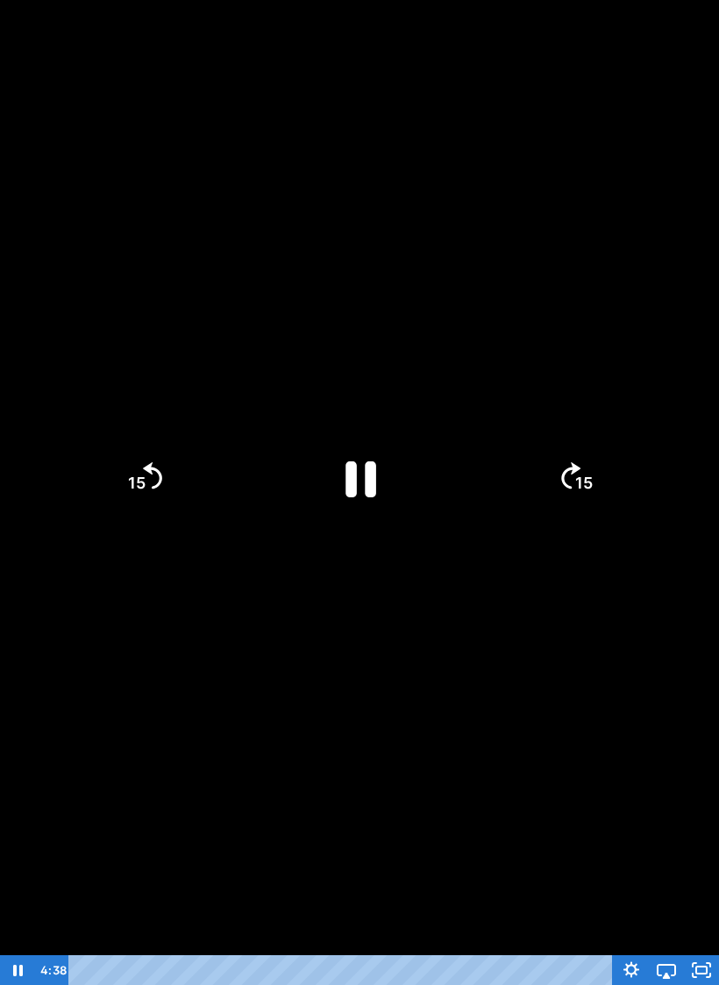
click at [361, 463] on icon "Pause" at bounding box center [359, 478] width 111 height 111
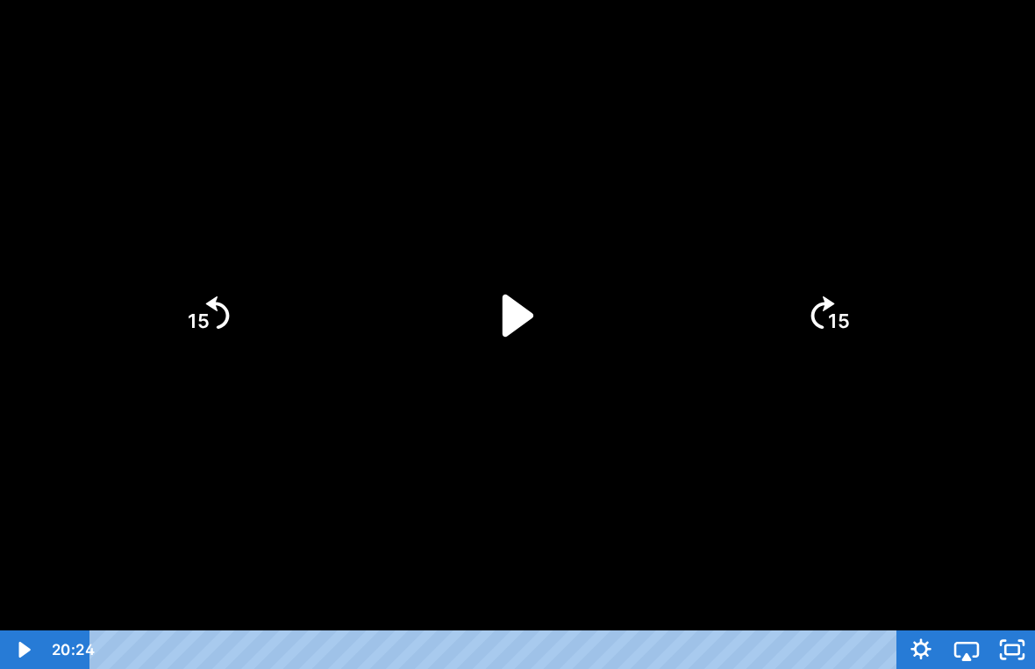
click at [485, 262] on icon "Play Video" at bounding box center [517, 315] width 121 height 121
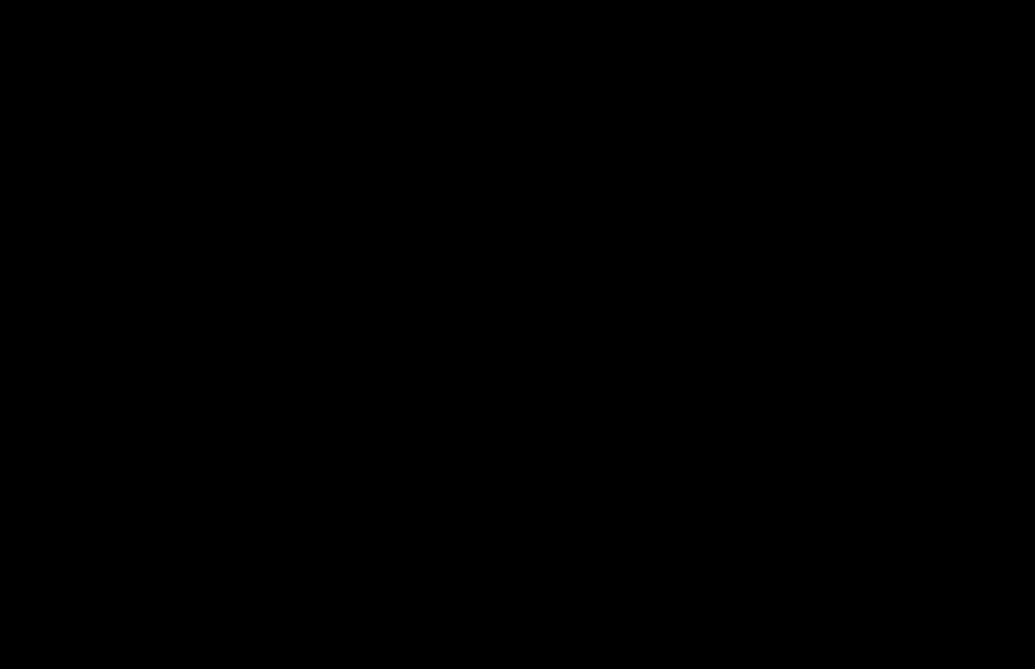
click at [557, 584] on div at bounding box center [517, 334] width 1035 height 669
drag, startPoint x: 230, startPoint y: 116, endPoint x: 488, endPoint y: 85, distance: 259.7
click at [488, 85] on div at bounding box center [517, 334] width 1035 height 669
click at [311, 335] on div at bounding box center [517, 334] width 1035 height 669
click at [518, 339] on div at bounding box center [517, 334] width 1035 height 669
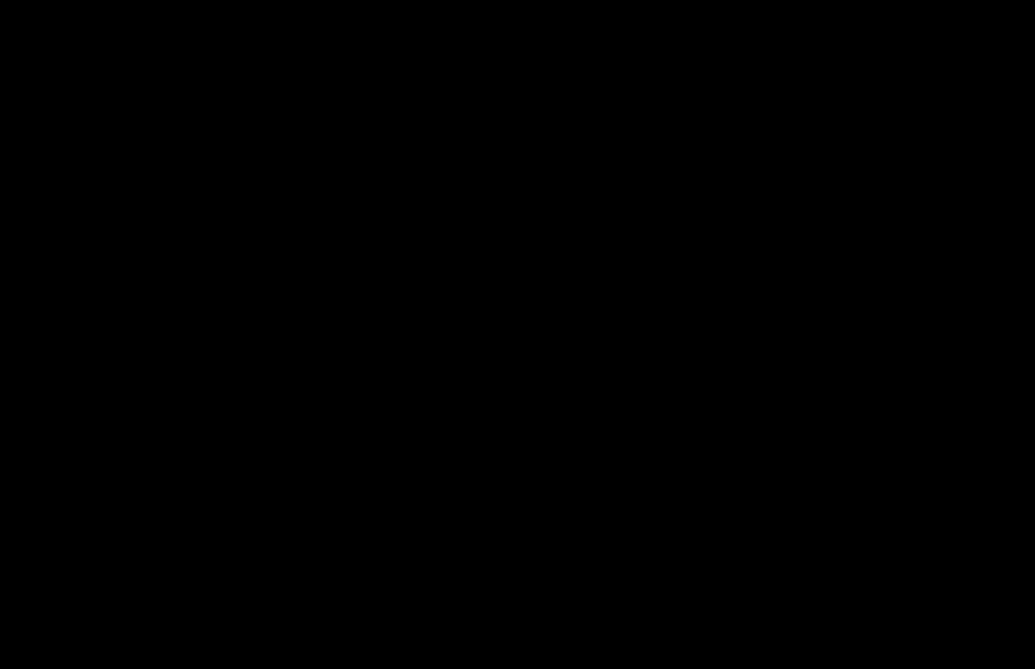
drag, startPoint x: 601, startPoint y: 339, endPoint x: 601, endPoint y: 318, distance: 21.9
click at [601, 337] on div at bounding box center [517, 334] width 1035 height 669
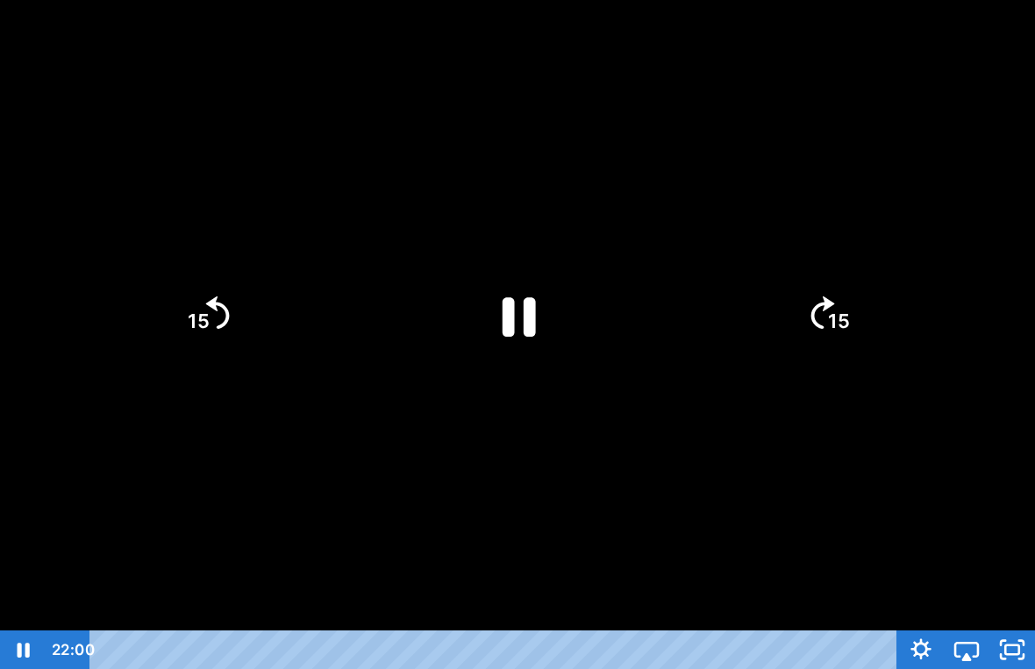
click at [543, 315] on icon "Pause" at bounding box center [517, 315] width 121 height 121
click at [668, 305] on div at bounding box center [517, 334] width 1035 height 669
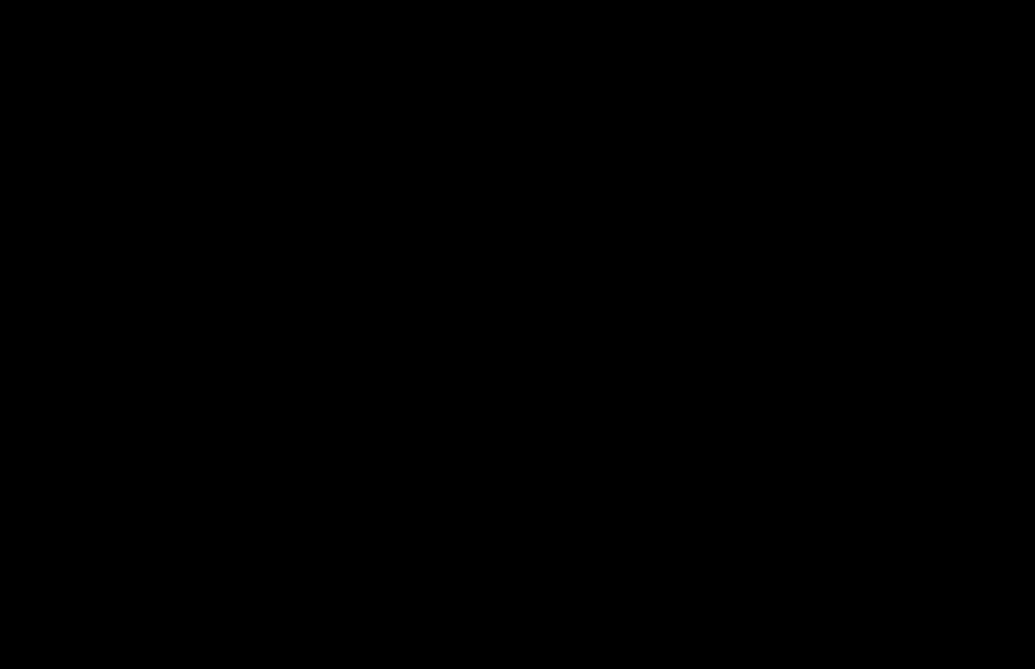
click at [449, 297] on div at bounding box center [517, 334] width 1035 height 669
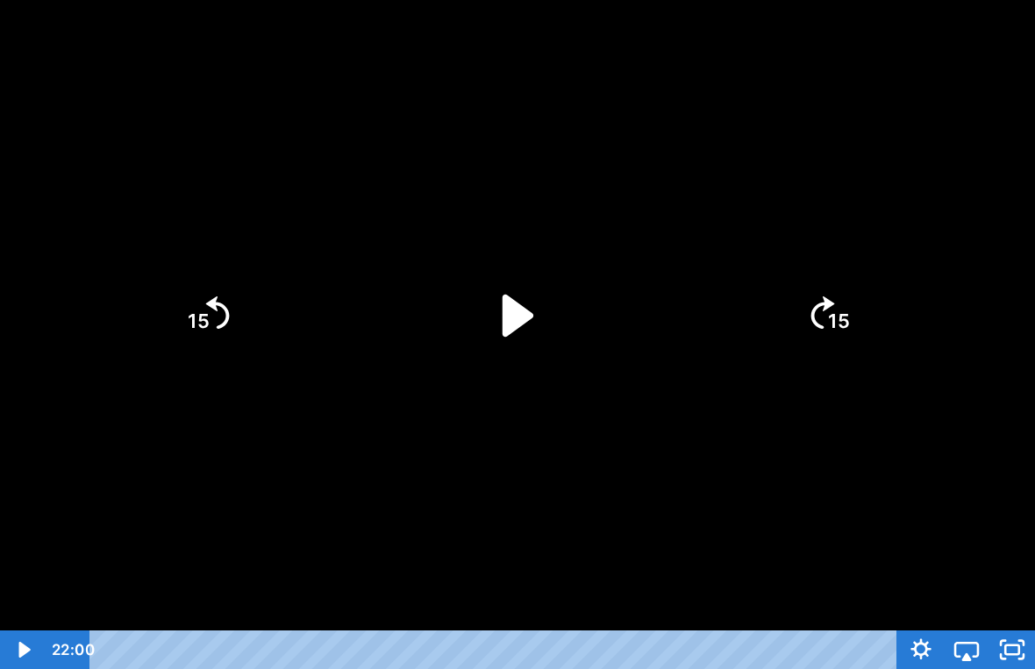
click at [498, 311] on icon "Play Video" at bounding box center [517, 315] width 121 height 121
click at [1011, 625] on icon "Unfullscreen" at bounding box center [1013, 650] width 46 height 39
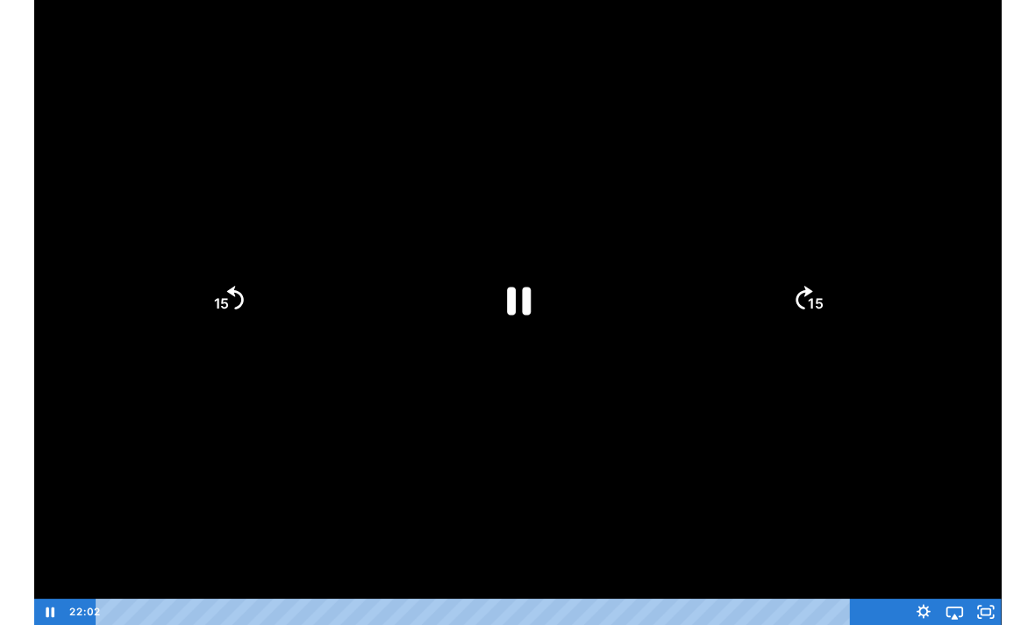
scroll to position [0, 0]
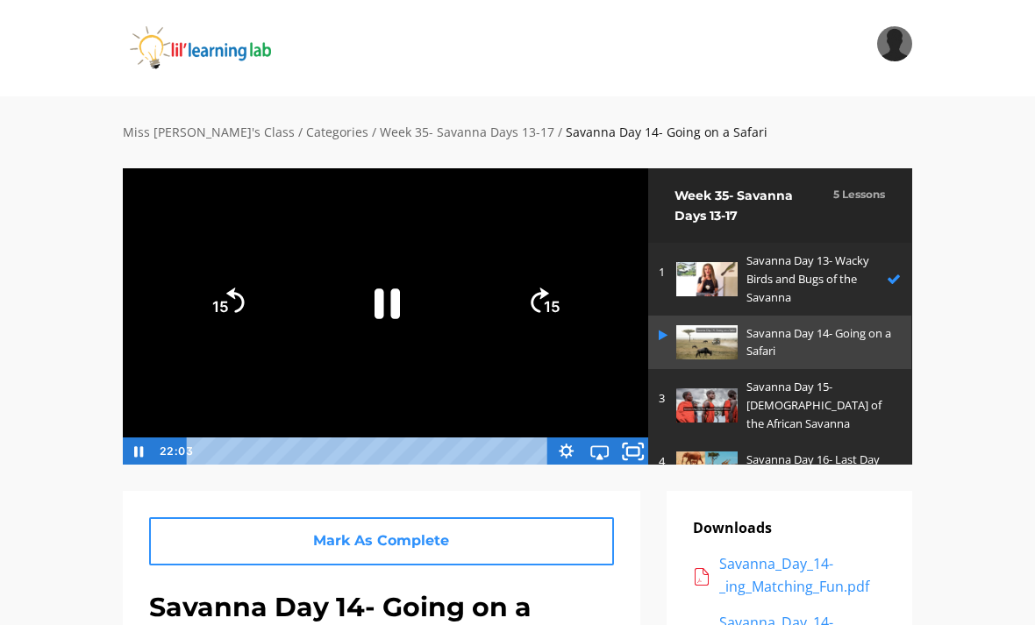
click at [643, 455] on icon "Fullscreen" at bounding box center [641, 457] width 4 height 4
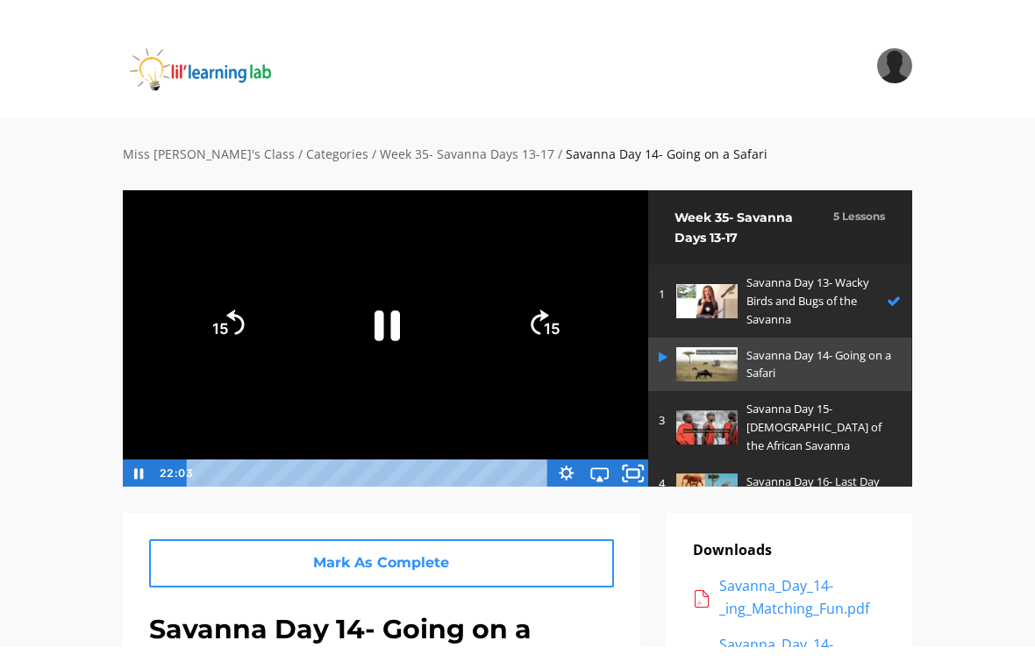
scroll to position [21, 0]
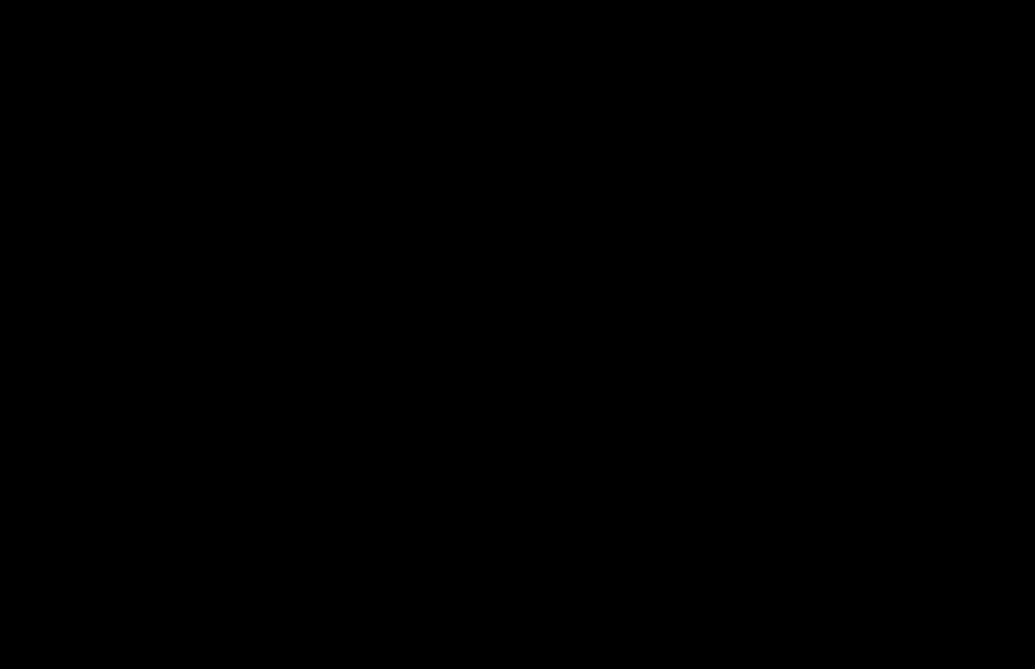
click at [1012, 625] on button "Unfullscreen" at bounding box center [1013, 650] width 46 height 39
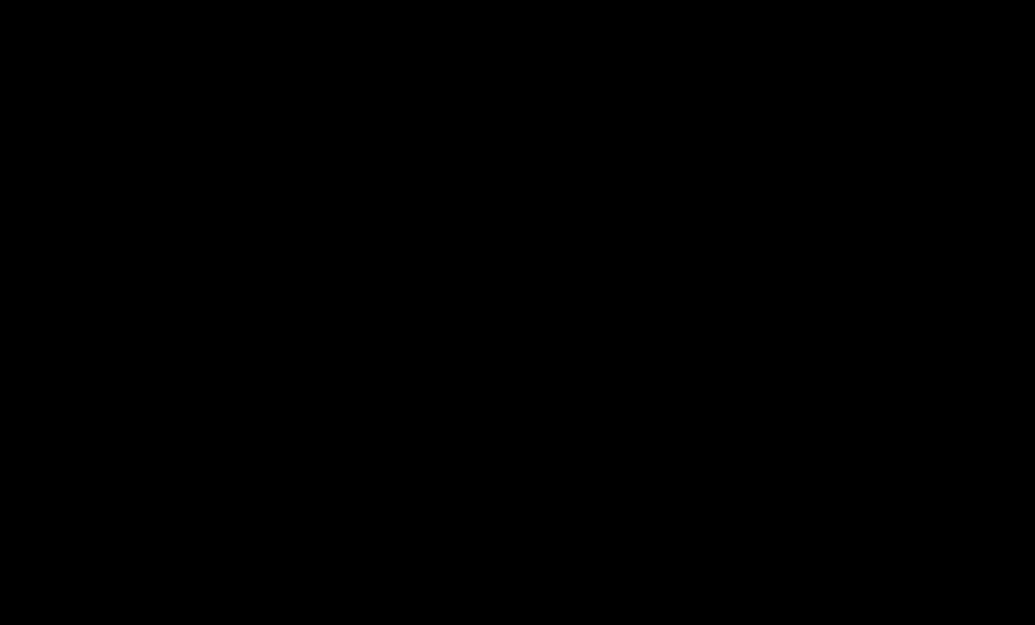
scroll to position [67, 0]
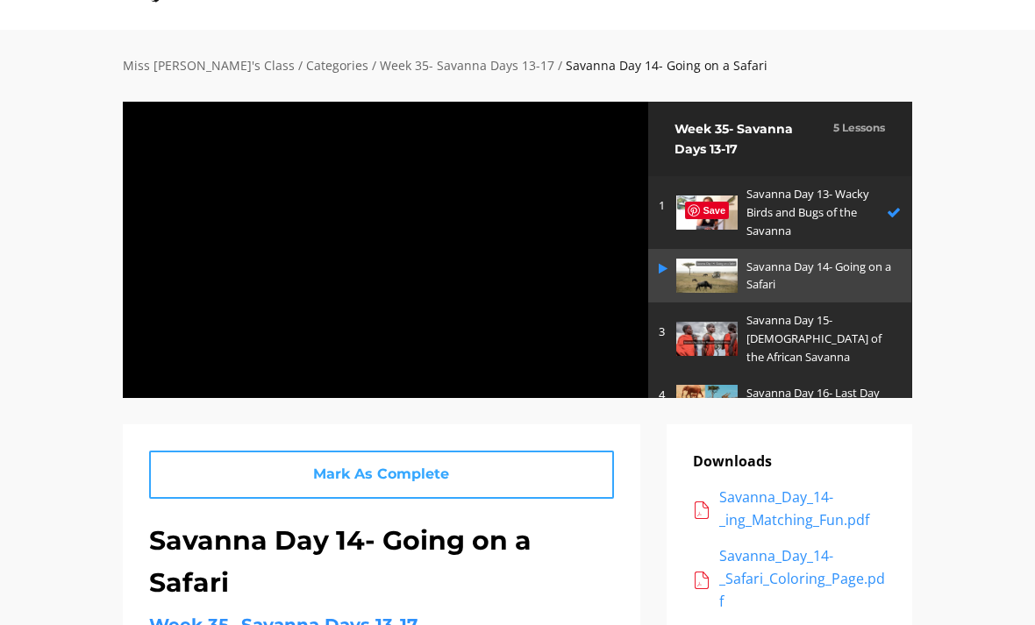
click at [500, 480] on link "Mark As Complete" at bounding box center [381, 475] width 465 height 48
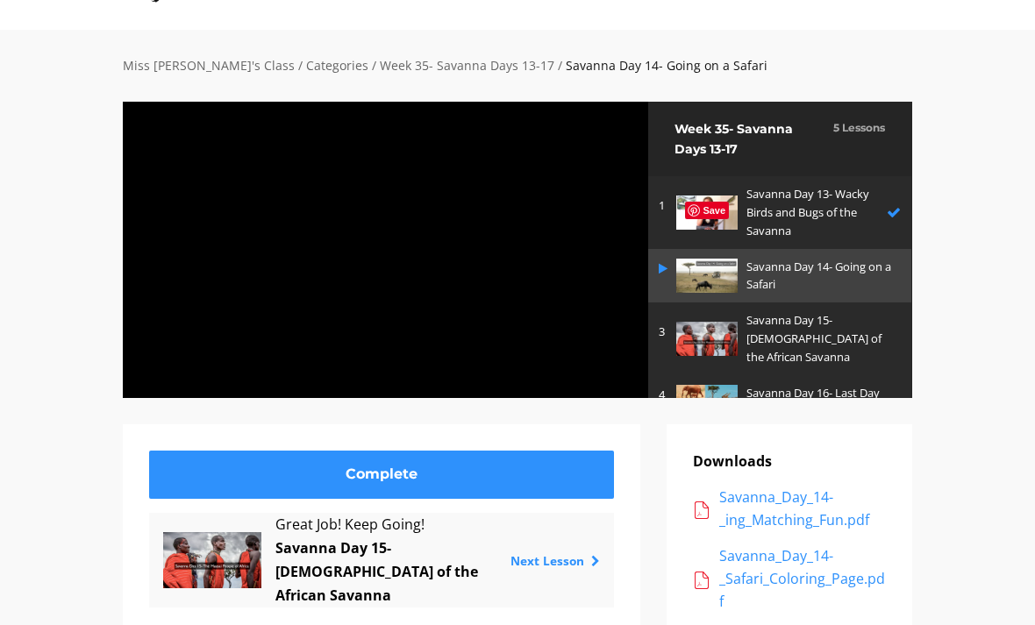
click at [364, 262] on div at bounding box center [385, 249] width 527 height 297
click at [634, 397] on icon "Fullscreen" at bounding box center [632, 385] width 33 height 28
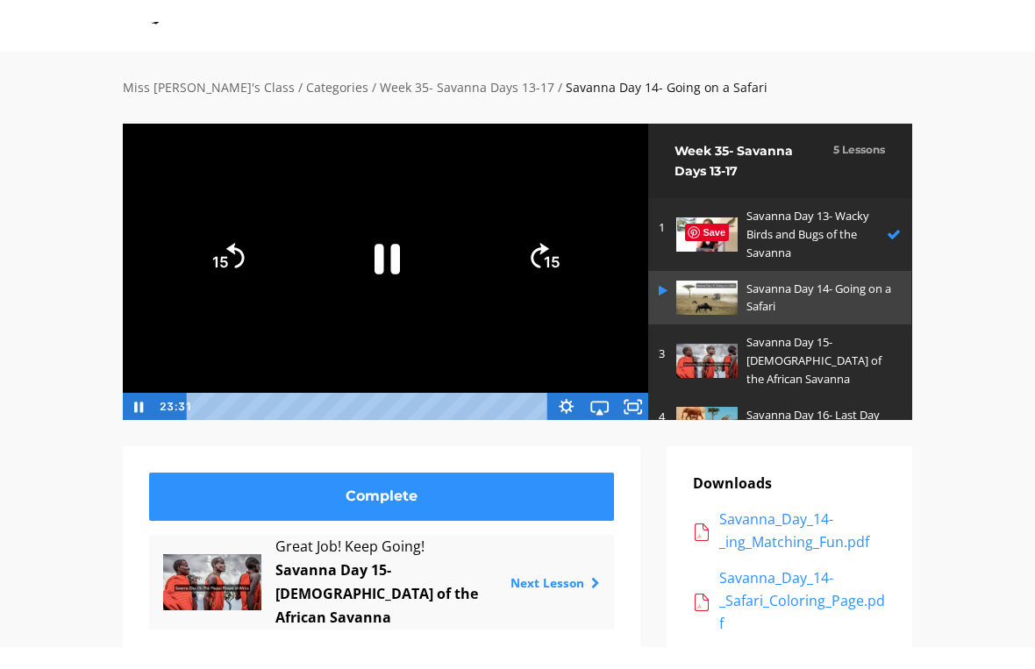
scroll to position [21, 0]
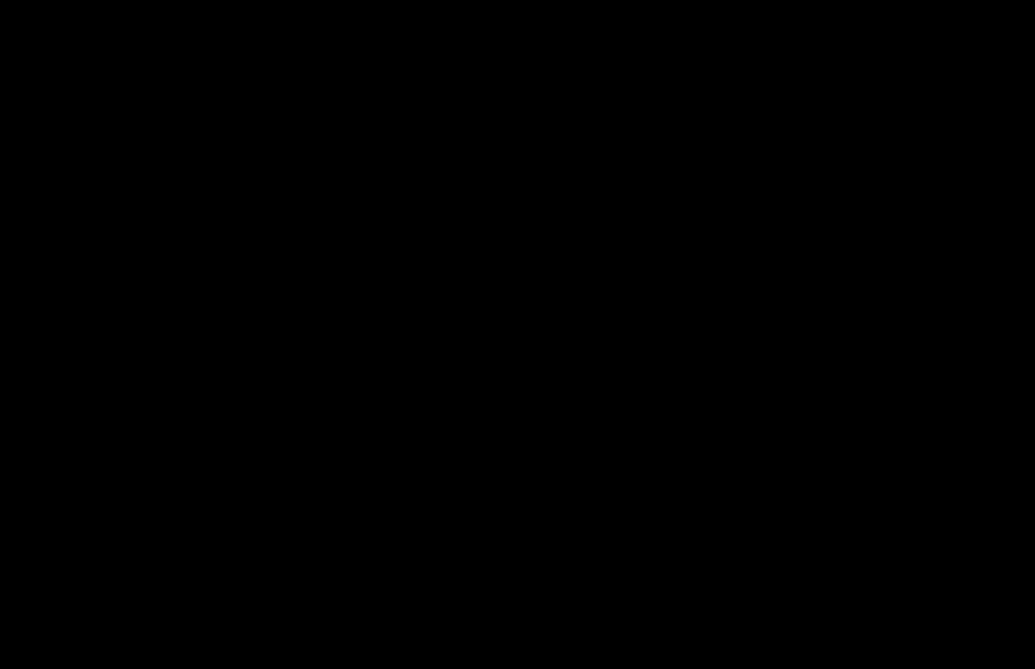
click at [195, 608] on div at bounding box center [517, 334] width 1035 height 669
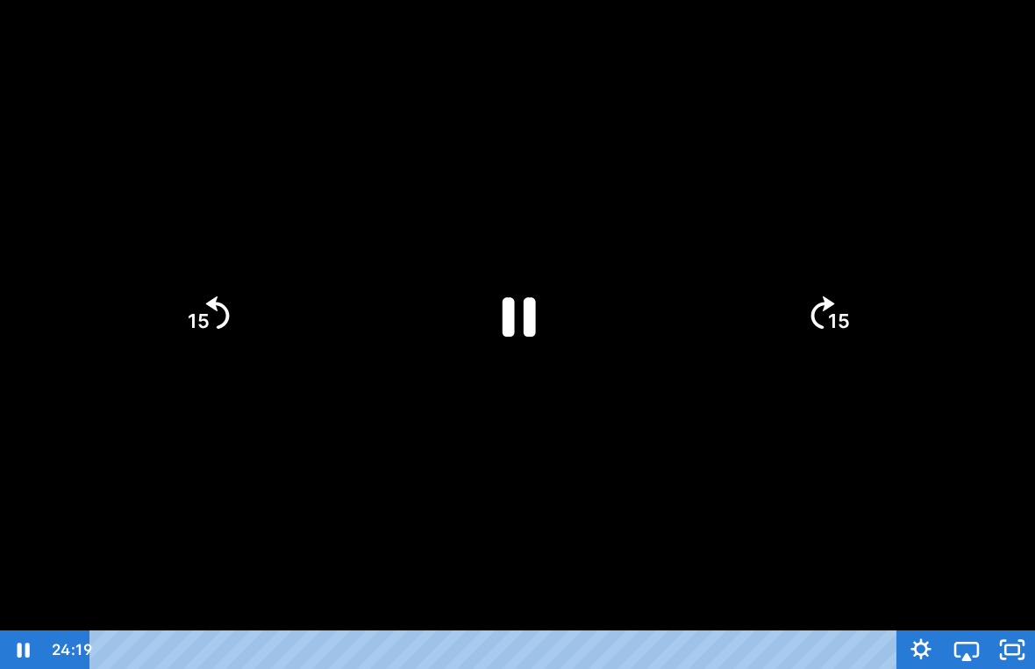
click at [35, 525] on div at bounding box center [517, 334] width 1035 height 669
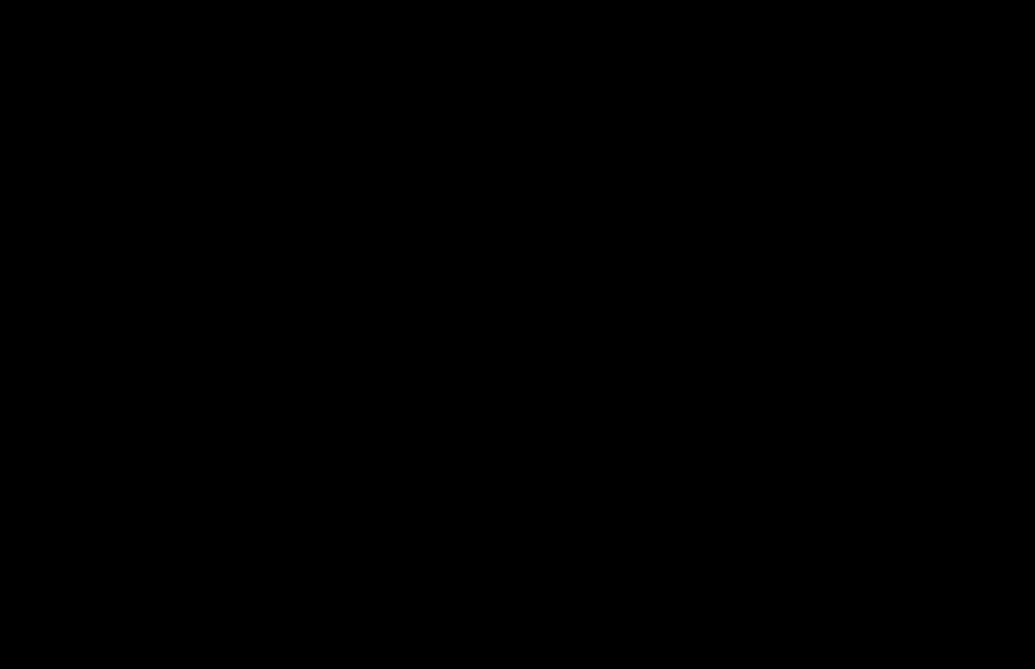
click at [28, 374] on div at bounding box center [517, 334] width 1035 height 669
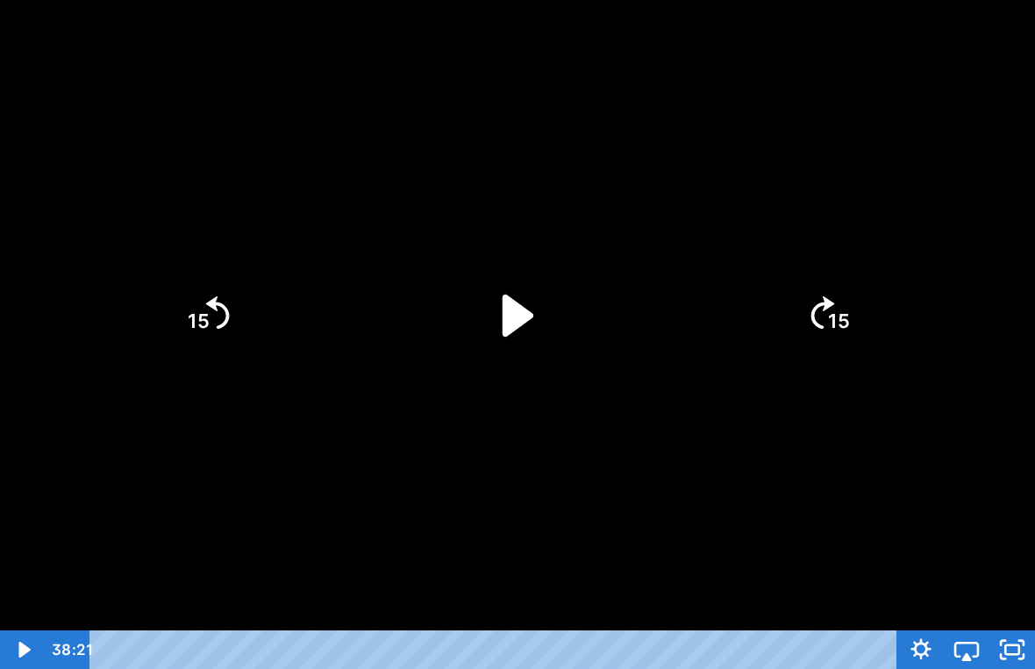
click at [501, 328] on icon "Play Video" at bounding box center [517, 315] width 121 height 121
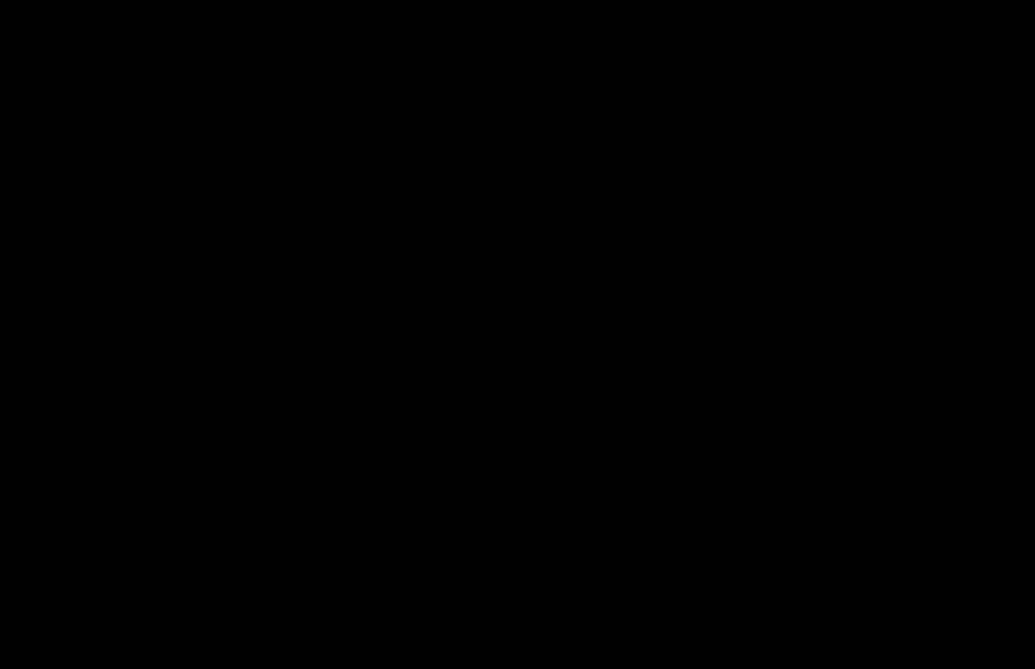
click at [560, 197] on div at bounding box center [517, 334] width 1035 height 669
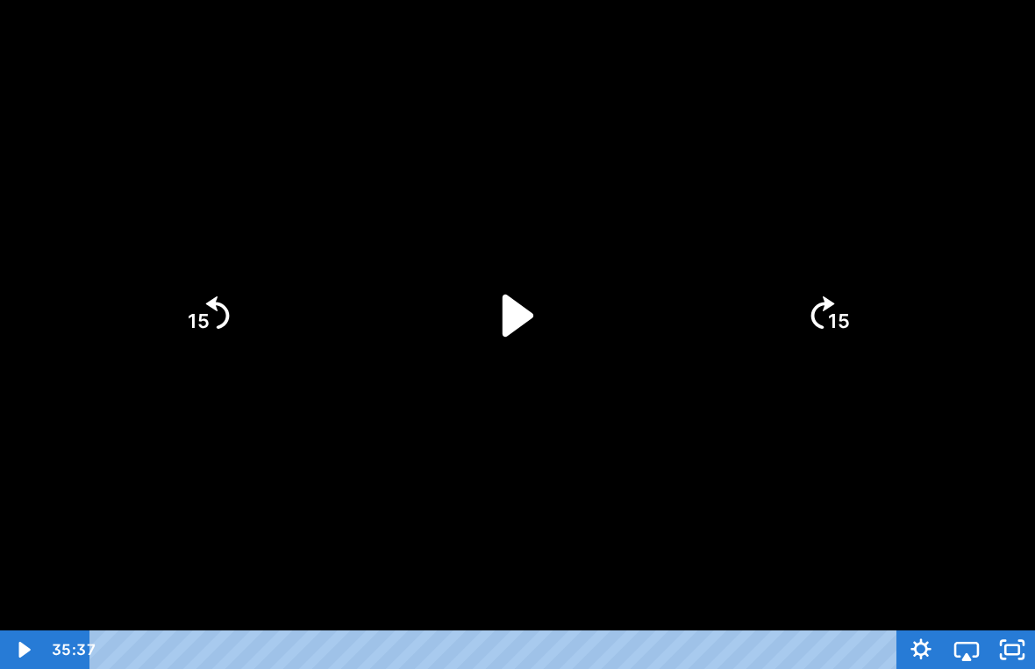
click at [528, 335] on icon "Play Video" at bounding box center [517, 315] width 121 height 121
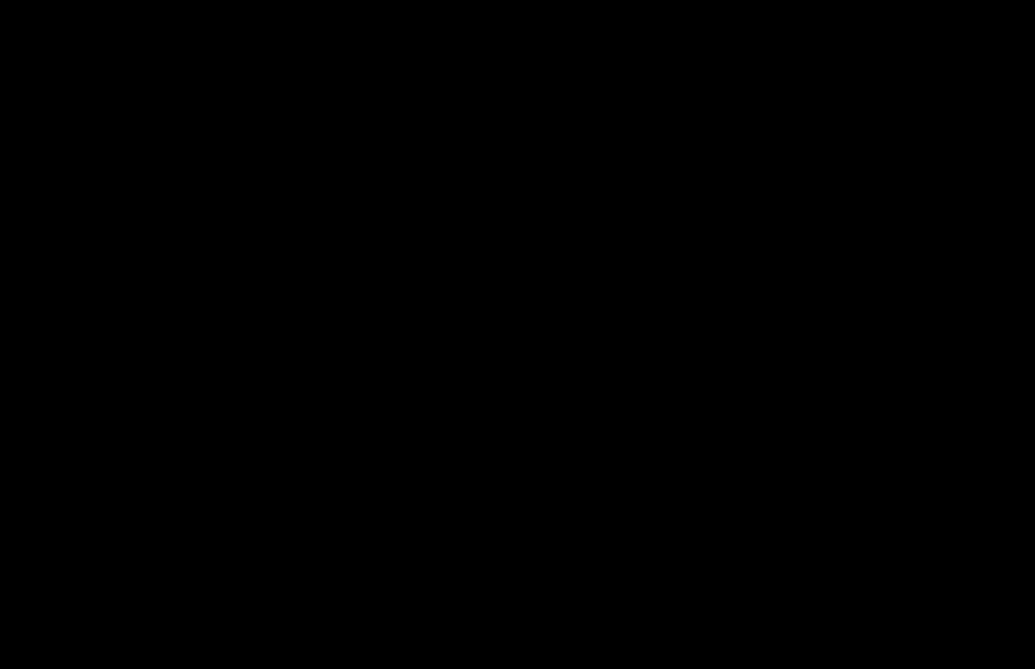
click at [697, 540] on div at bounding box center [517, 334] width 1035 height 669
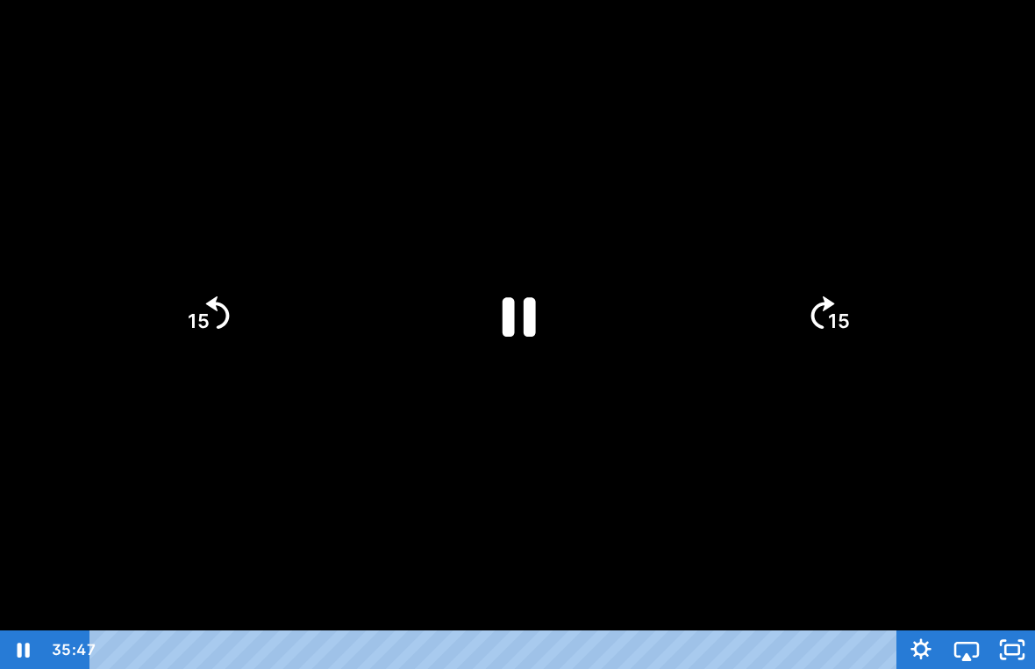
click at [1009, 625] on icon "Unfullscreen" at bounding box center [1013, 650] width 46 height 39
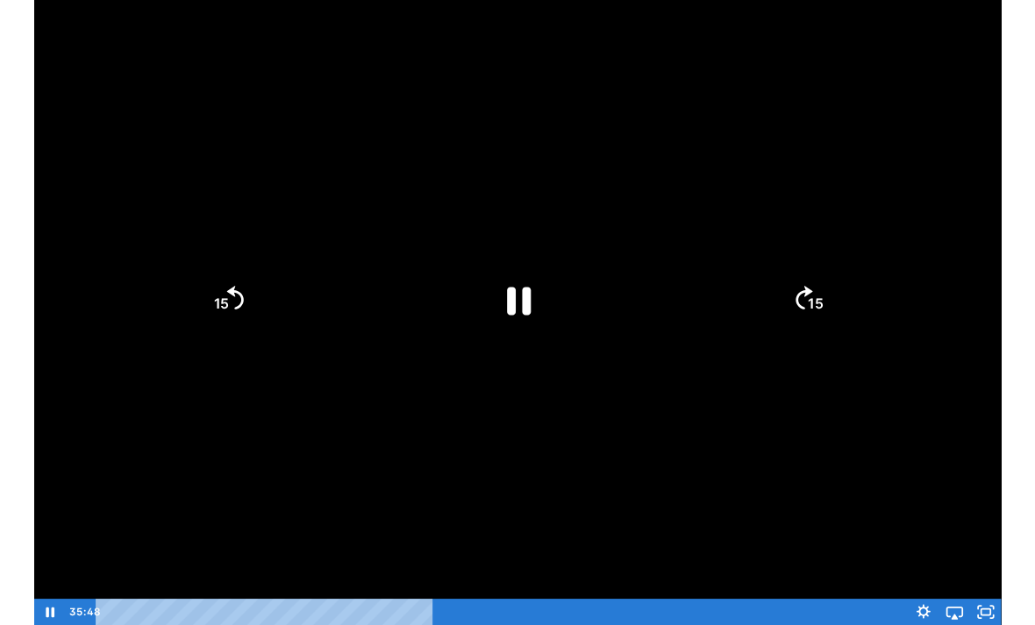
scroll to position [67, 0]
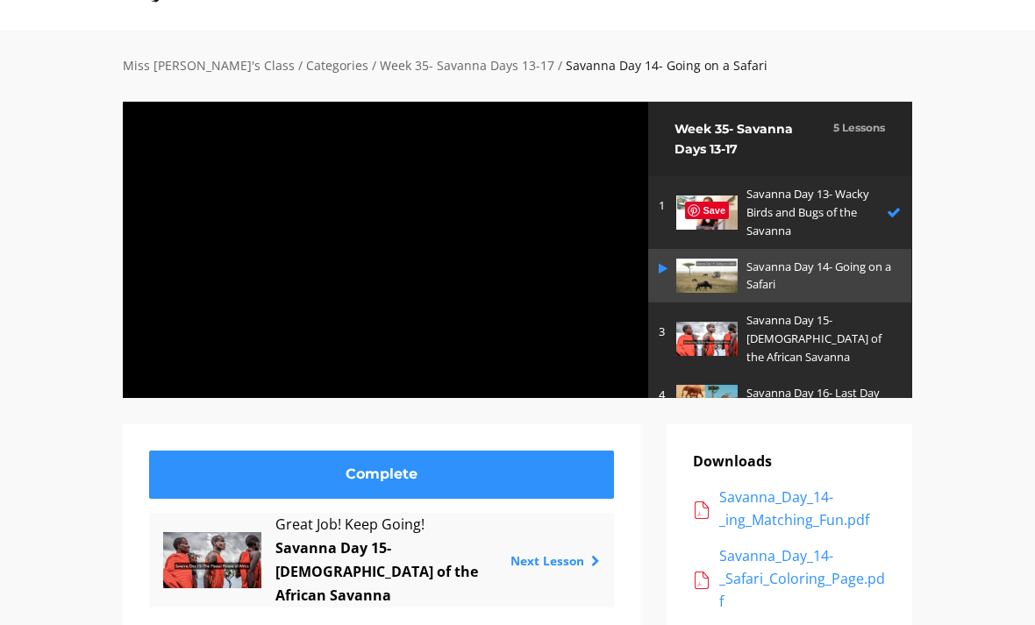
click at [867, 316] on p "Savanna Day 15- Natives of the African Savanna" at bounding box center [820, 338] width 146 height 54
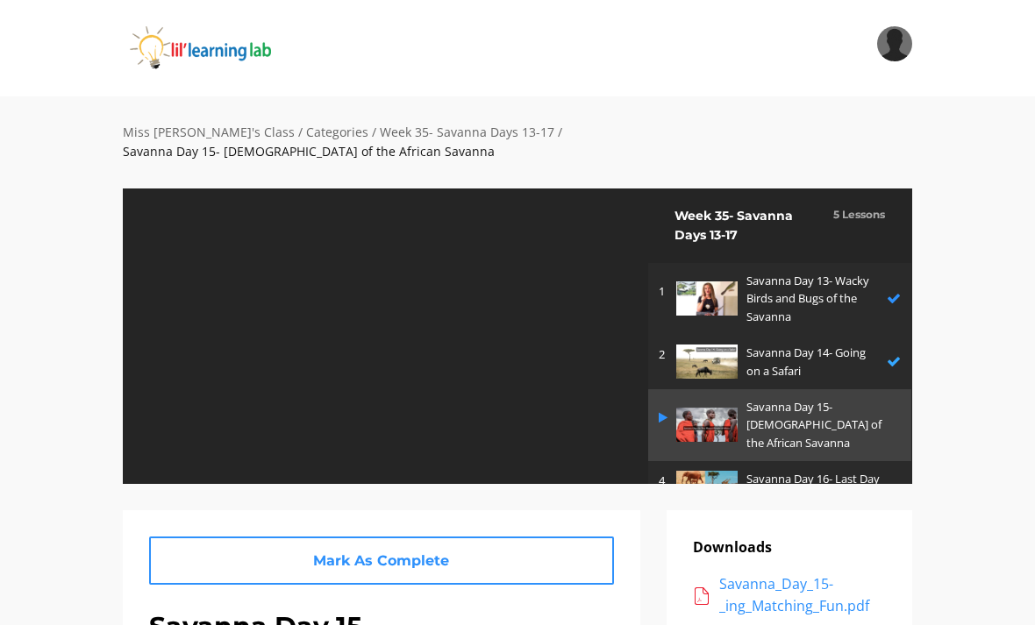
scroll to position [15, 0]
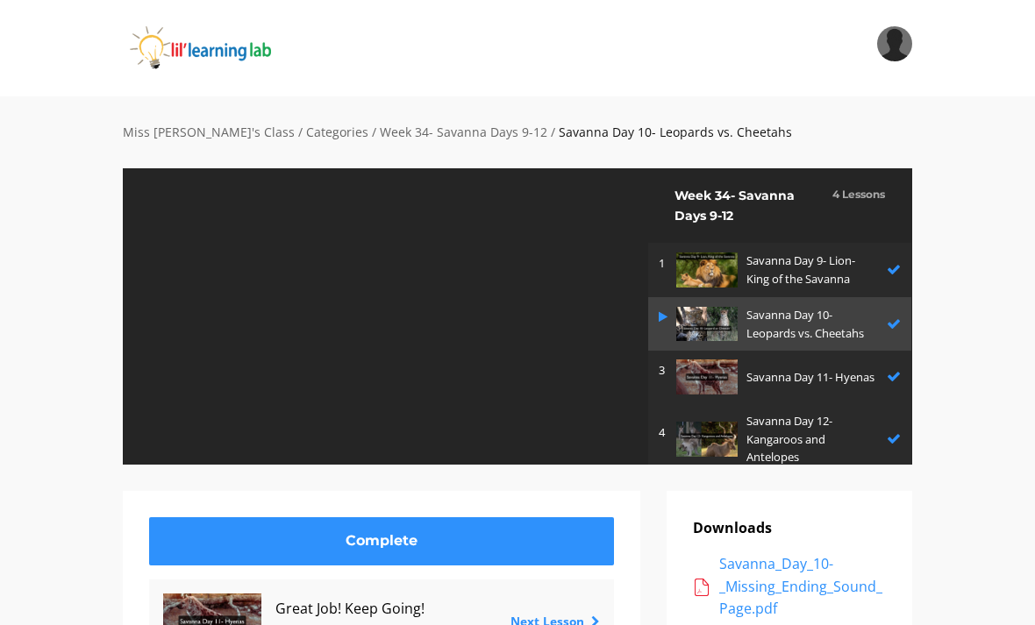
scroll to position [137, 0]
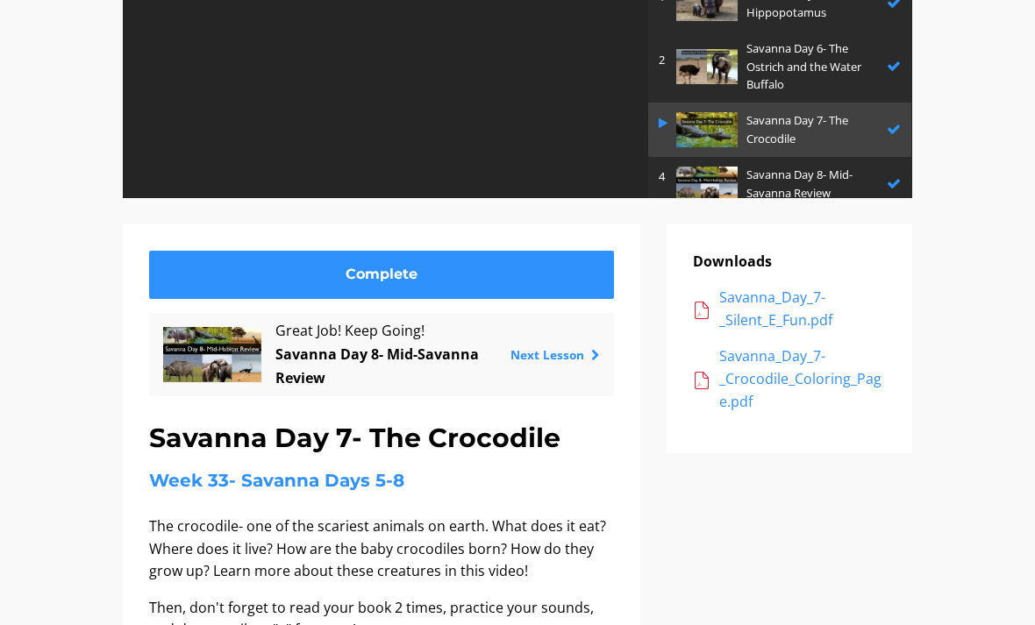
scroll to position [15, 0]
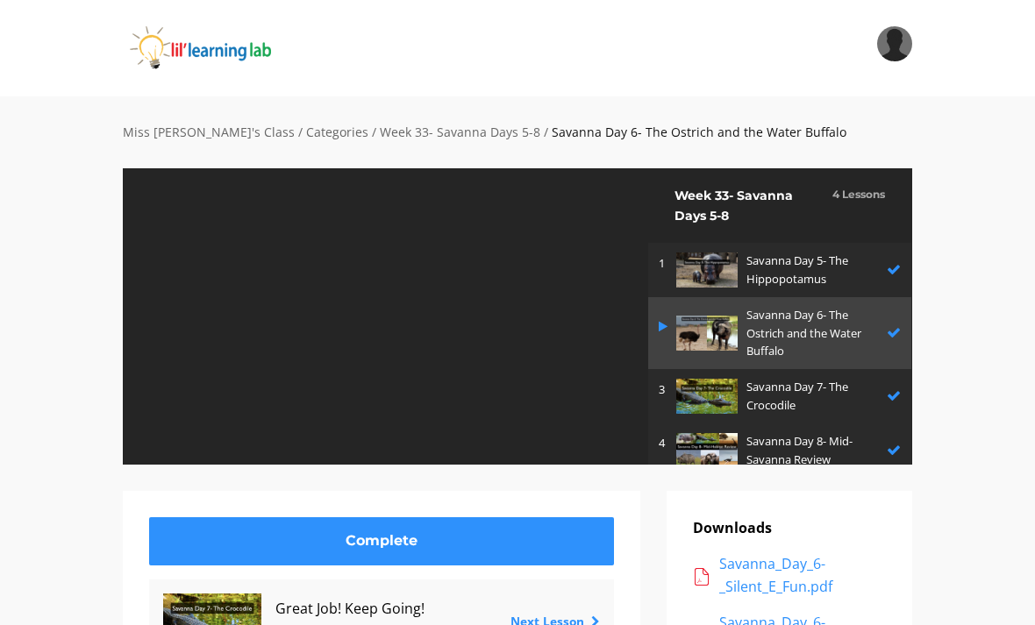
scroll to position [94, 0]
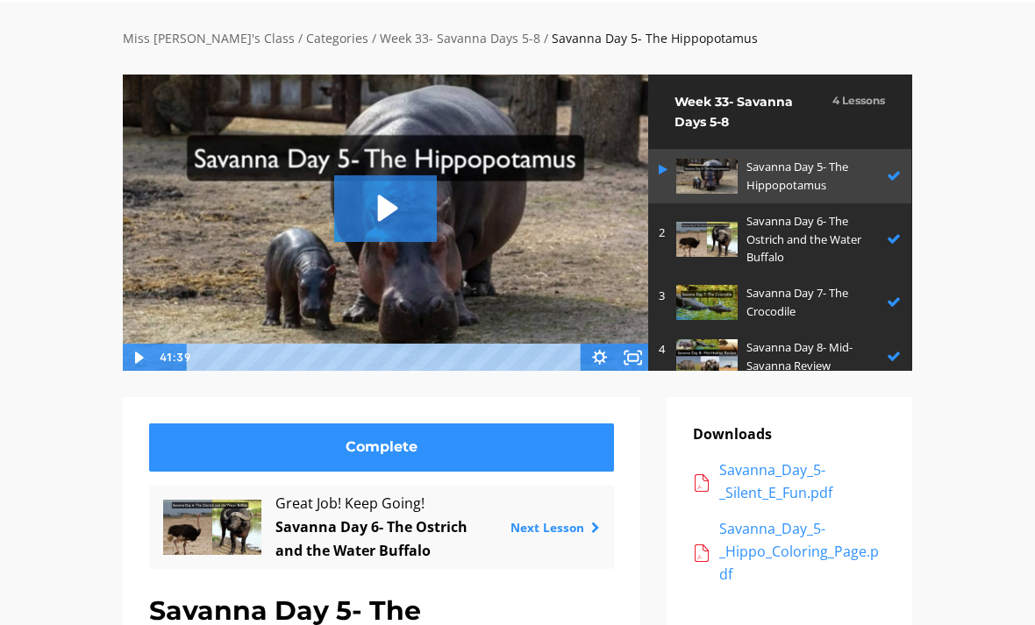
scroll to position [94, 0]
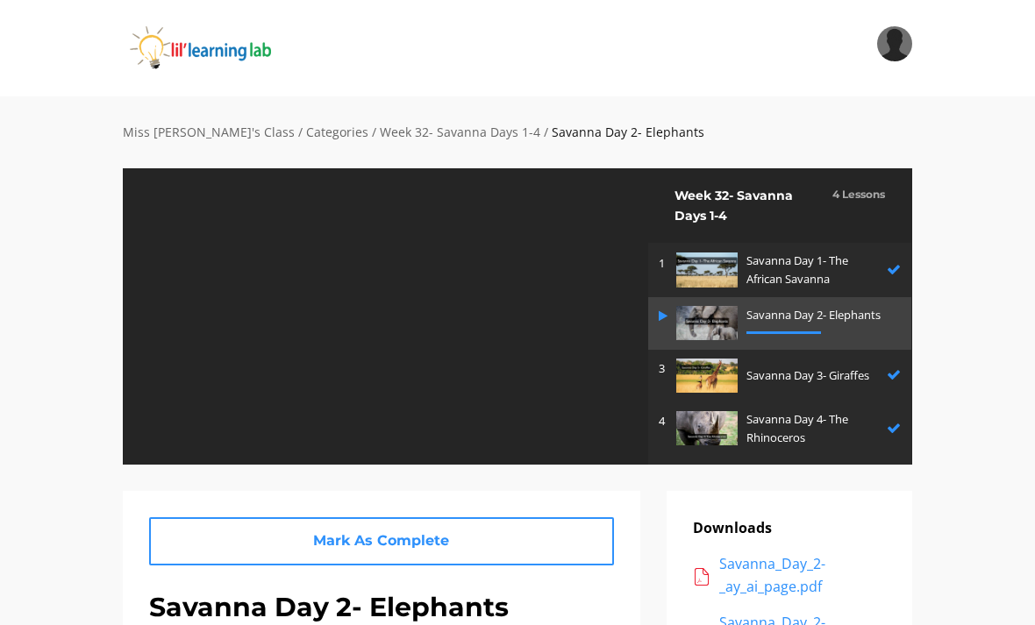
scroll to position [340, 0]
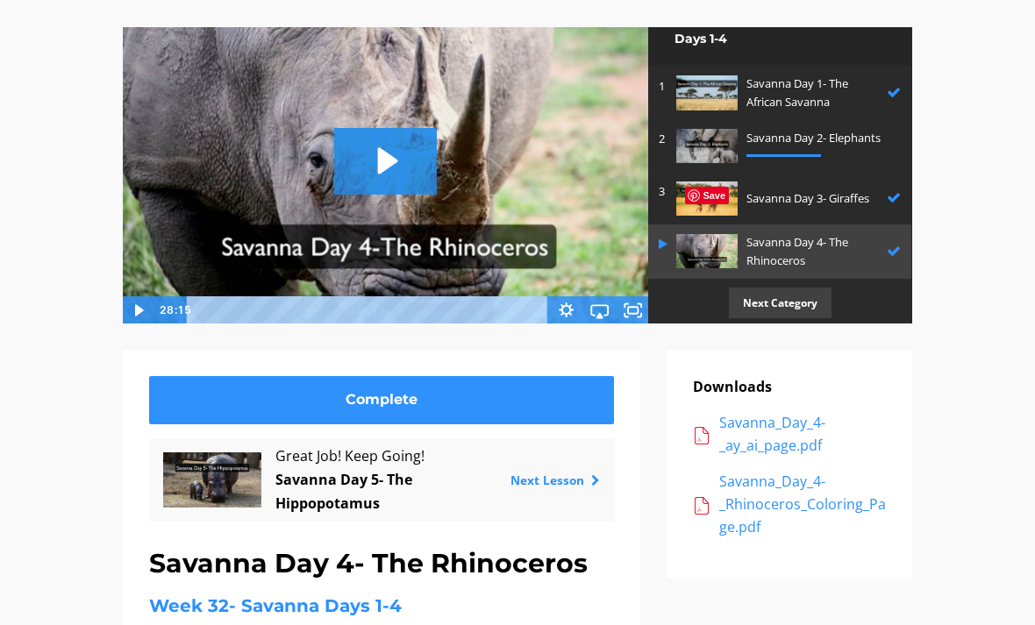
scroll to position [141, 0]
click at [785, 139] on p "Savanna Day 2- Elephants" at bounding box center [820, 138] width 146 height 18
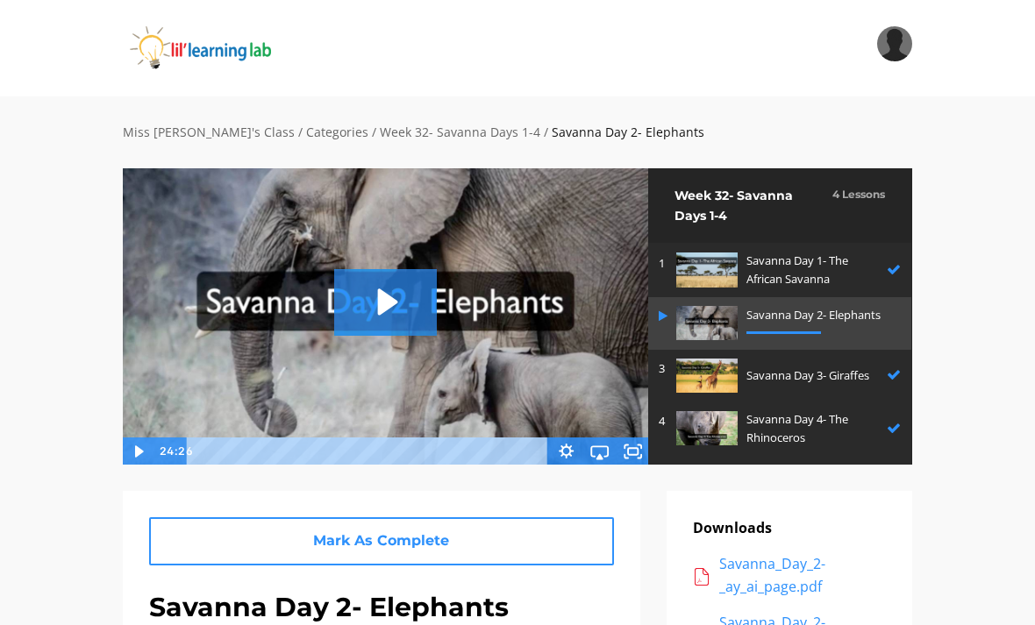
click at [367, 309] on icon "Play Video: sites/2147505858/video/lh2geyMTu2Ypckrhyavg_Savanna_Day_2-_Elephant…" at bounding box center [385, 302] width 103 height 66
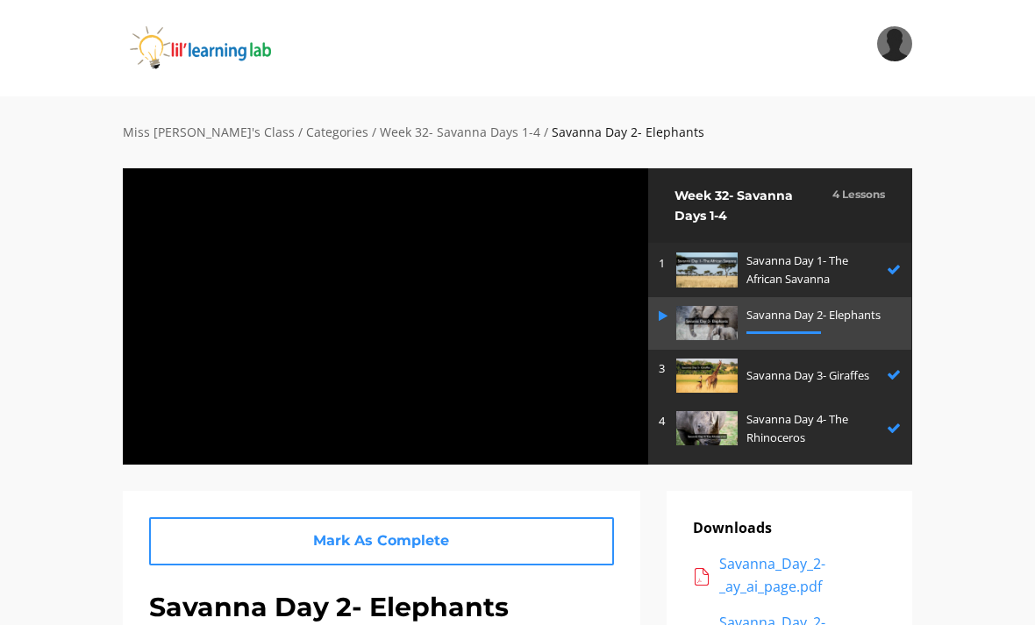
click at [303, 384] on div at bounding box center [385, 316] width 527 height 297
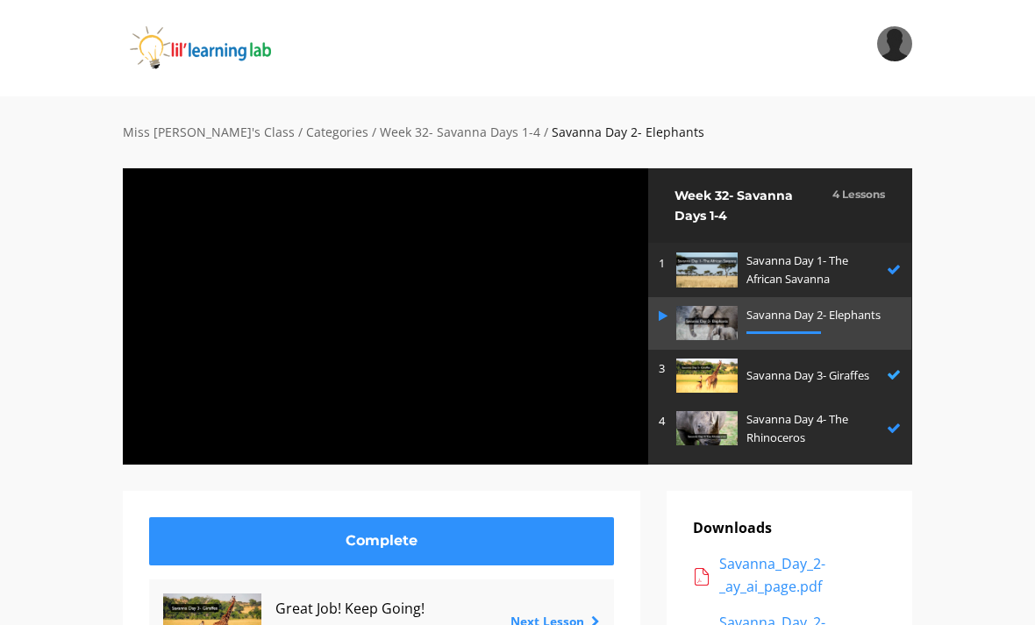
click at [726, 381] on img at bounding box center [706, 376] width 61 height 34
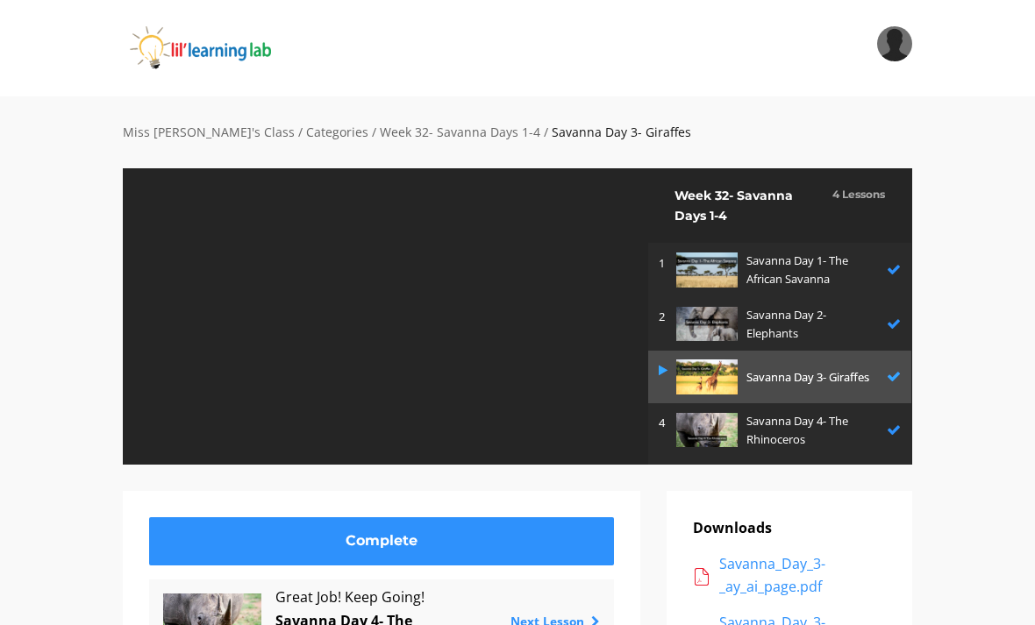
click at [747, 389] on div "Savanna Day 3- Giraffes" at bounding box center [813, 377] width 132 height 34
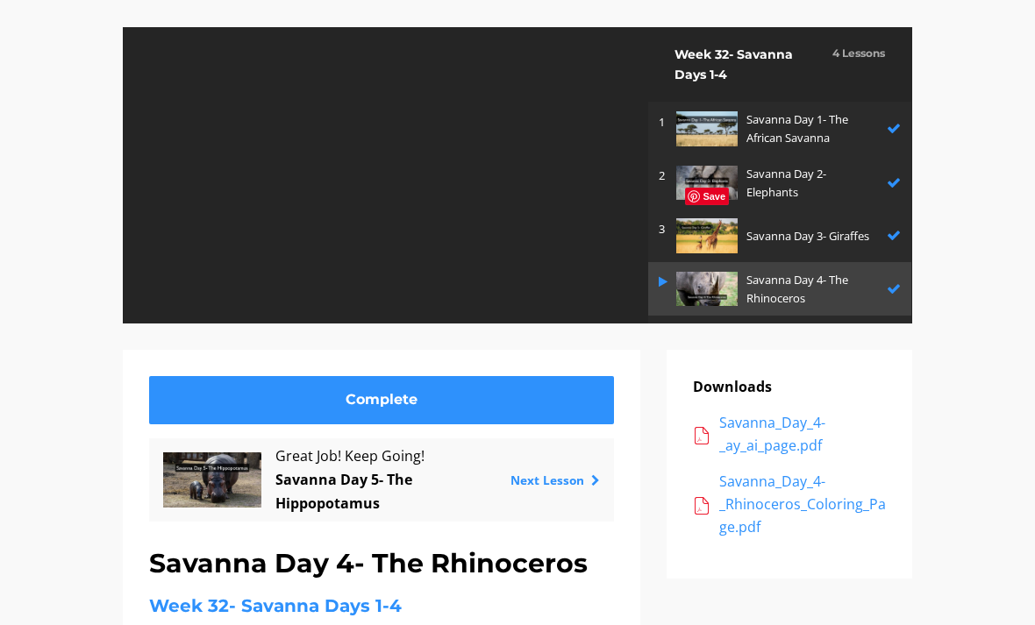
scroll to position [36, 0]
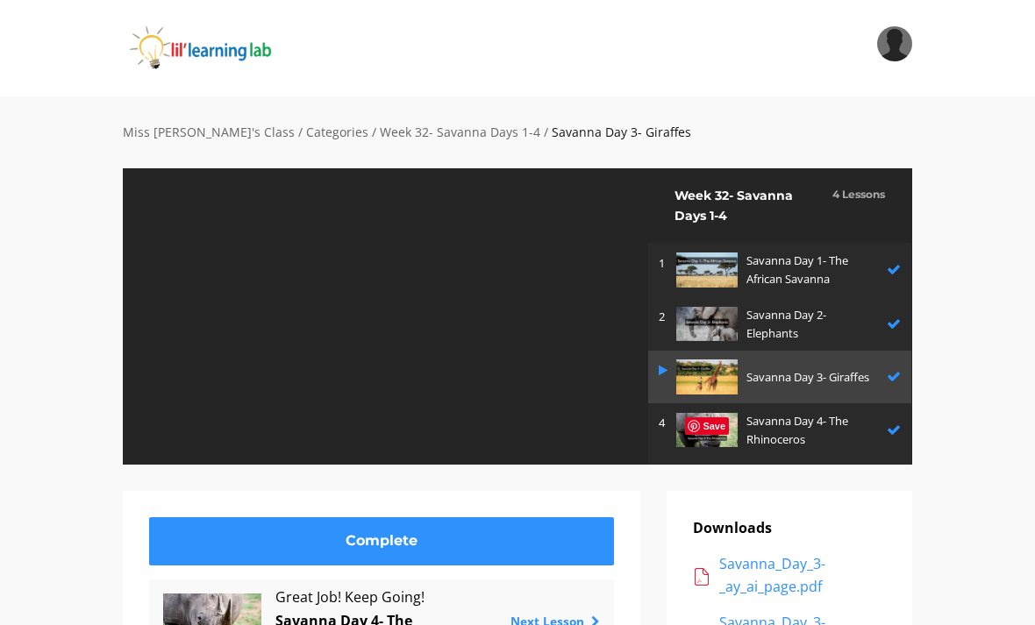
scroll to position [204, 0]
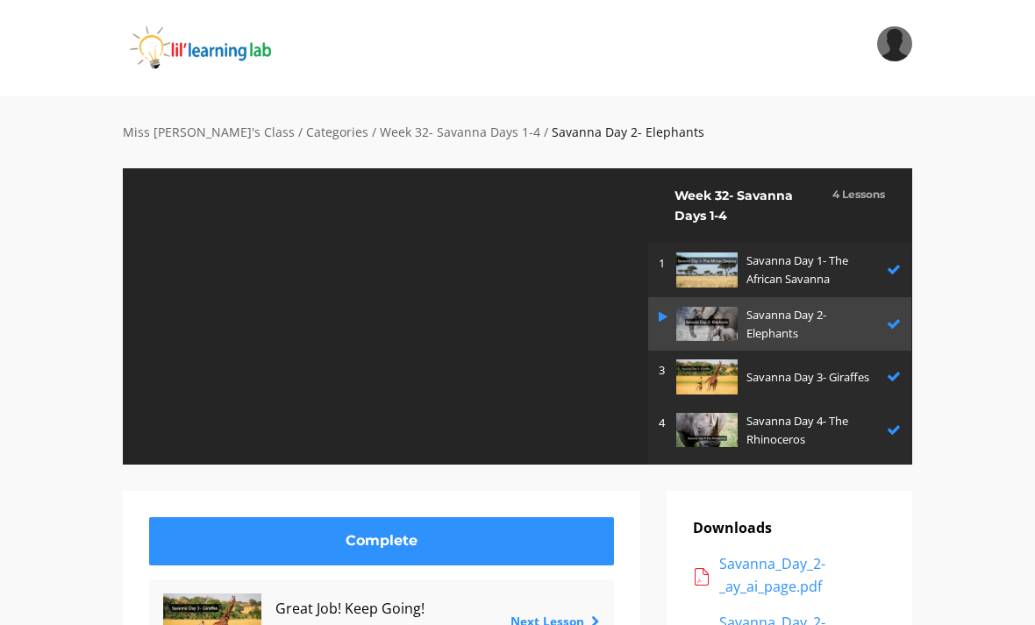
scroll to position [362, 0]
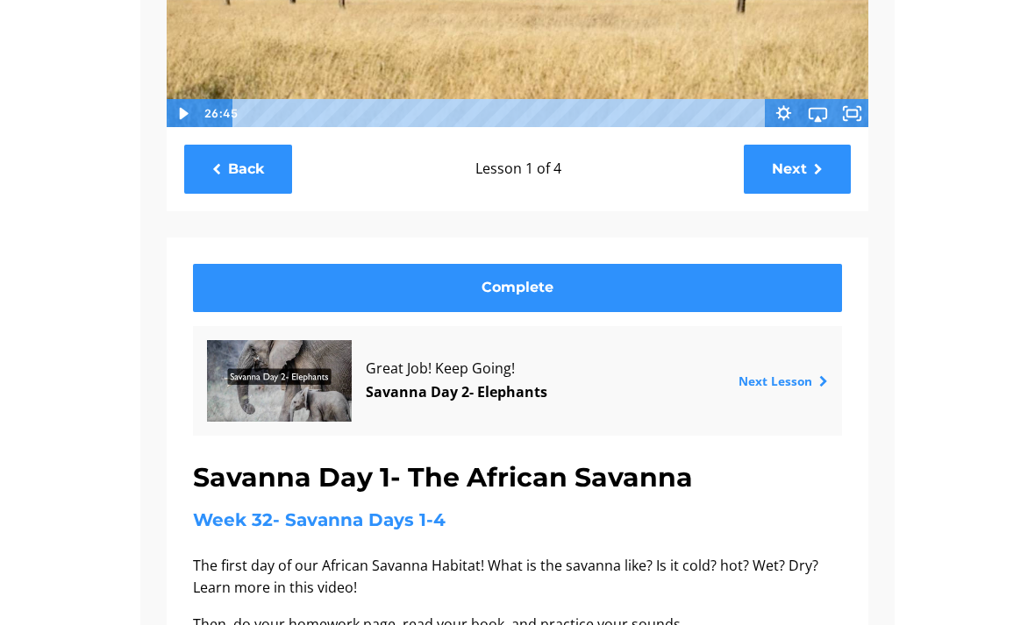
scroll to position [246, 0]
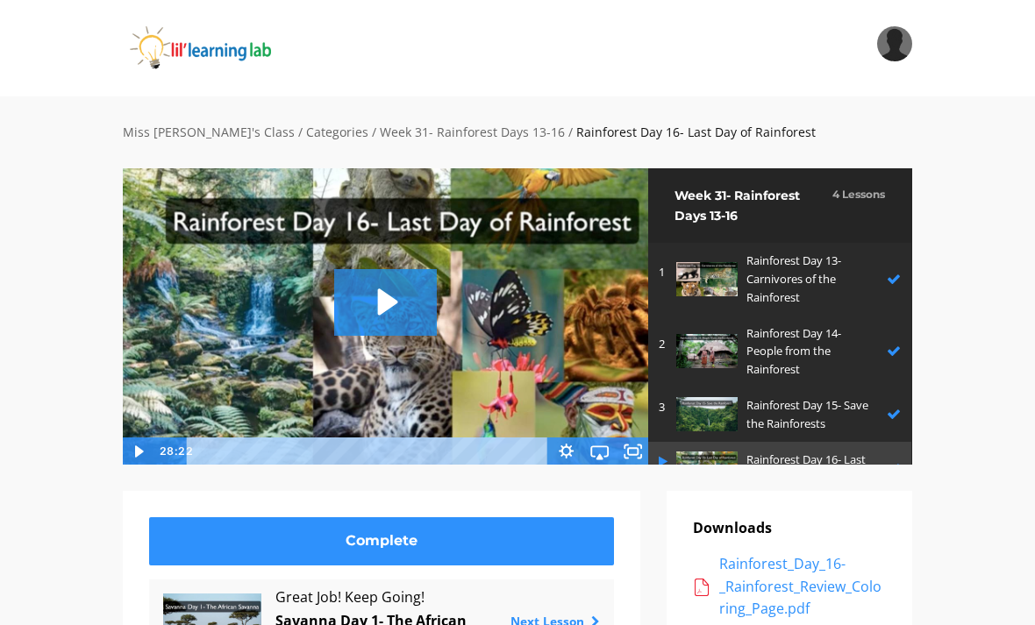
scroll to position [72, 0]
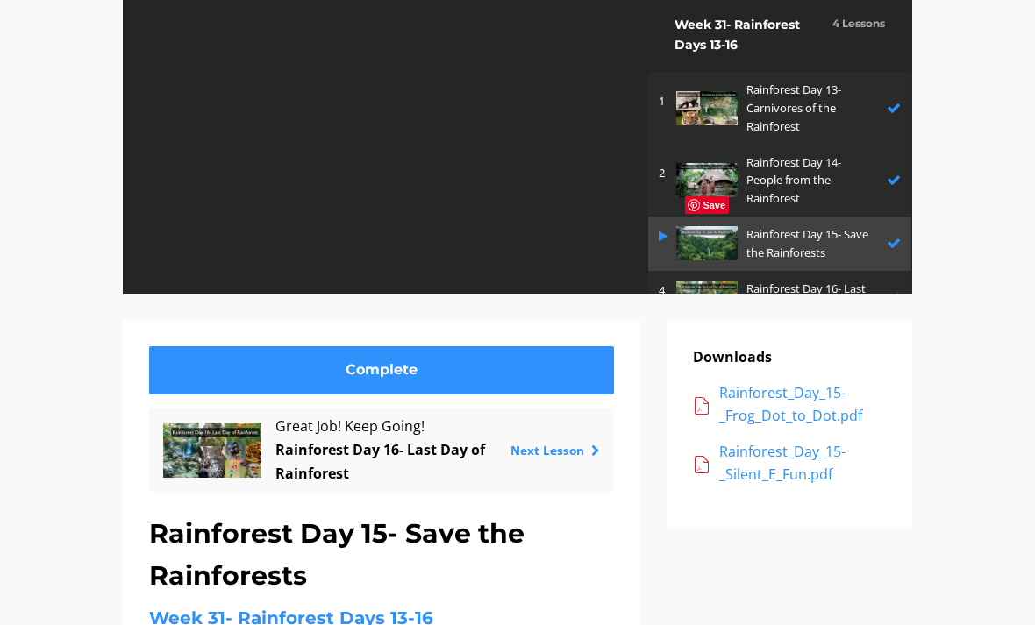
scroll to position [32, 0]
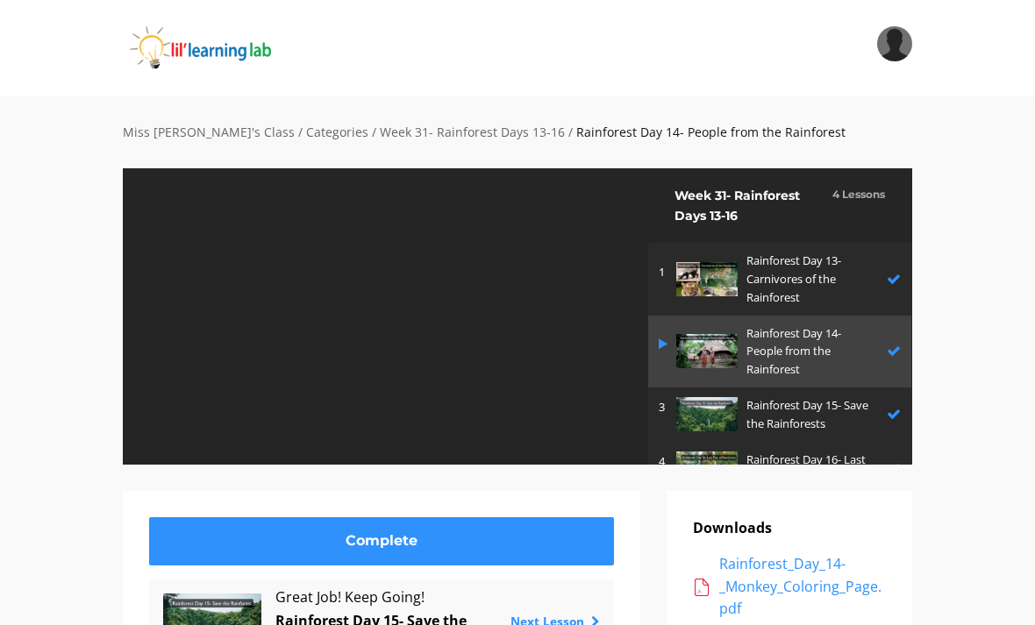
scroll to position [94, 0]
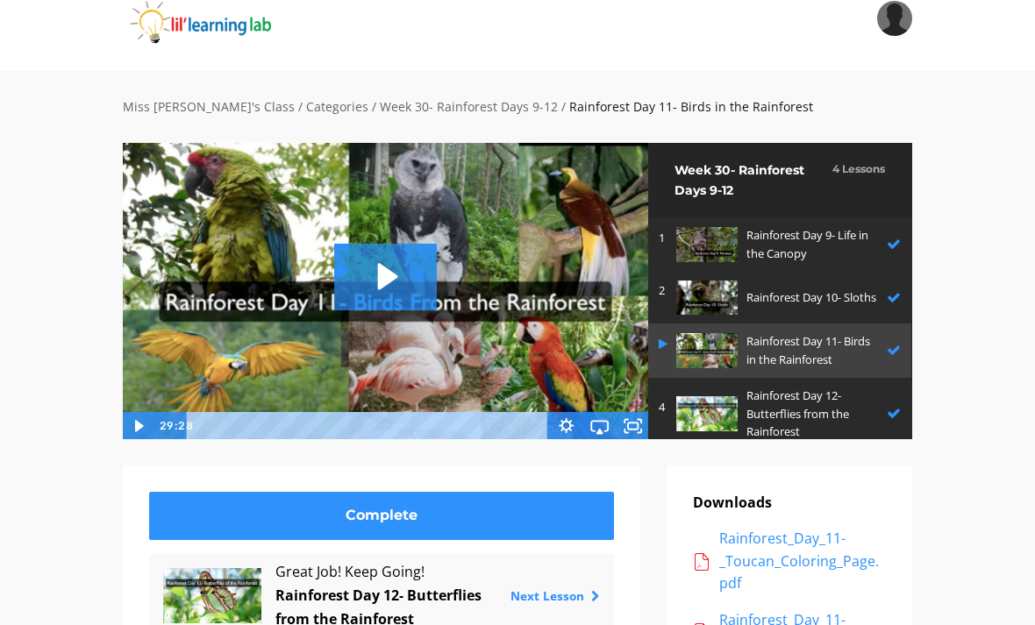
scroll to position [4, 0]
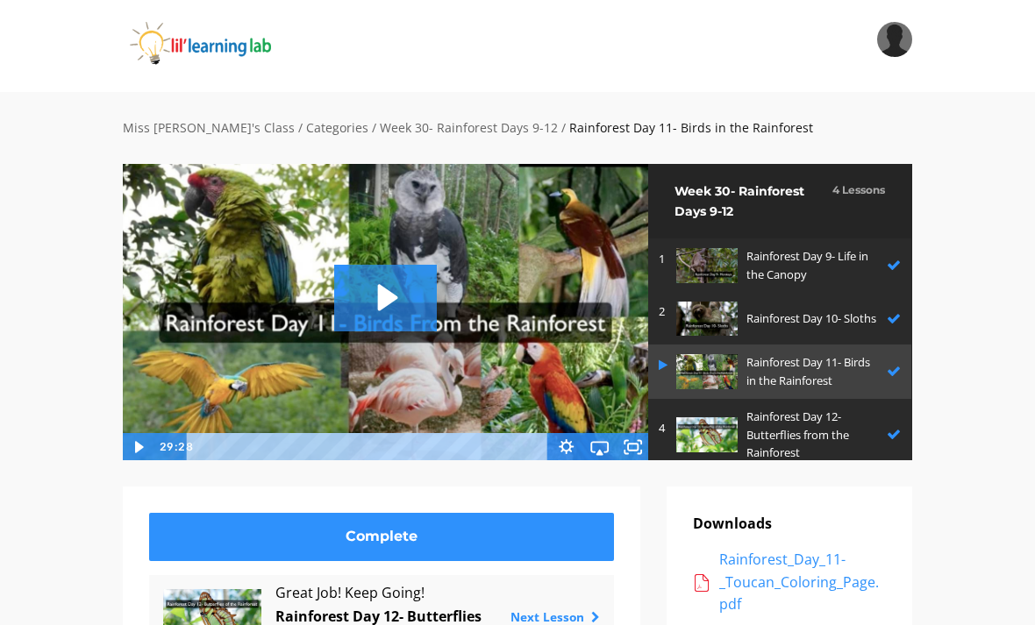
click at [906, 32] on img at bounding box center [894, 39] width 35 height 35
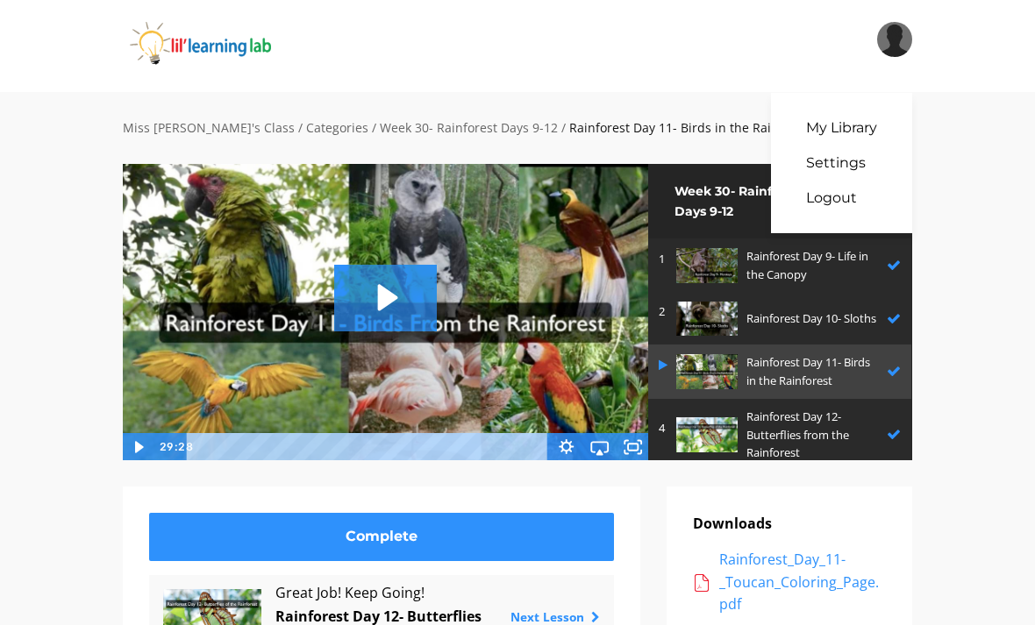
click at [964, 63] on div "Search My Library Settings Logout" at bounding box center [517, 44] width 1035 height 96
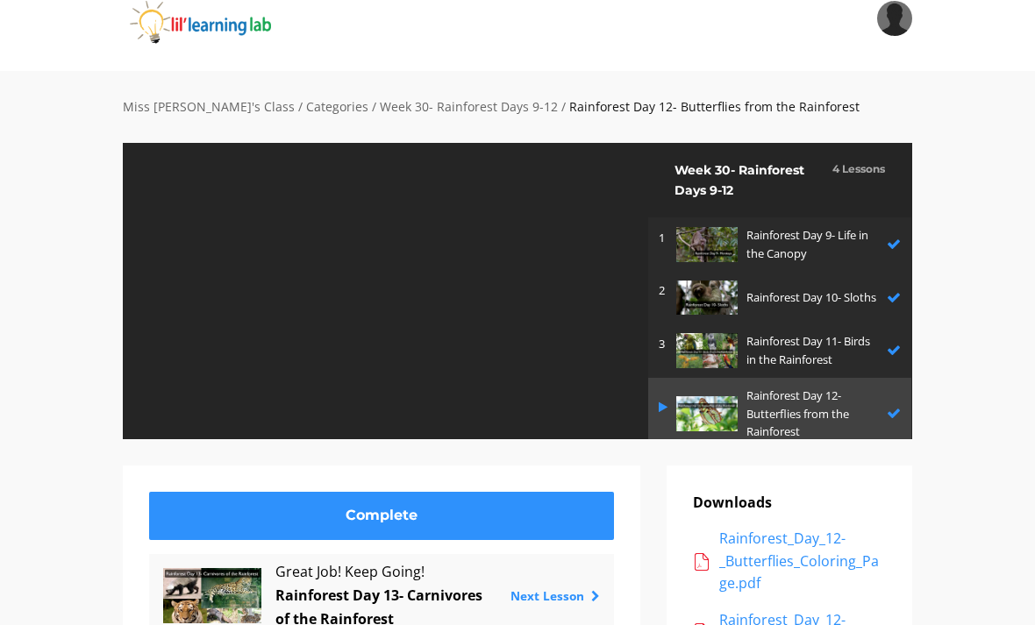
scroll to position [54, 0]
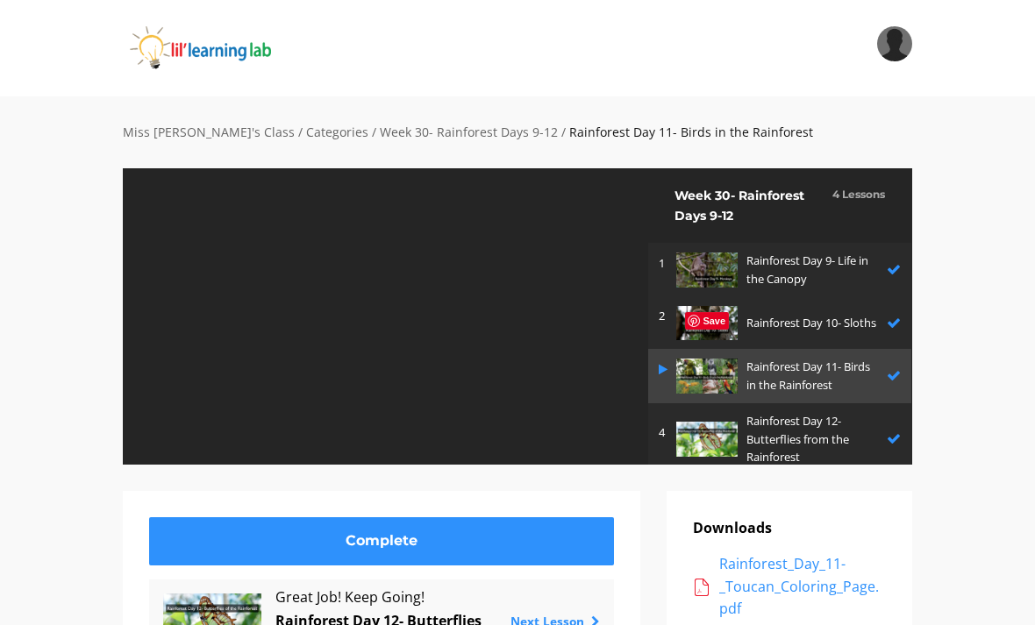
scroll to position [106, 0]
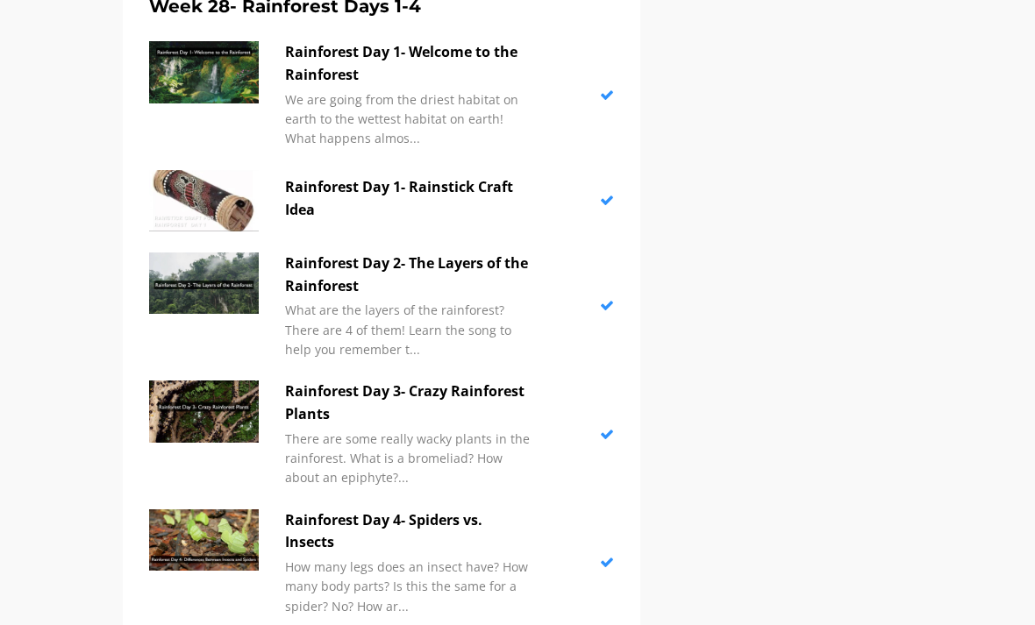
scroll to position [6526, 0]
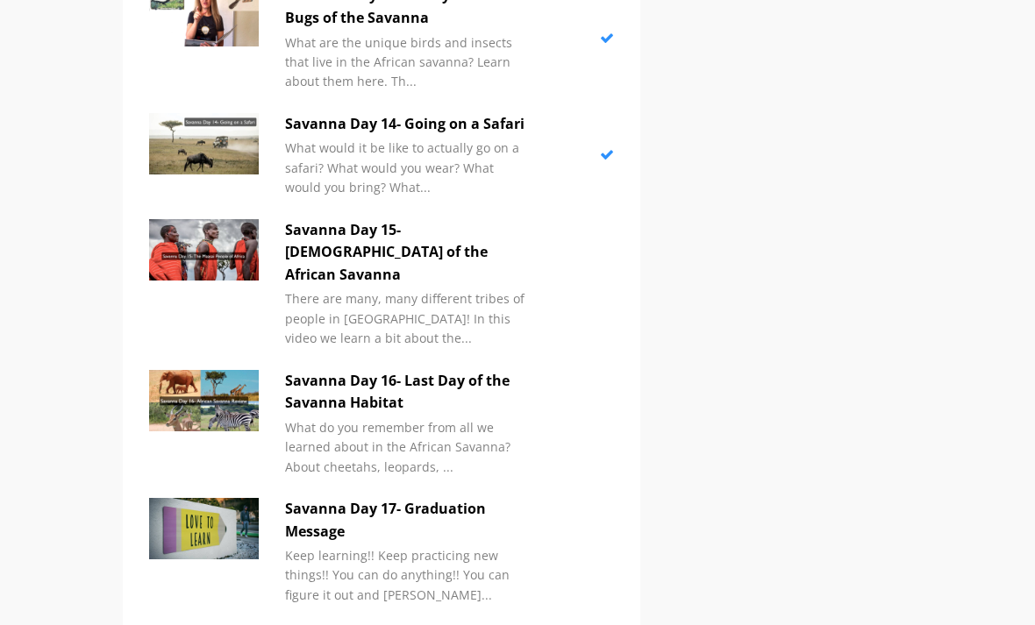
scroll to position [4075, 0]
click at [316, 219] on p "Savanna Day 15- [DEMOGRAPHIC_DATA] of the African Savanna" at bounding box center [408, 253] width 246 height 68
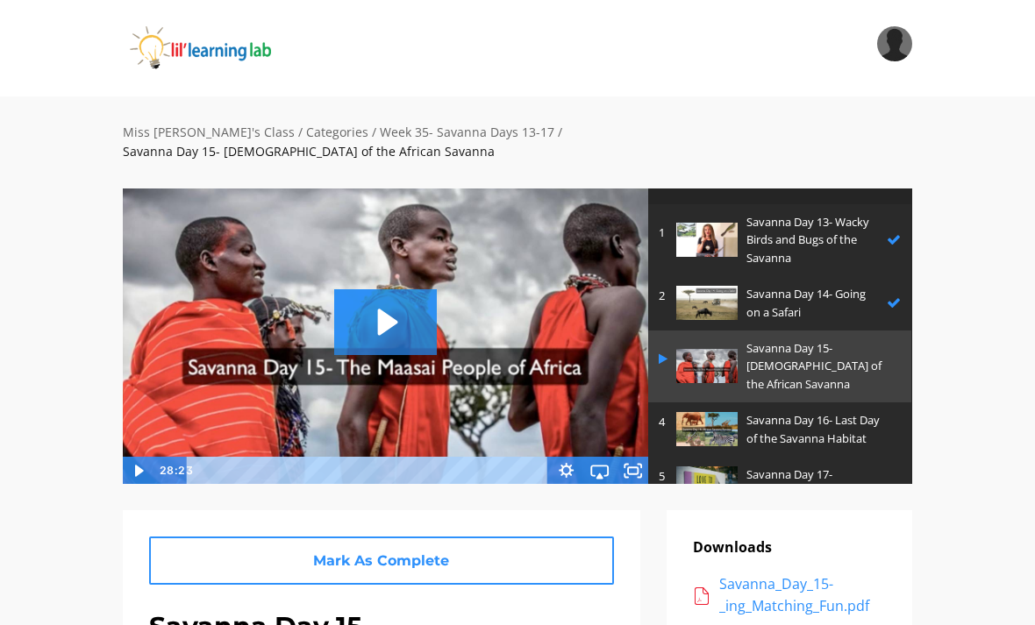
scroll to position [59, 0]
click at [397, 289] on icon "Play Video: sites/2147505858/video/ZZWQSbwTTfqm40gfMxdx_Savanna_Day_15-_The_Maa…" at bounding box center [385, 322] width 103 height 66
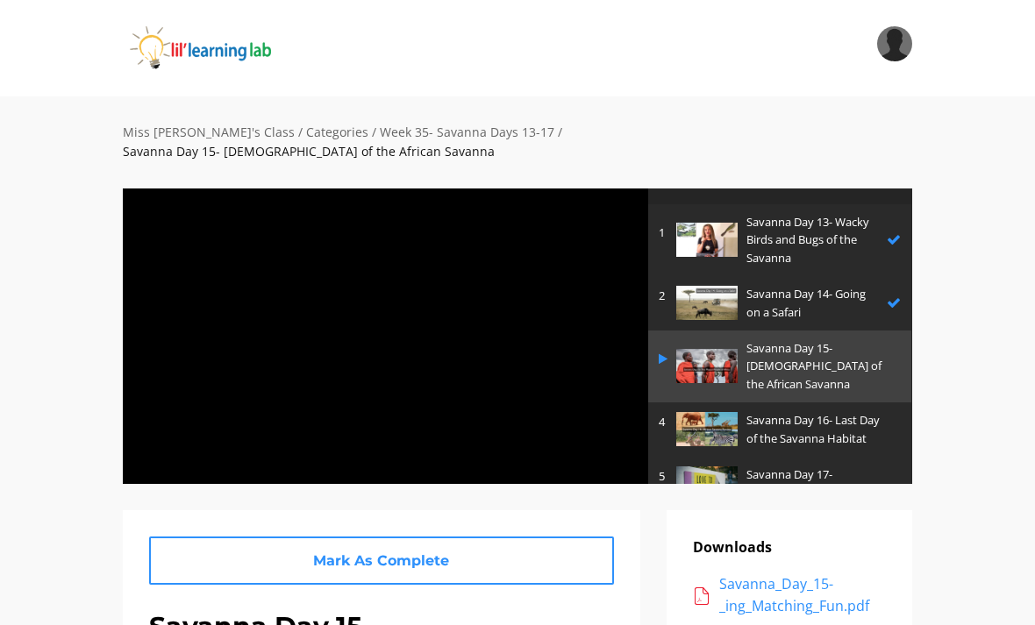
click at [562, 368] on div at bounding box center [385, 336] width 527 height 297
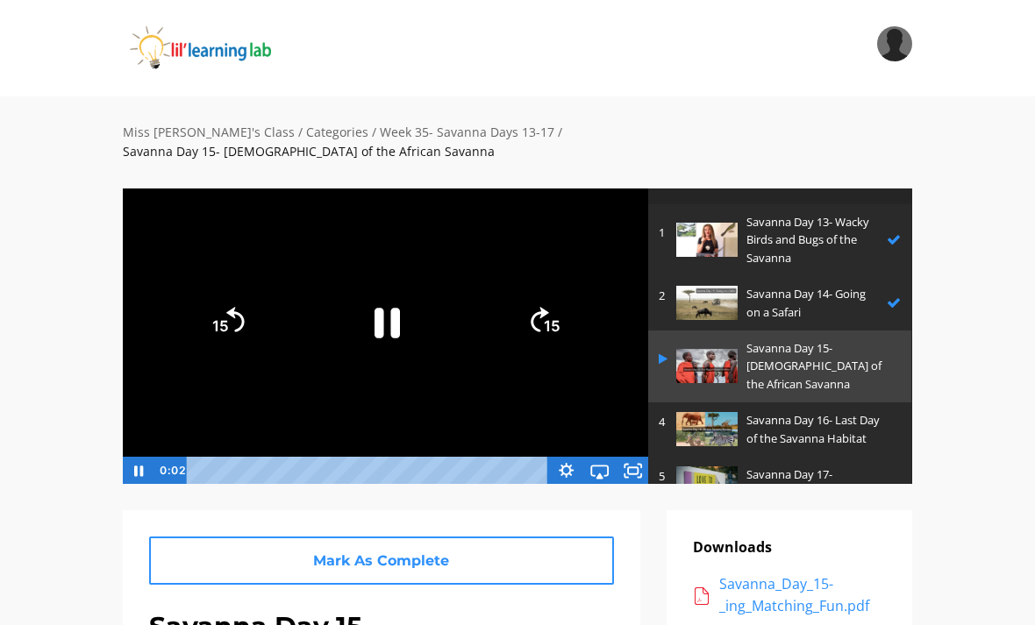
click at [638, 468] on rect "Fullscreen" at bounding box center [633, 471] width 10 height 7
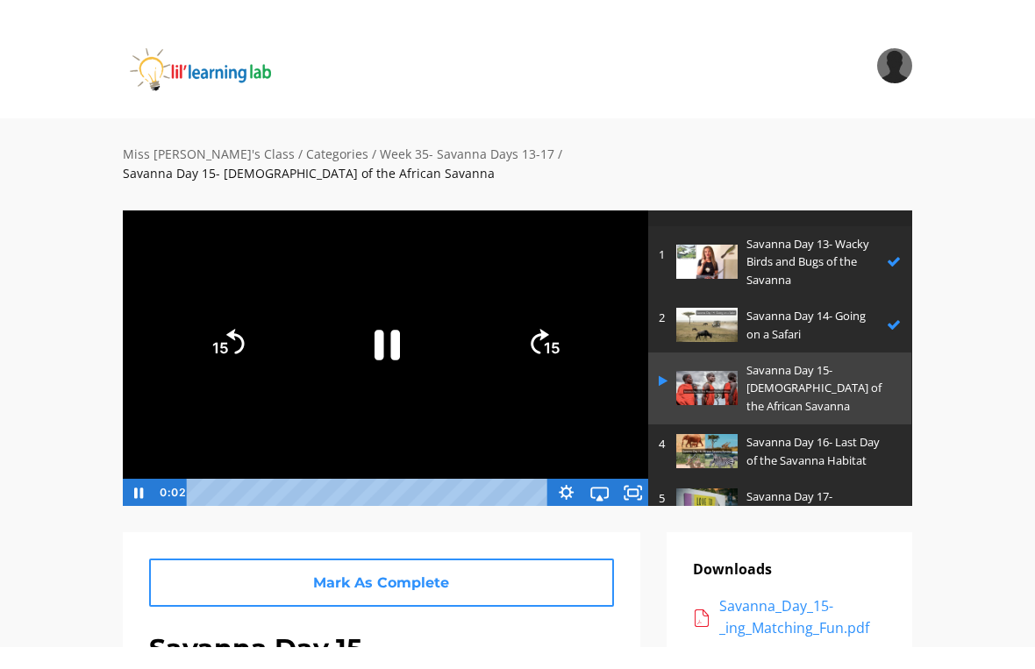
scroll to position [21, 0]
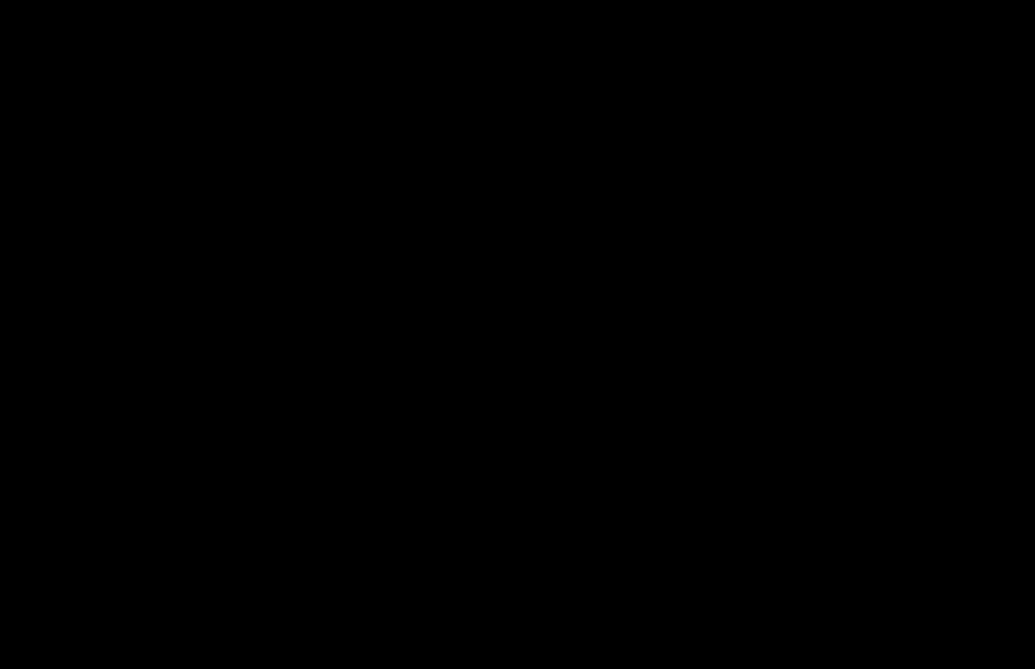
click at [577, 306] on div at bounding box center [517, 334] width 1035 height 669
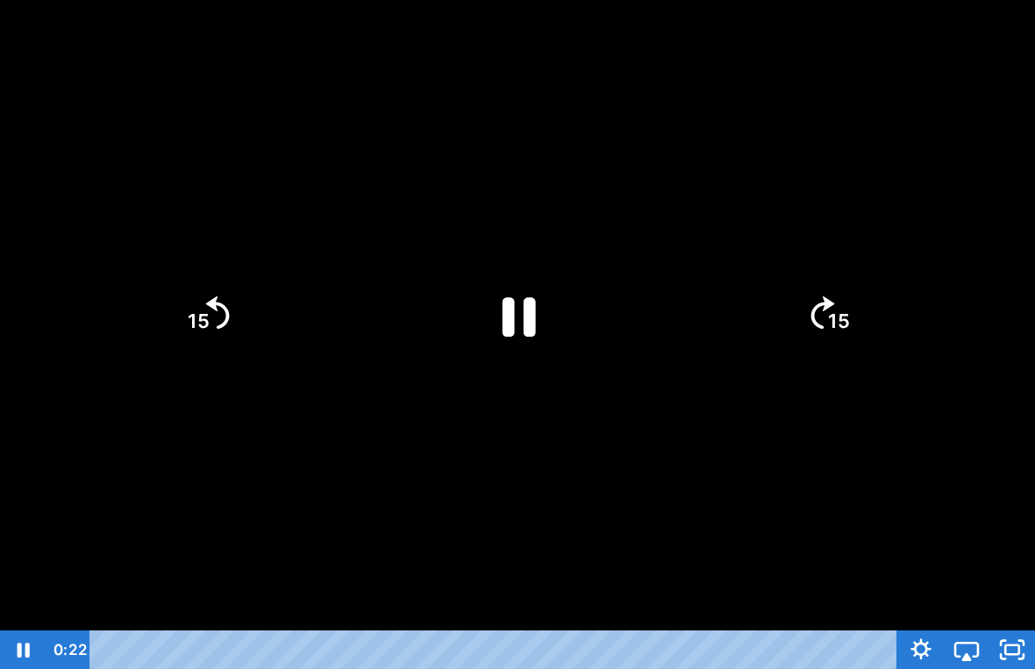
click at [524, 323] on icon "Pause" at bounding box center [517, 315] width 121 height 121
click at [531, 323] on icon "Play Video" at bounding box center [517, 315] width 121 height 121
click at [982, 457] on div at bounding box center [517, 334] width 1035 height 669
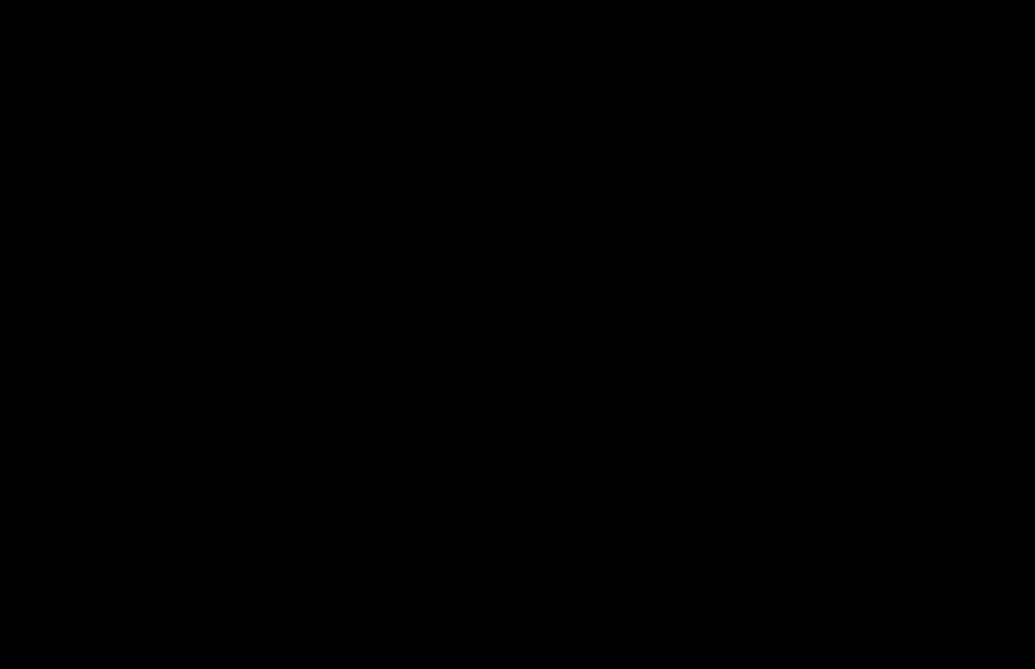
click at [553, 267] on div at bounding box center [517, 334] width 1035 height 669
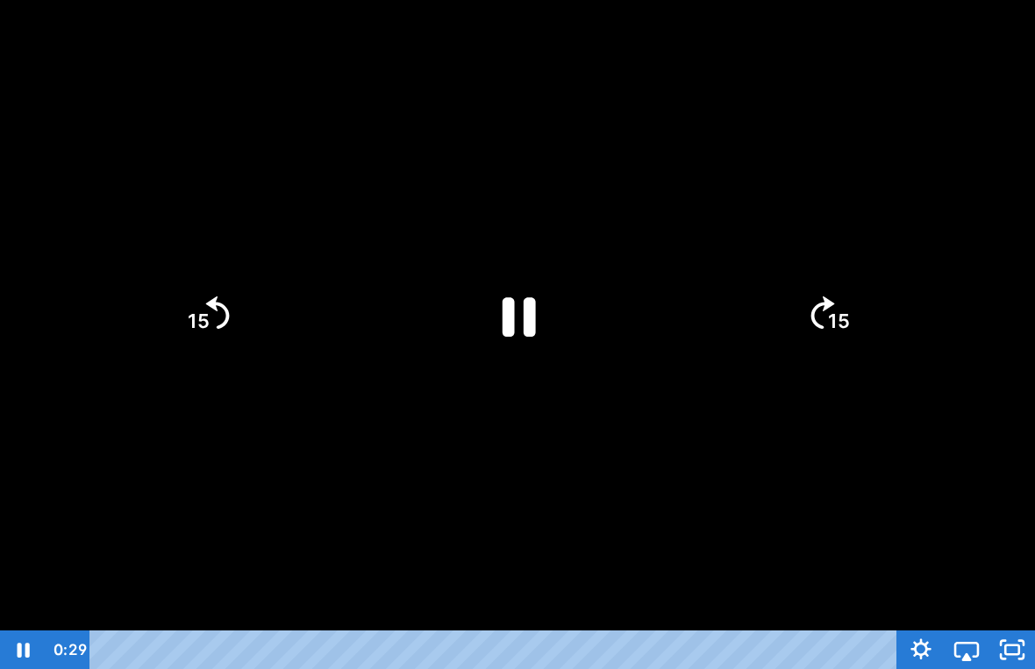
click at [504, 339] on icon "Pause" at bounding box center [517, 315] width 121 height 121
click at [785, 412] on div at bounding box center [517, 334] width 1035 height 669
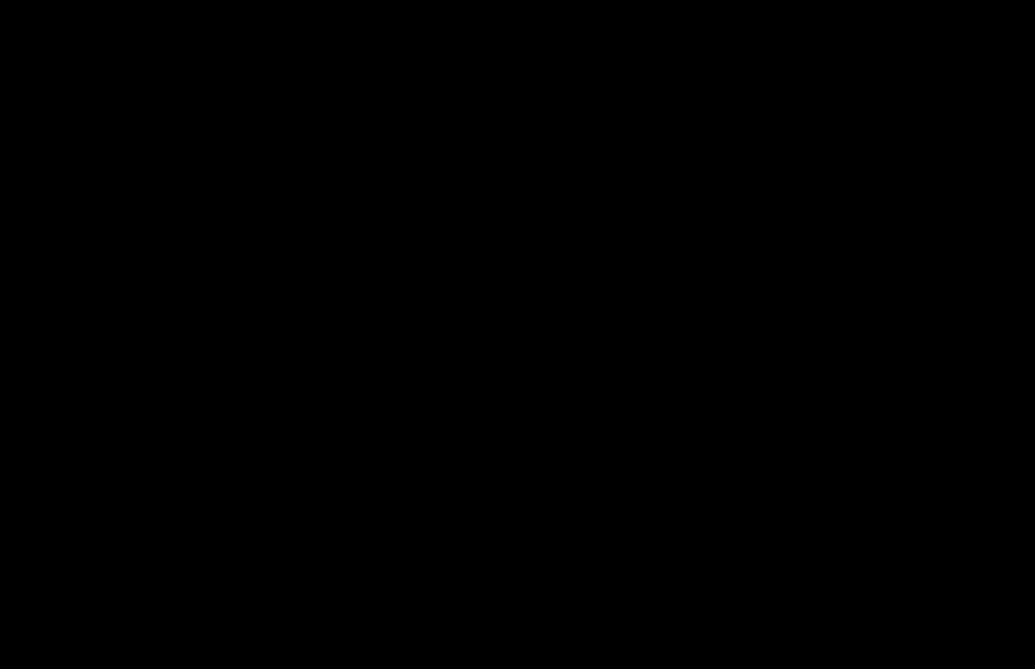
click at [541, 323] on div at bounding box center [517, 334] width 1035 height 669
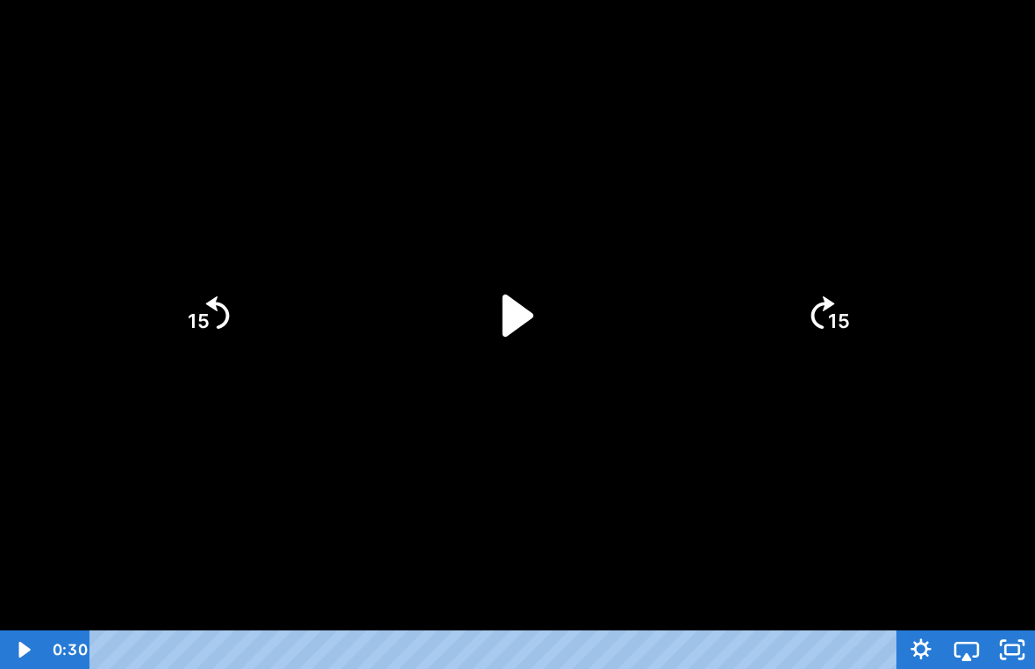
click at [495, 306] on icon "Play Video" at bounding box center [517, 315] width 121 height 121
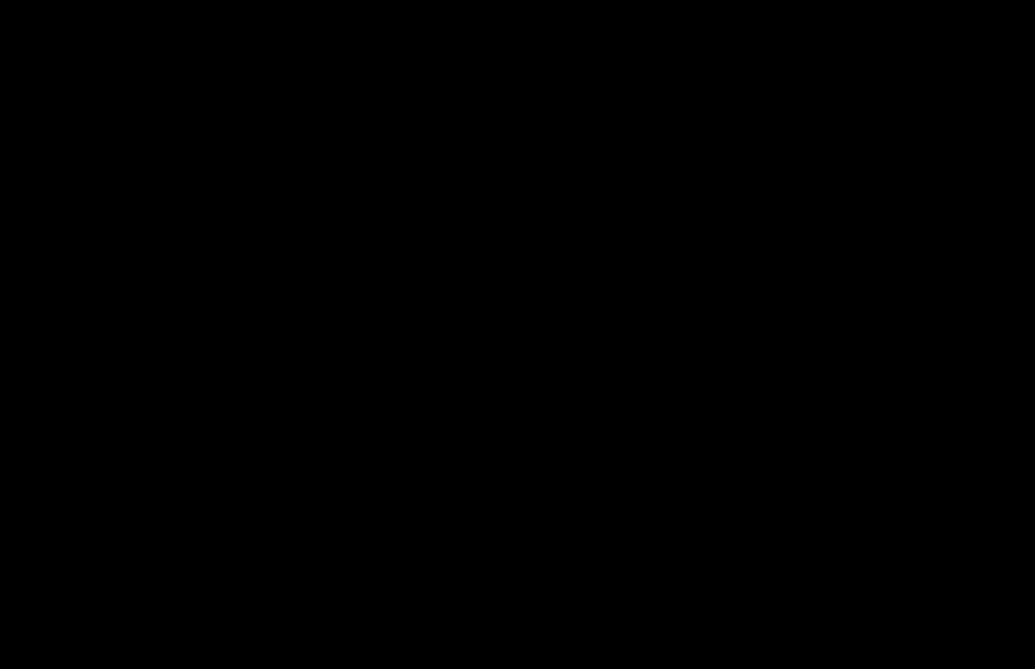
click at [565, 330] on div at bounding box center [517, 334] width 1035 height 669
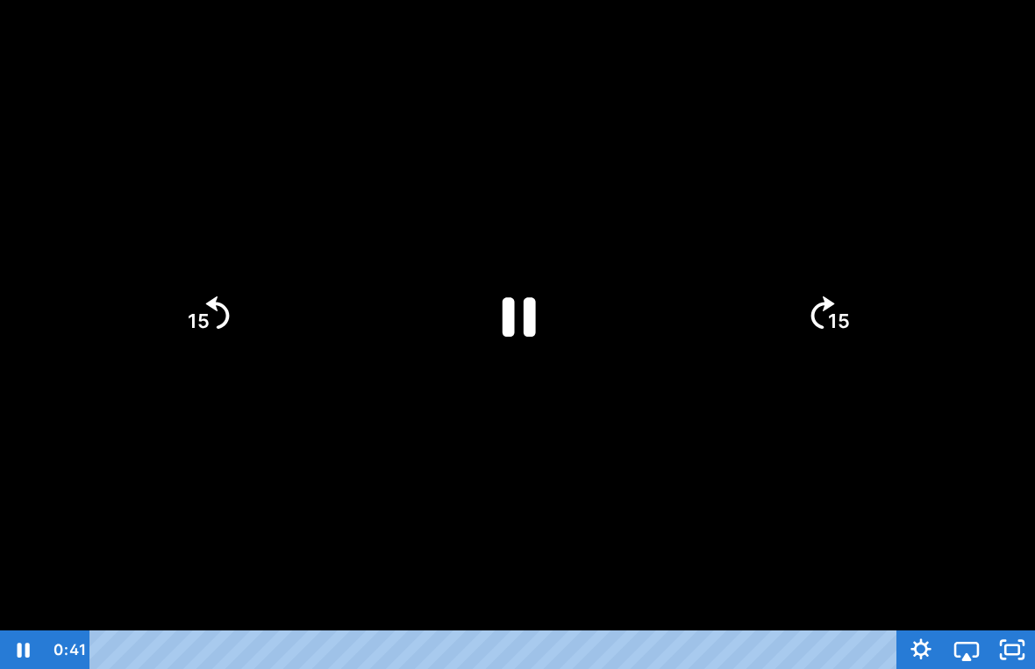
click at [564, 329] on icon "Pause" at bounding box center [517, 315] width 121 height 121
click at [538, 321] on icon "Play Video" at bounding box center [517, 315] width 121 height 121
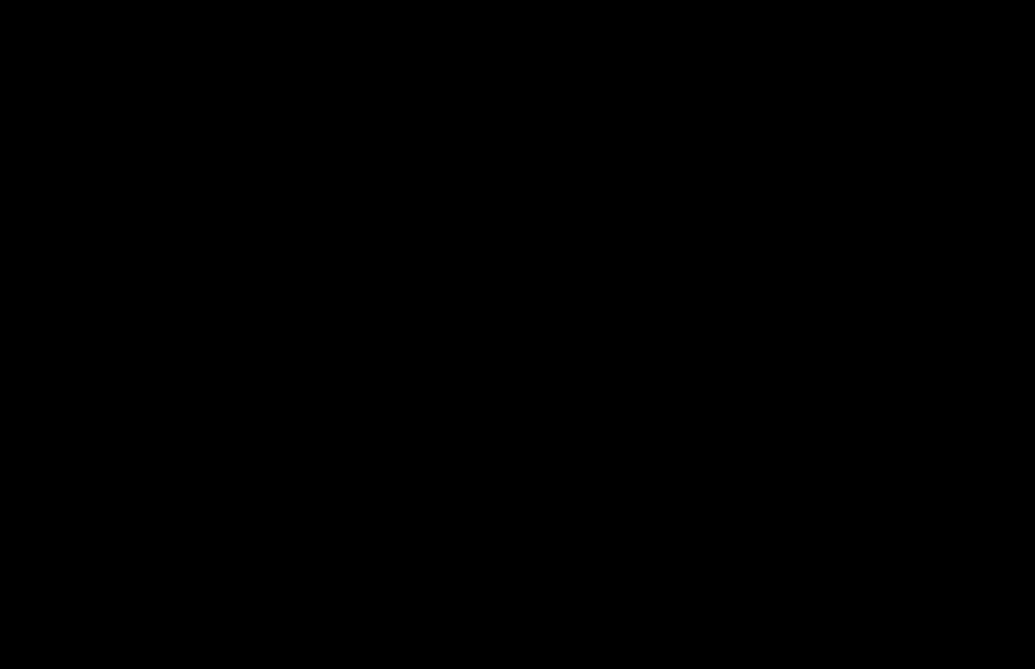
click at [459, 256] on div at bounding box center [517, 334] width 1035 height 669
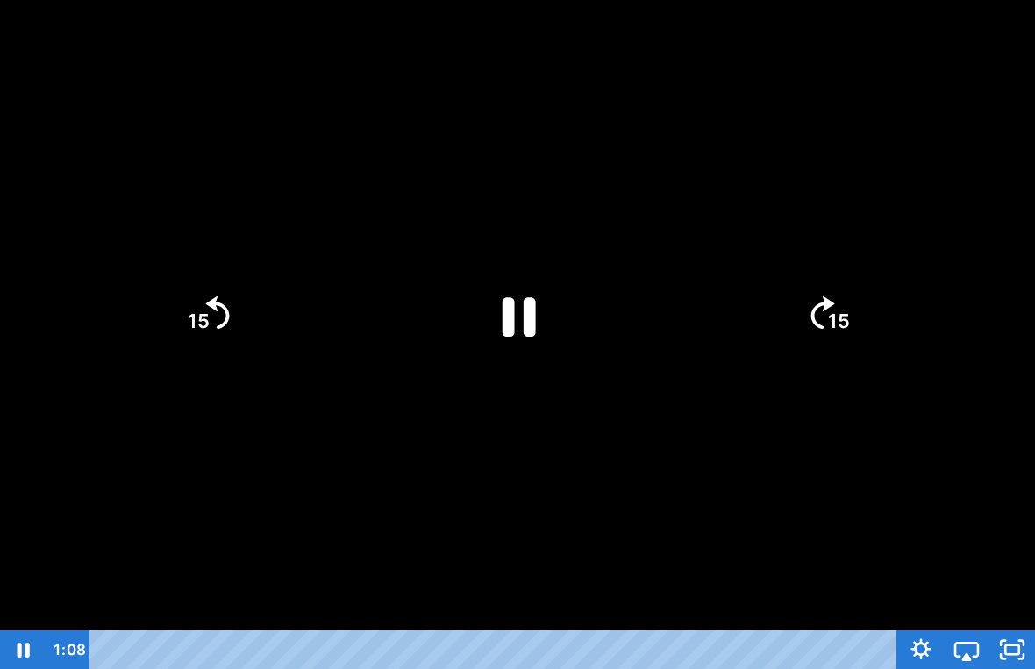
click at [475, 278] on icon "Pause" at bounding box center [517, 315] width 121 height 121
click at [534, 335] on icon "Play Video" at bounding box center [517, 315] width 121 height 121
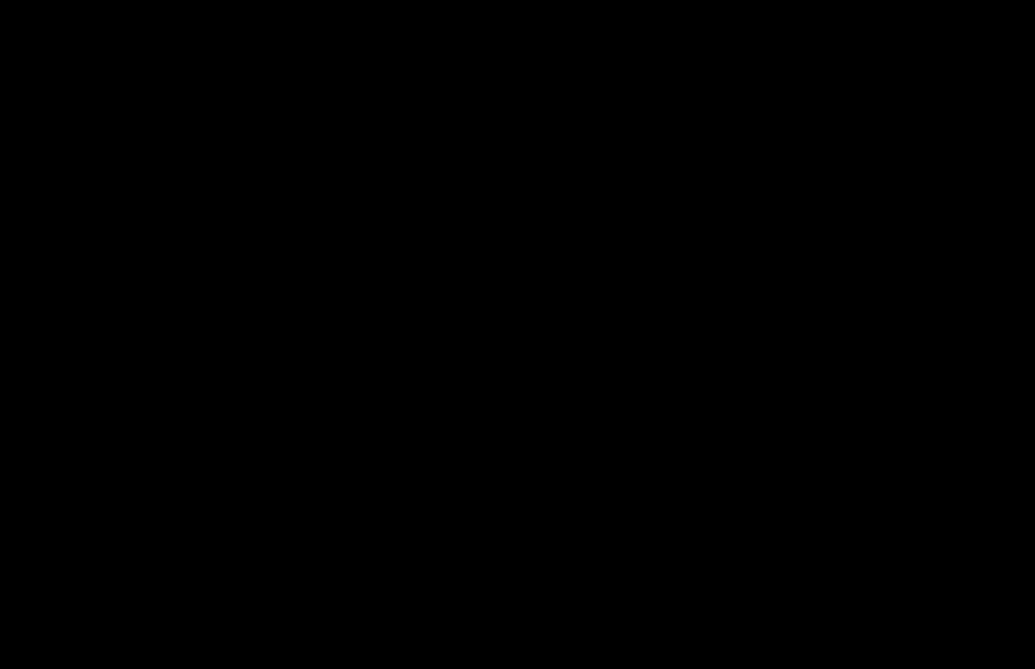
click at [527, 326] on div at bounding box center [517, 334] width 1035 height 669
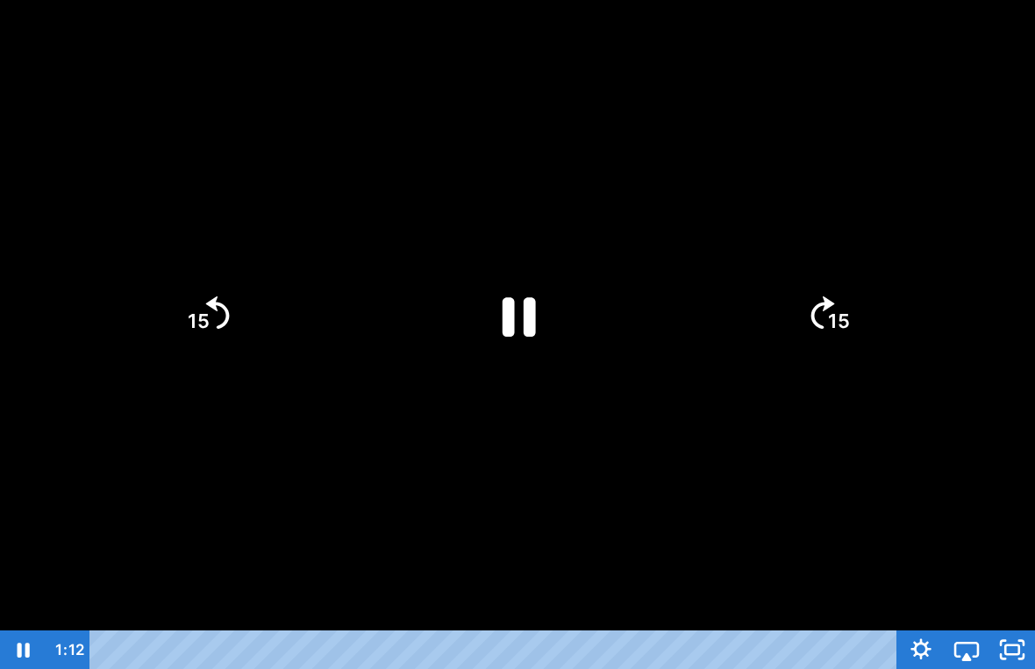
click at [513, 327] on icon "Pause" at bounding box center [519, 316] width 33 height 39
click at [549, 304] on icon "Play Video" at bounding box center [518, 315] width 136 height 136
click at [500, 320] on icon "Pause" at bounding box center [517, 315] width 121 height 121
click at [527, 316] on icon "Play Video" at bounding box center [518, 315] width 31 height 42
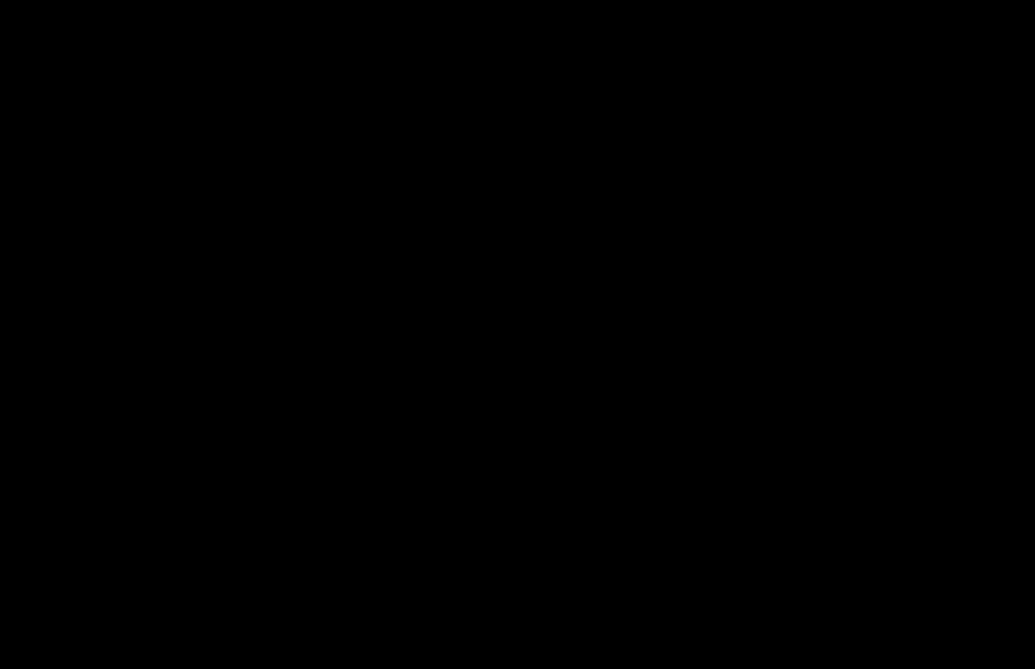
drag, startPoint x: 748, startPoint y: 354, endPoint x: 734, endPoint y: 354, distance: 14.0
click at [748, 354] on div at bounding box center [517, 334] width 1035 height 669
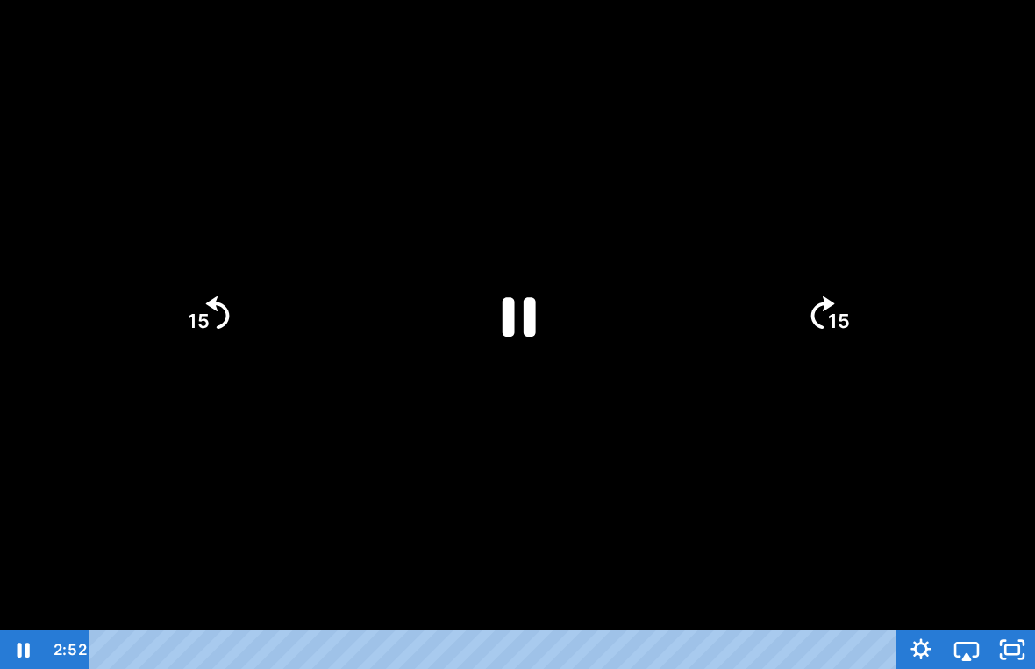
click at [513, 323] on icon "Pause" at bounding box center [519, 316] width 33 height 39
click at [522, 313] on icon "Play Video" at bounding box center [518, 314] width 35 height 47
click at [764, 467] on div at bounding box center [517, 334] width 1035 height 669
click at [571, 320] on icon "Play Video" at bounding box center [518, 315] width 136 height 136
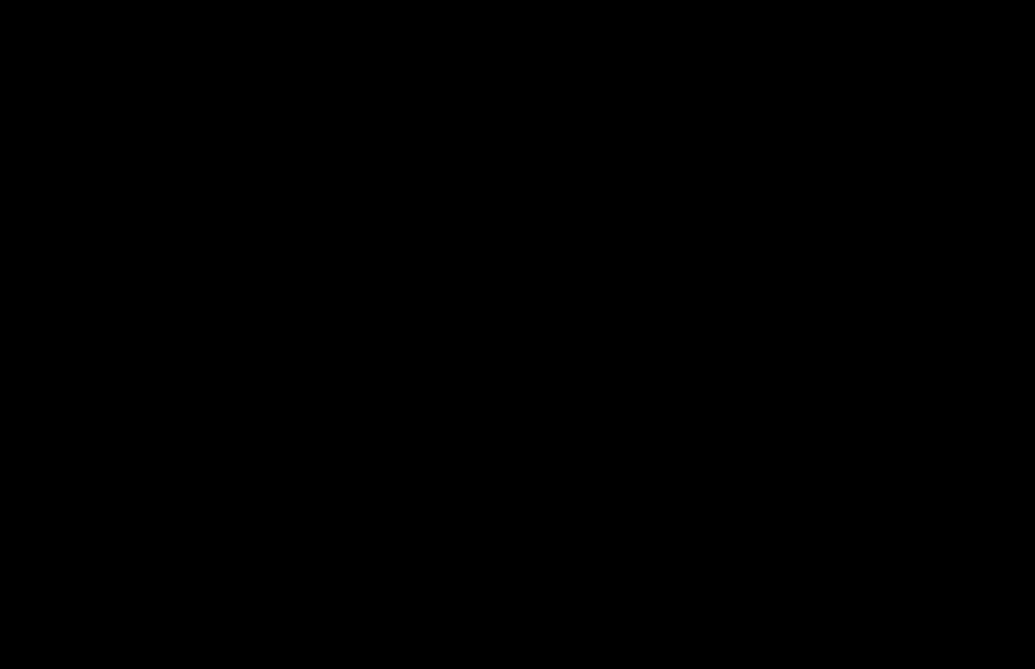
click at [557, 311] on div at bounding box center [517, 334] width 1035 height 669
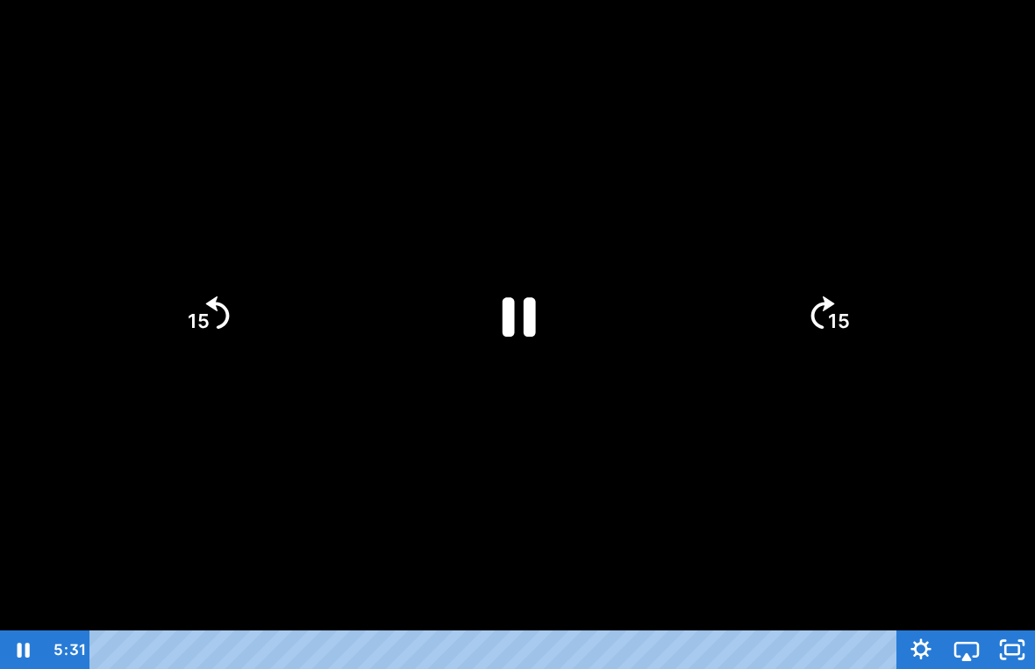
click at [556, 325] on icon "Pause" at bounding box center [517, 315] width 121 height 121
click at [471, 303] on icon "Play Video" at bounding box center [517, 315] width 121 height 121
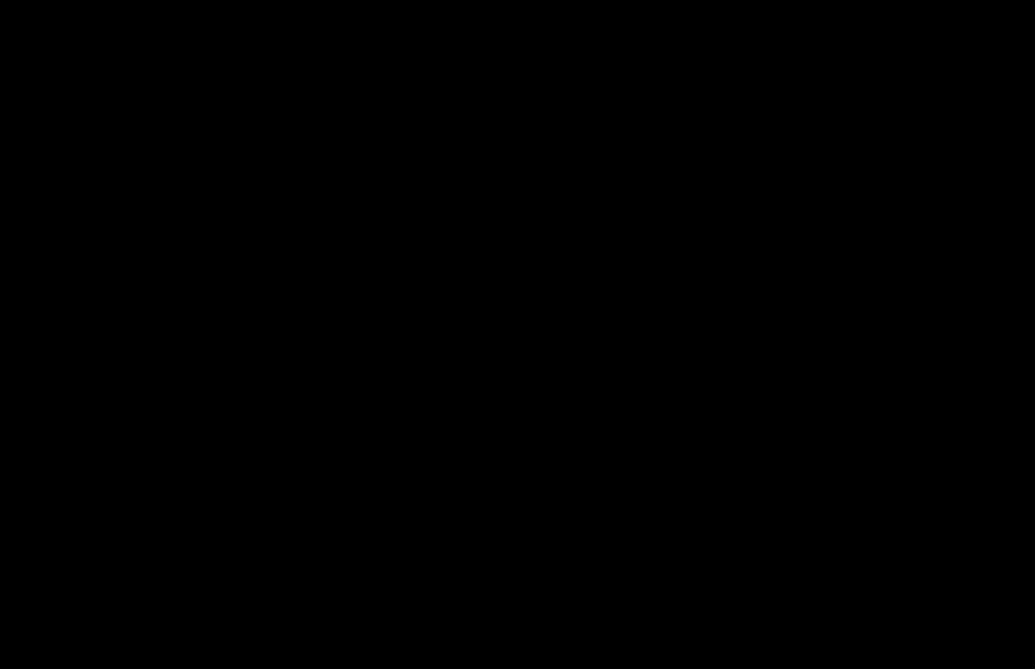
click at [623, 381] on div at bounding box center [517, 334] width 1035 height 669
click at [486, 247] on div at bounding box center [517, 334] width 1035 height 669
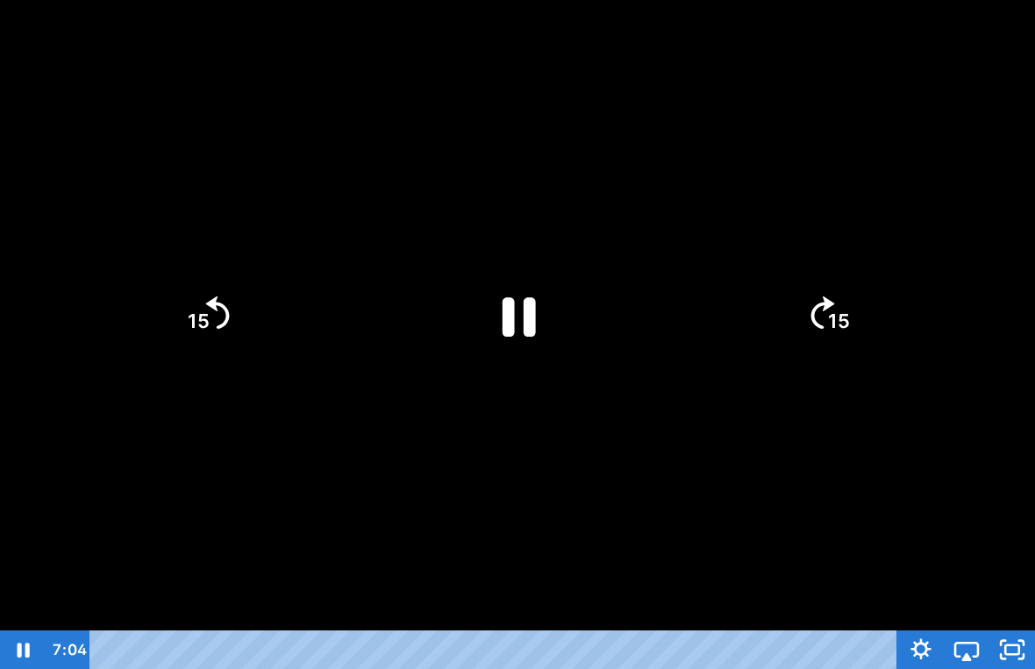
click at [536, 309] on icon "Pause" at bounding box center [517, 315] width 121 height 121
click at [539, 317] on icon "Play Video" at bounding box center [517, 315] width 121 height 121
click at [552, 358] on icon "Play Video" at bounding box center [517, 315] width 121 height 121
click at [511, 356] on icon "Play Video" at bounding box center [517, 315] width 121 height 121
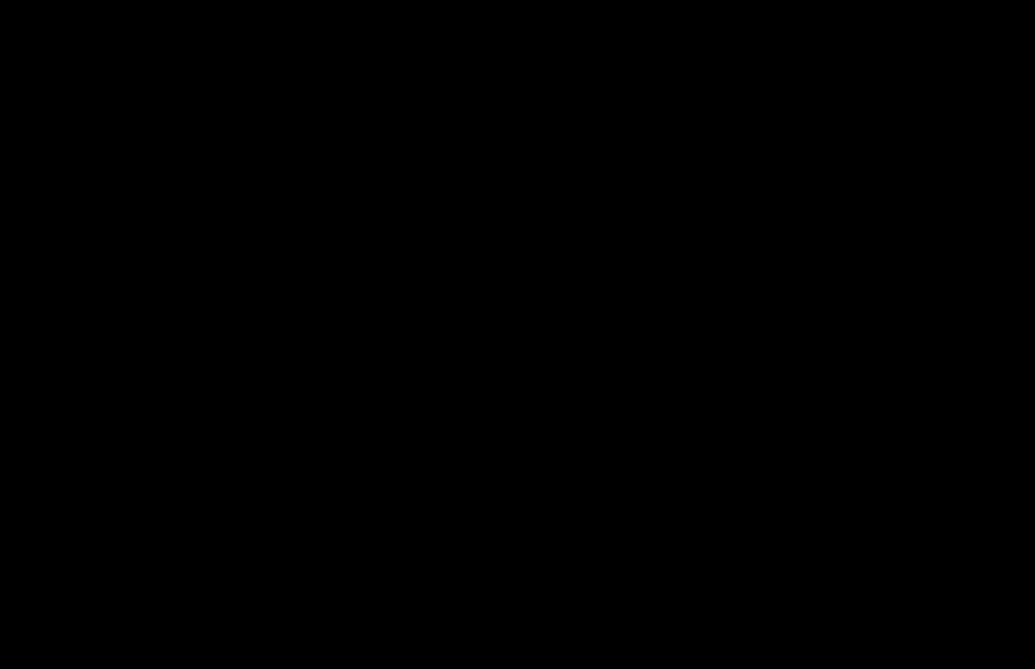
click at [625, 439] on div at bounding box center [517, 334] width 1035 height 669
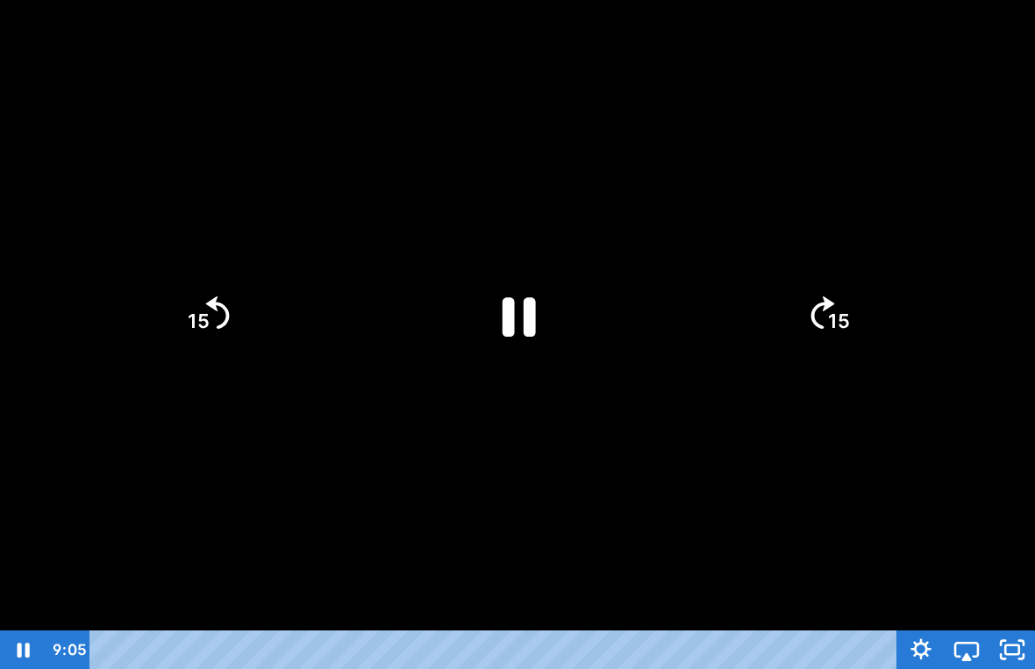
click at [503, 296] on icon "Pause" at bounding box center [517, 315] width 121 height 121
